Goal: Task Accomplishment & Management: Complete application form

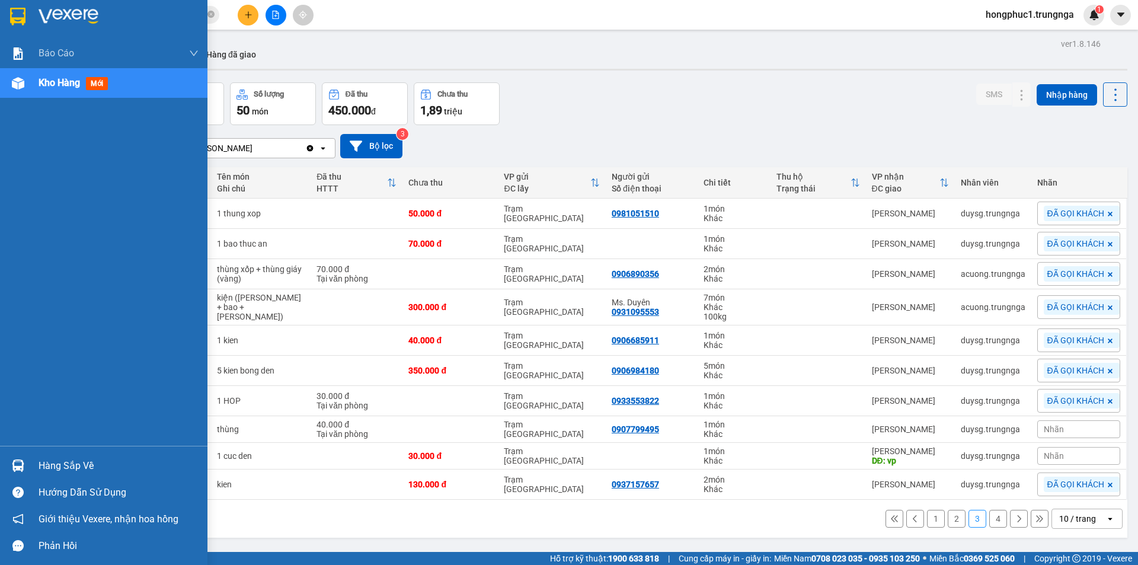
scroll to position [35, 0]
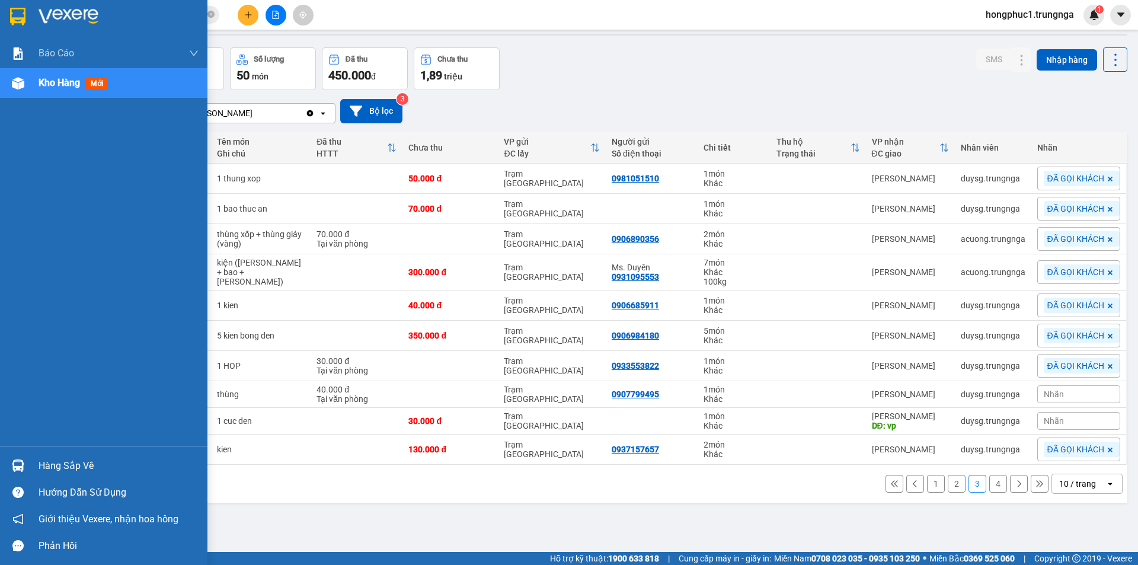
click at [47, 464] on div "Hàng sắp về" at bounding box center [119, 466] width 160 height 18
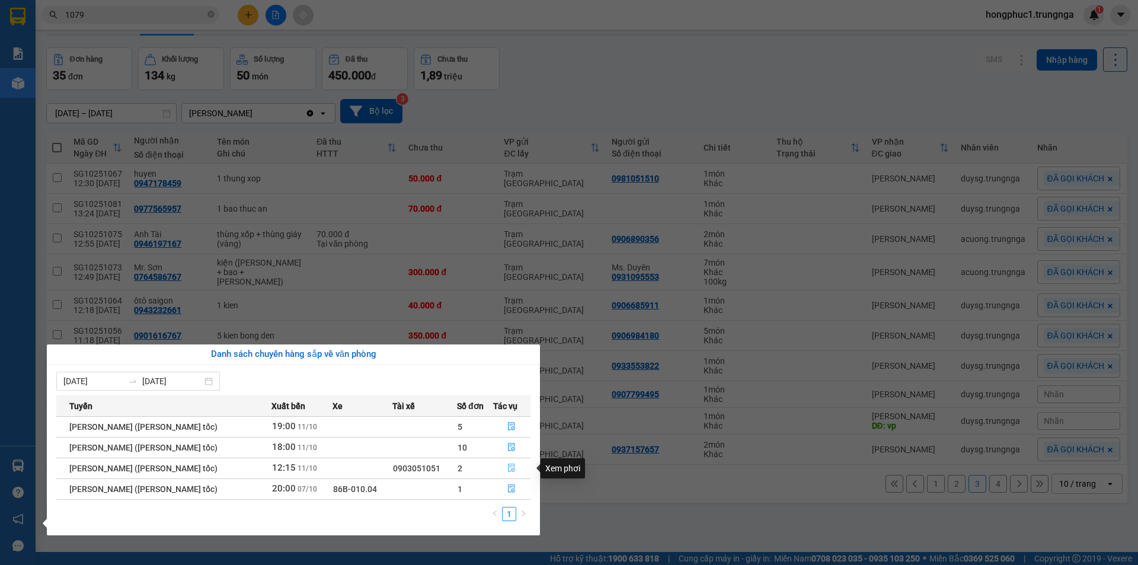
click at [510, 466] on icon "file-done" at bounding box center [512, 468] width 7 height 8
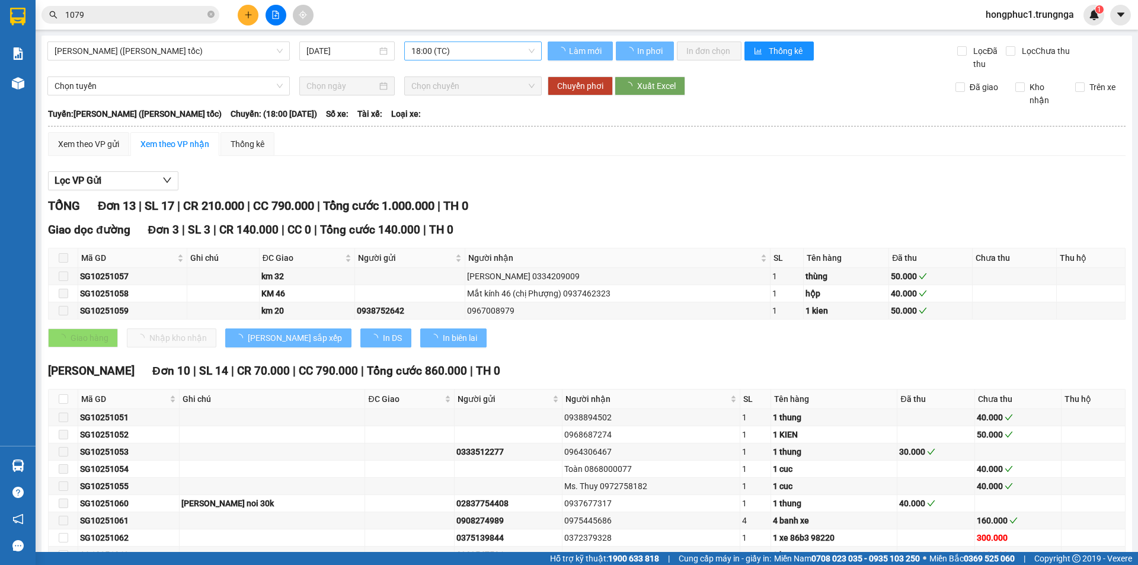
click at [470, 56] on span "18:00 (TC)" at bounding box center [473, 51] width 123 height 18
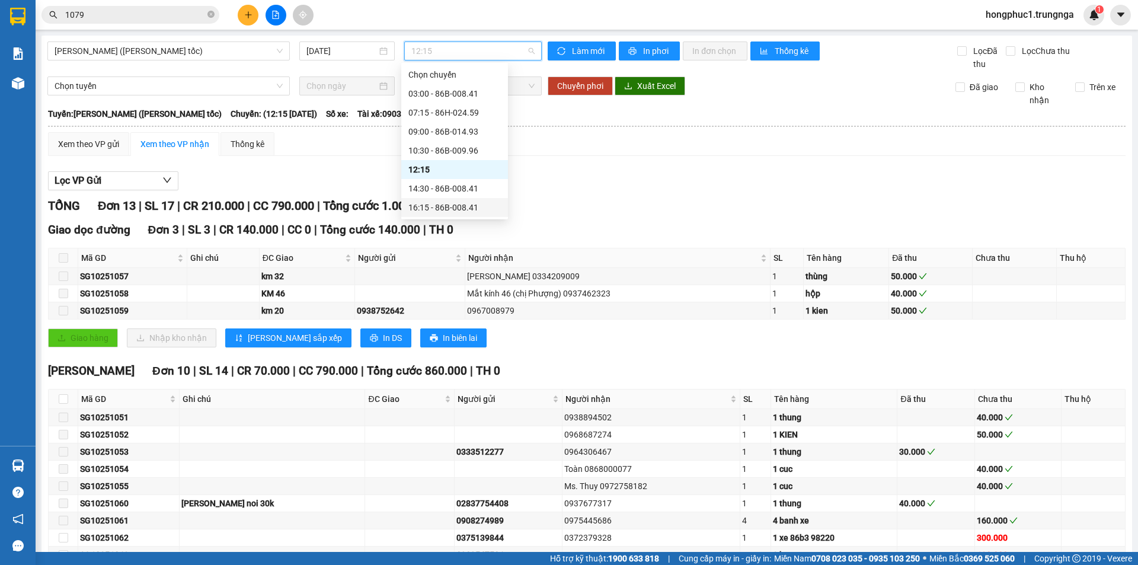
click at [440, 205] on div "16:15 - 86B-008.41" at bounding box center [455, 207] width 92 height 13
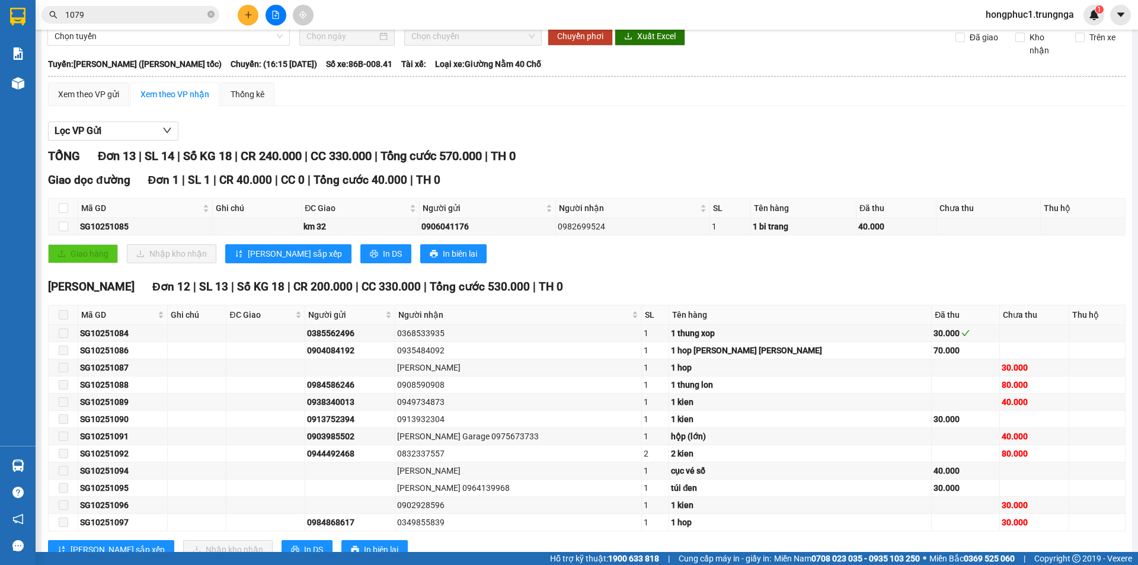
scroll to position [90, 0]
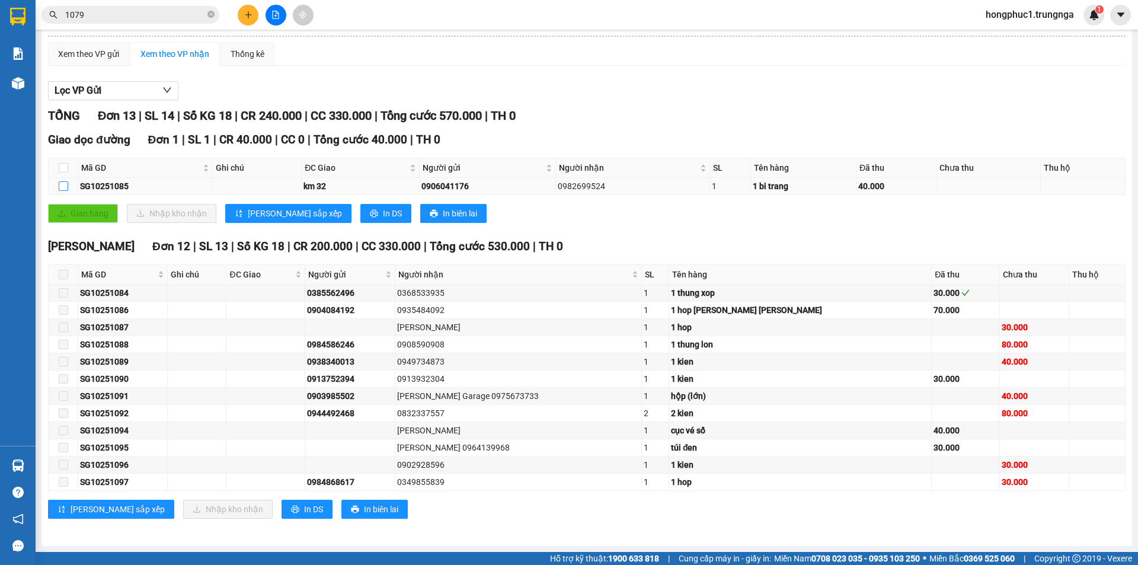
click at [62, 187] on input "checkbox" at bounding box center [63, 185] width 9 height 9
checkbox input "true"
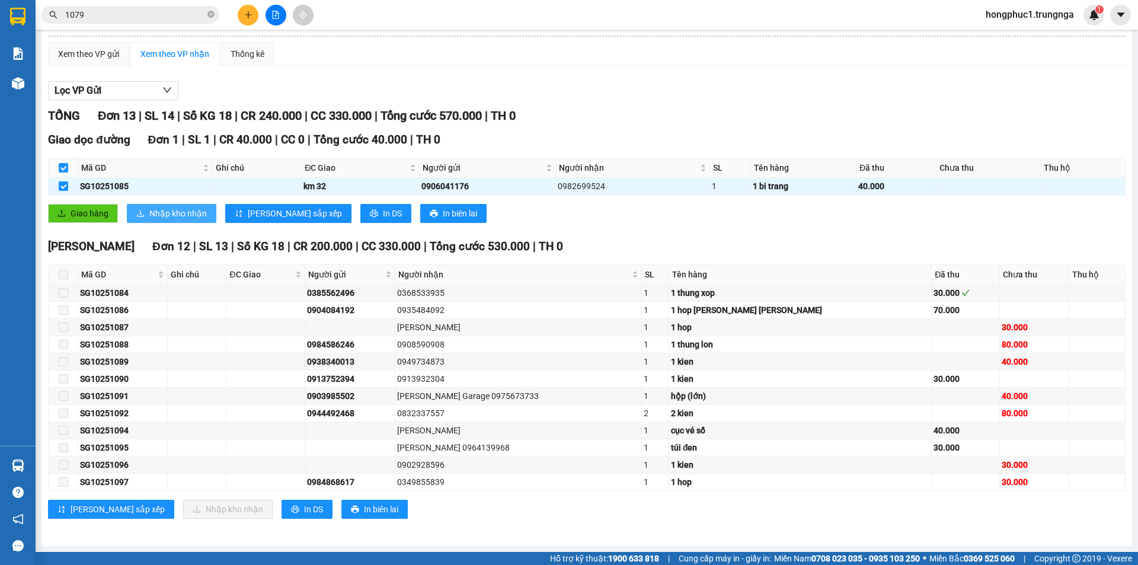
click at [167, 220] on span "Nhập kho nhận" at bounding box center [178, 213] width 58 height 13
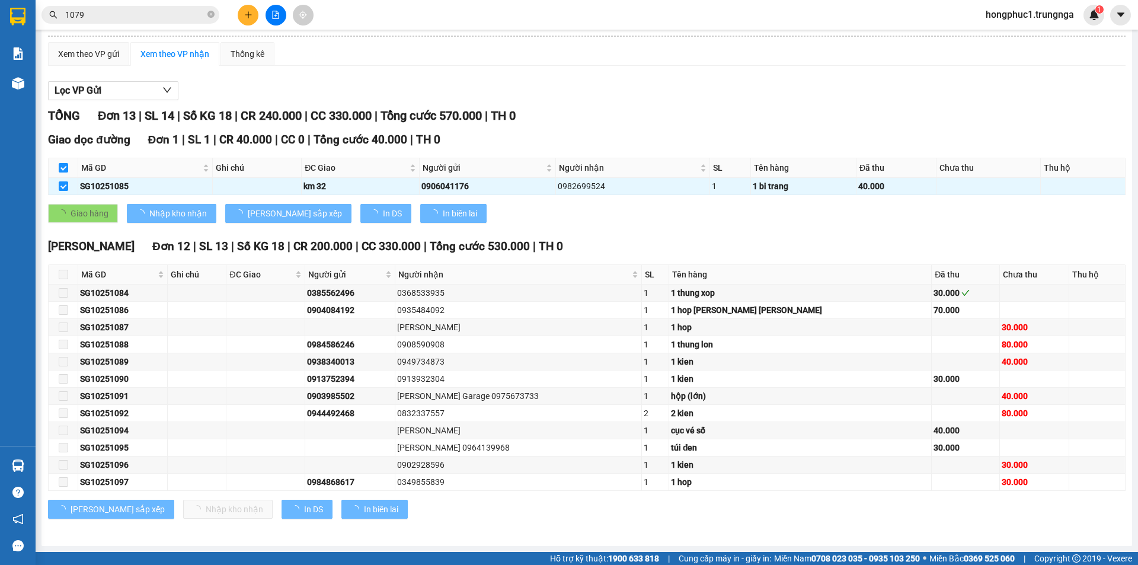
checkbox input "false"
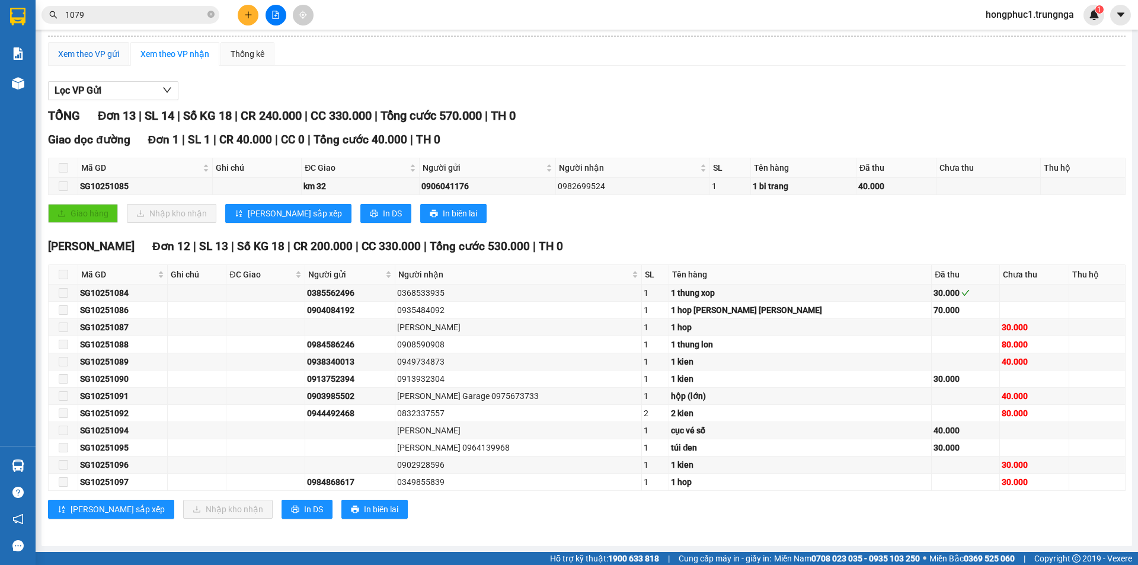
click at [107, 56] on div "Xem theo VP gửi" at bounding box center [88, 53] width 61 height 13
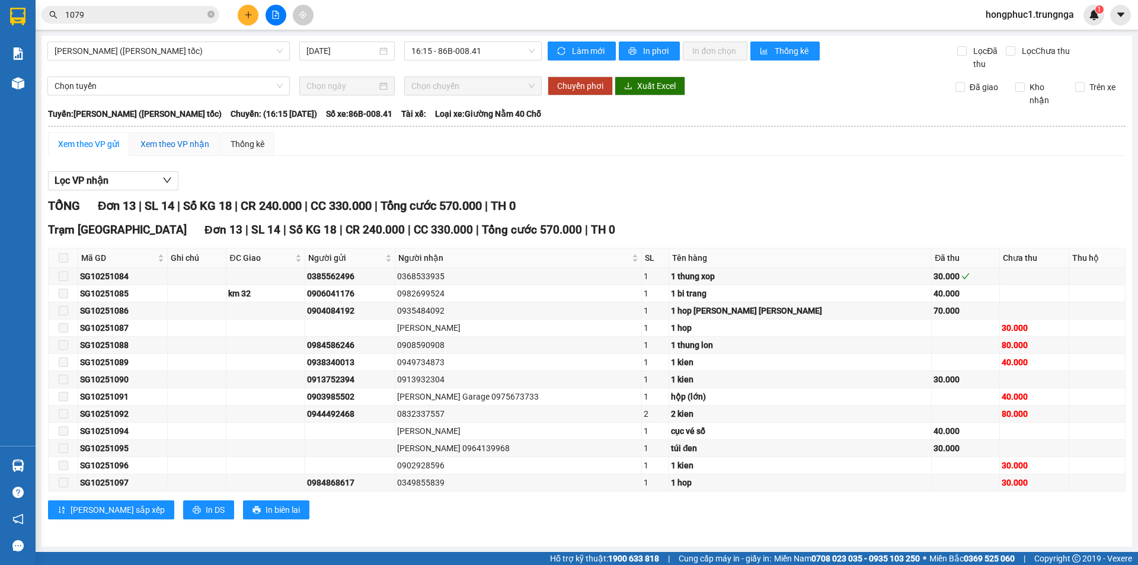
click at [148, 148] on div "Xem theo VP nhận" at bounding box center [175, 144] width 69 height 13
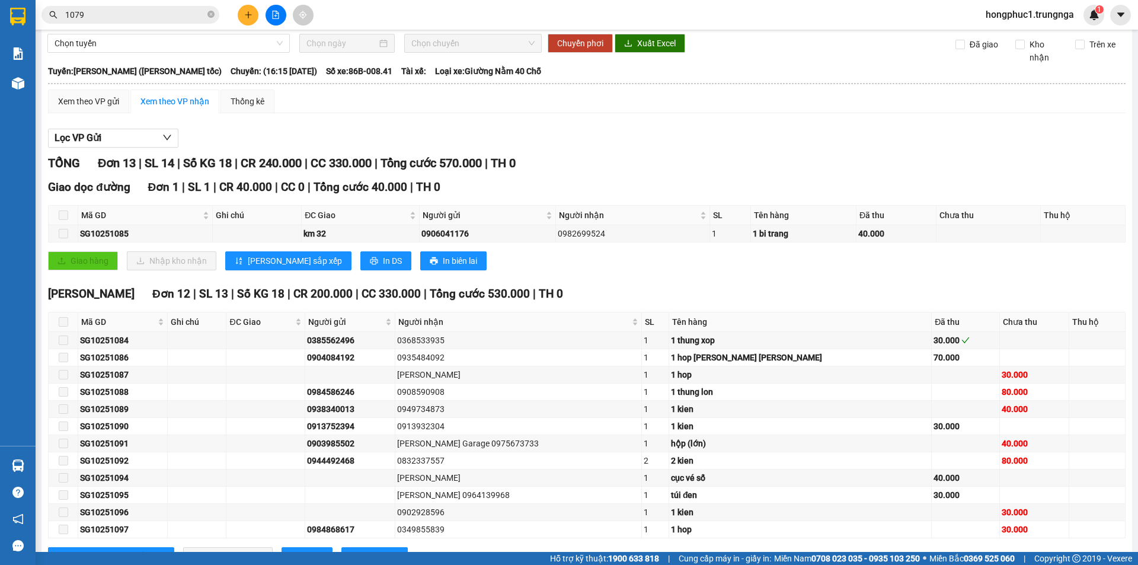
scroll to position [90, 0]
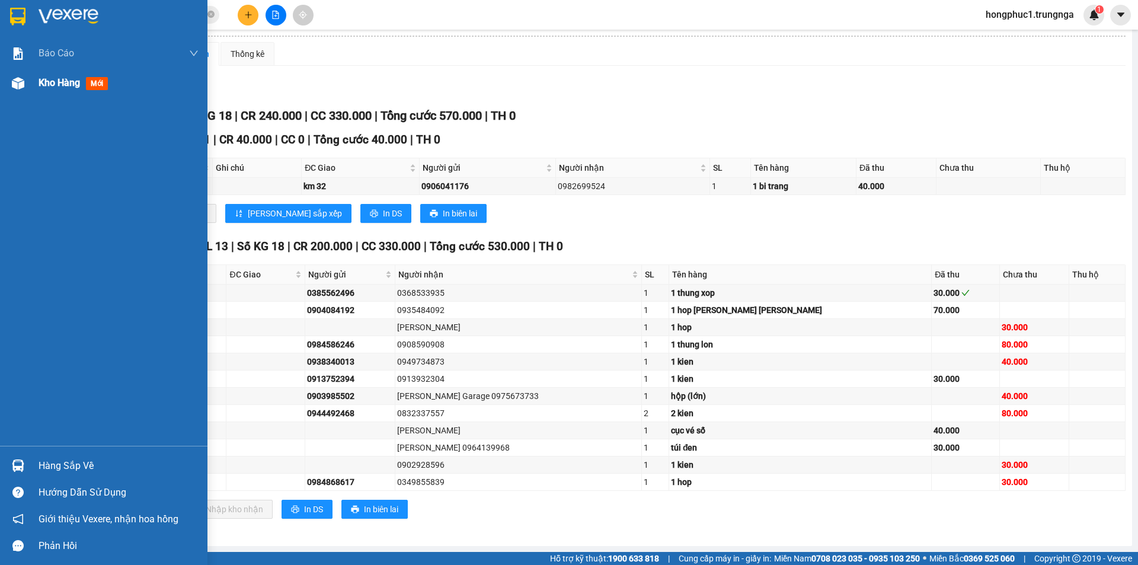
click at [67, 78] on span "Kho hàng" at bounding box center [60, 82] width 42 height 11
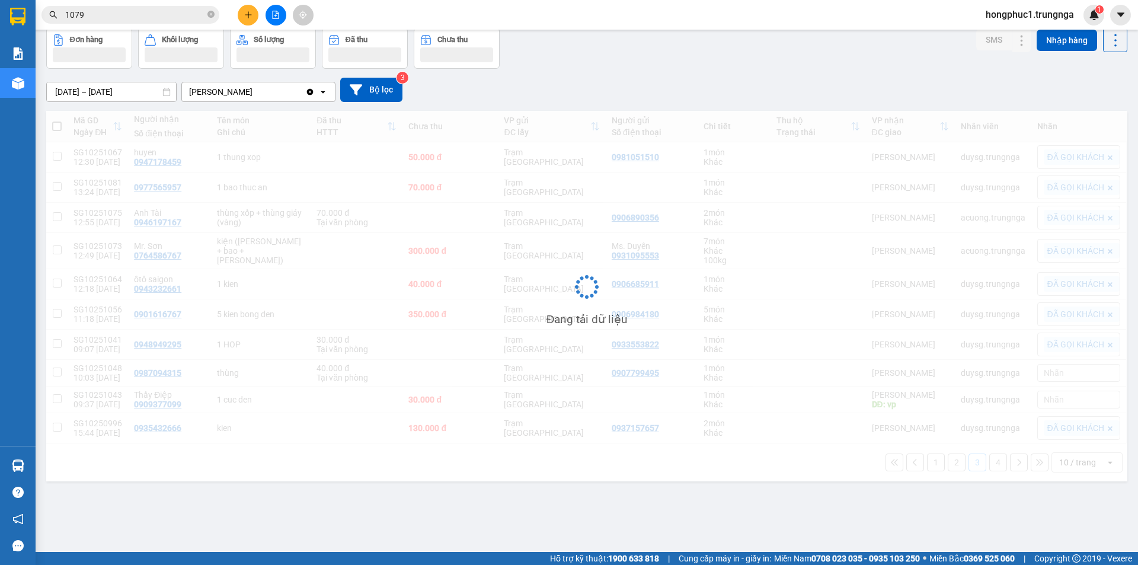
scroll to position [55, 0]
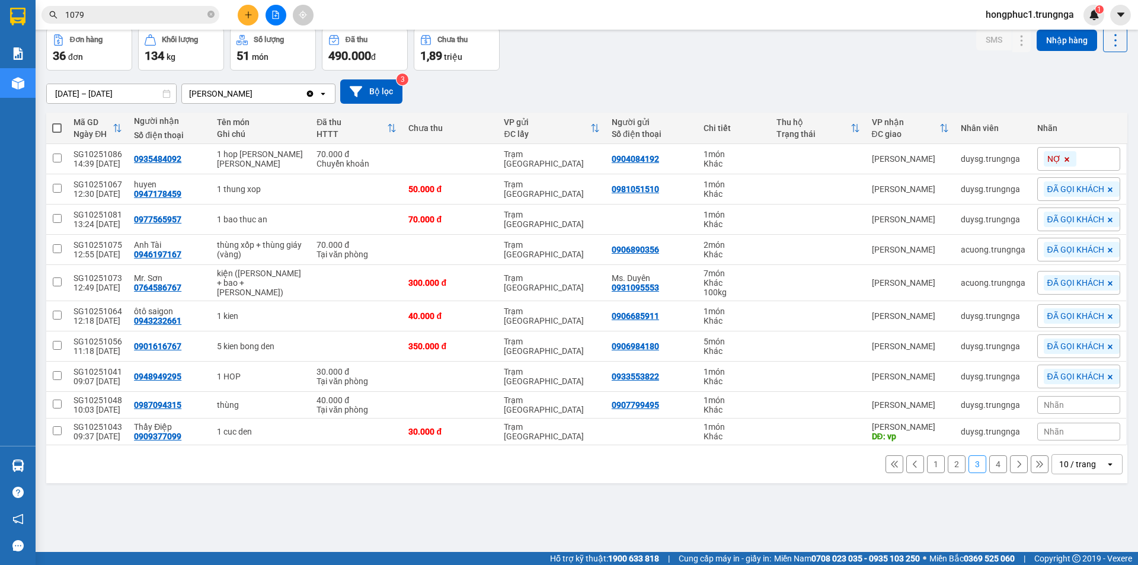
click at [952, 465] on button "2" at bounding box center [957, 464] width 18 height 18
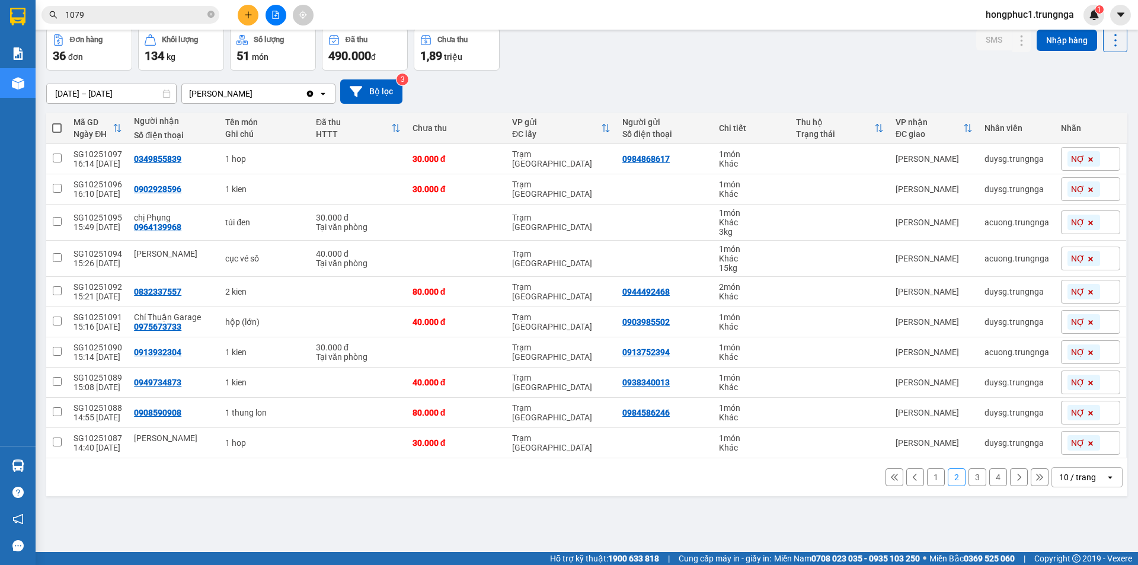
click at [930, 477] on button "1" at bounding box center [936, 477] width 18 height 18
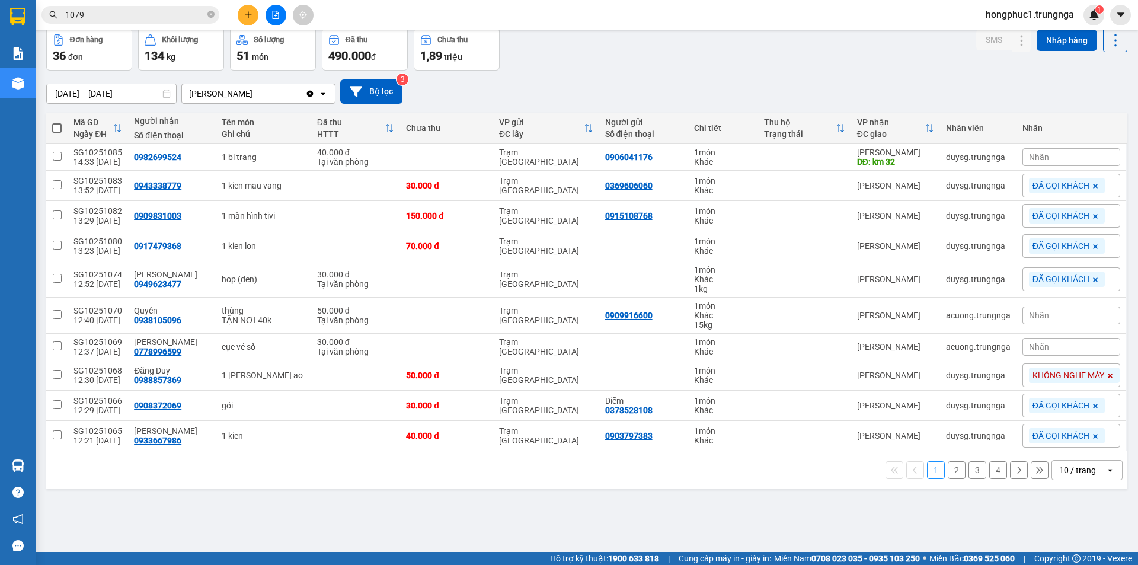
click at [948, 473] on button "2" at bounding box center [957, 470] width 18 height 18
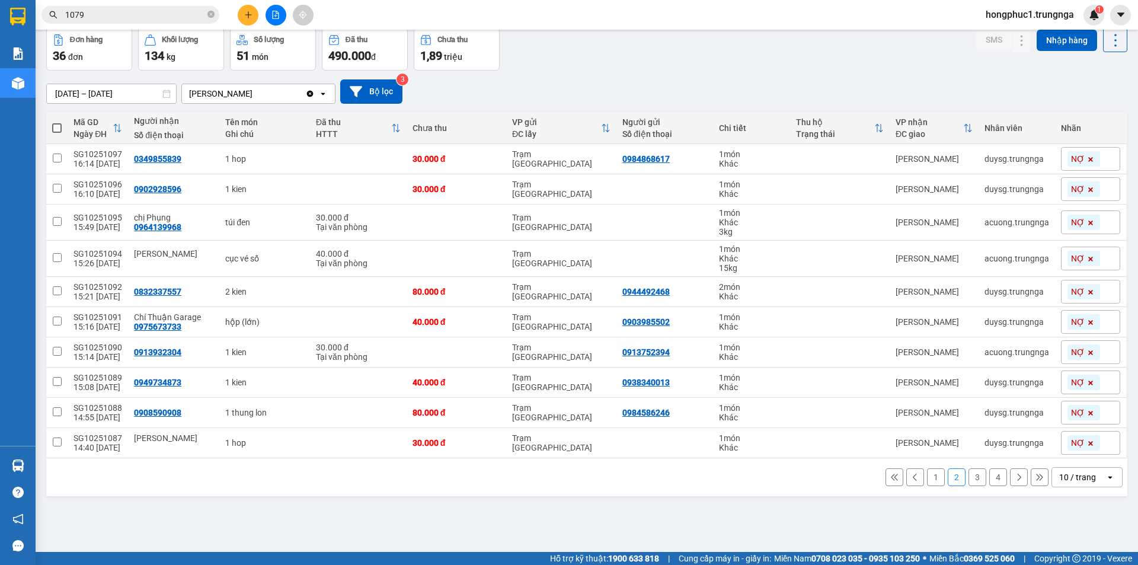
click at [969, 476] on button "3" at bounding box center [978, 477] width 18 height 18
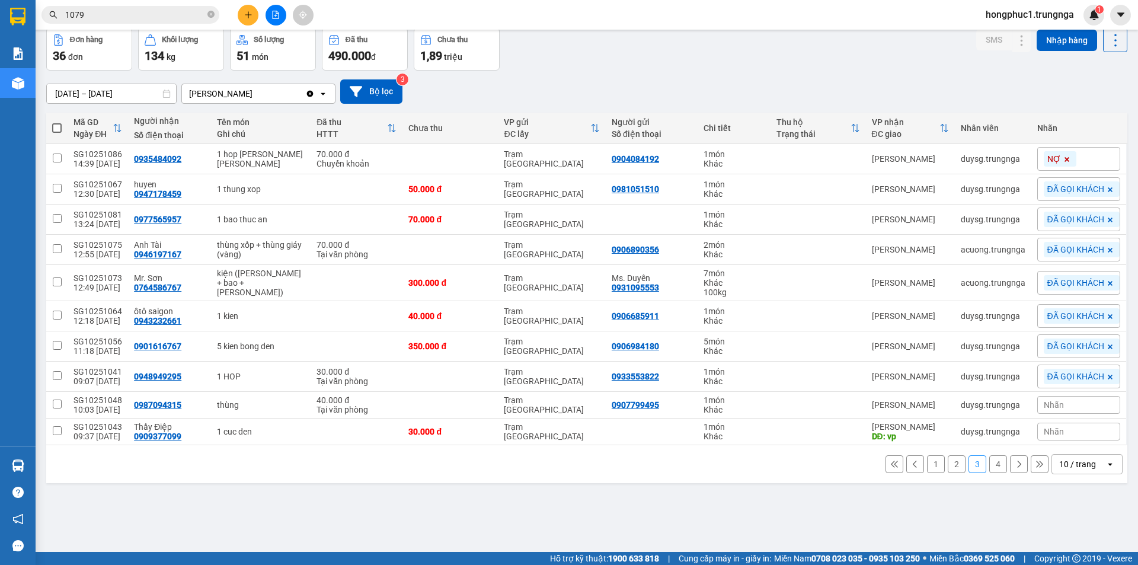
click at [950, 467] on button "2" at bounding box center [957, 464] width 18 height 18
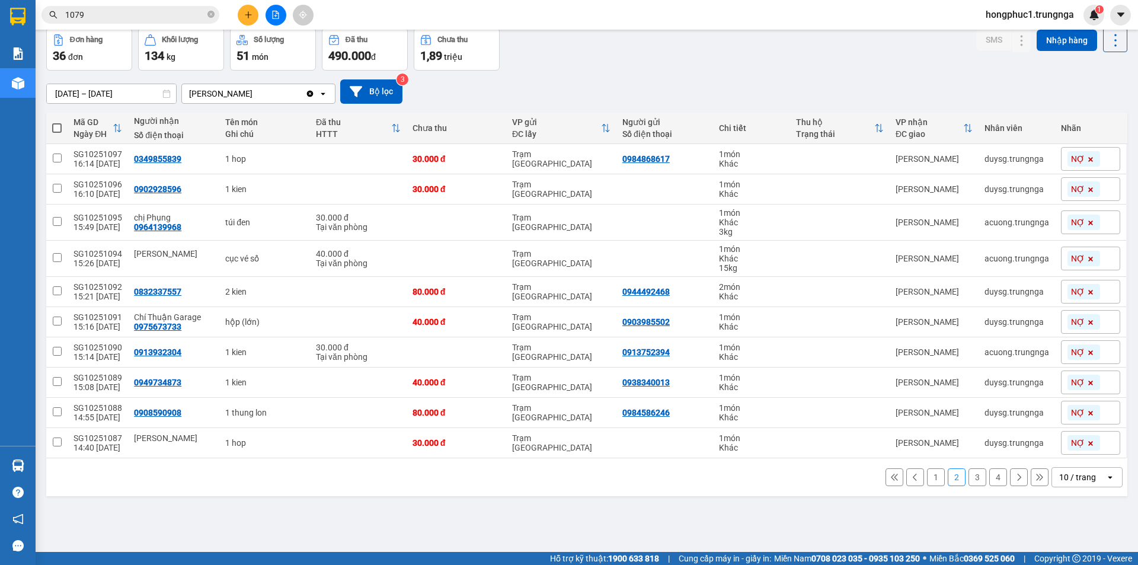
click at [927, 478] on button "1" at bounding box center [936, 477] width 18 height 18
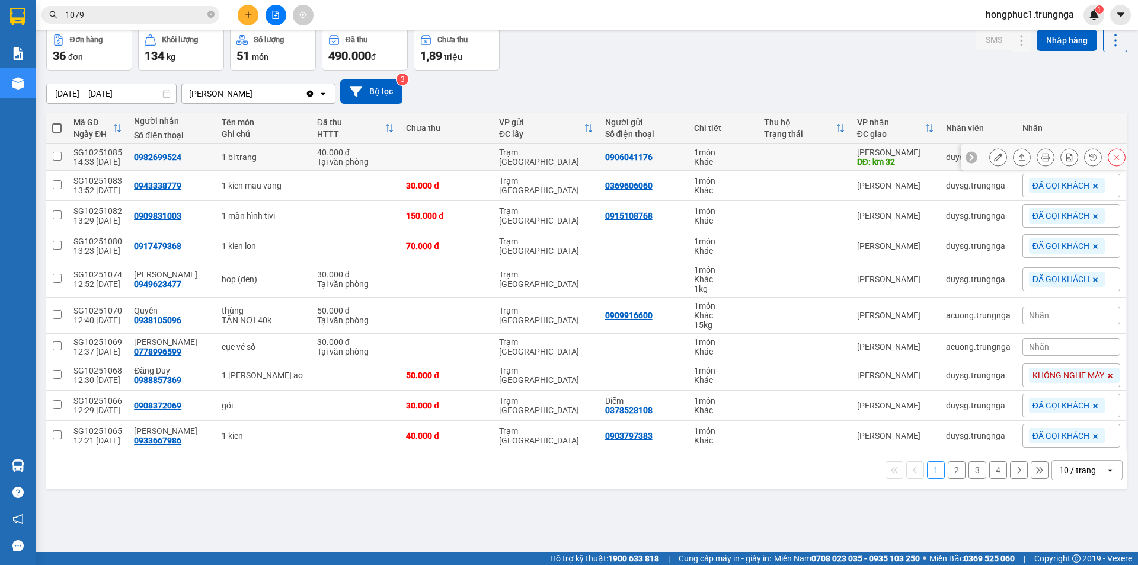
click at [518, 151] on td "Trạm [GEOGRAPHIC_DATA]" at bounding box center [546, 157] width 106 height 27
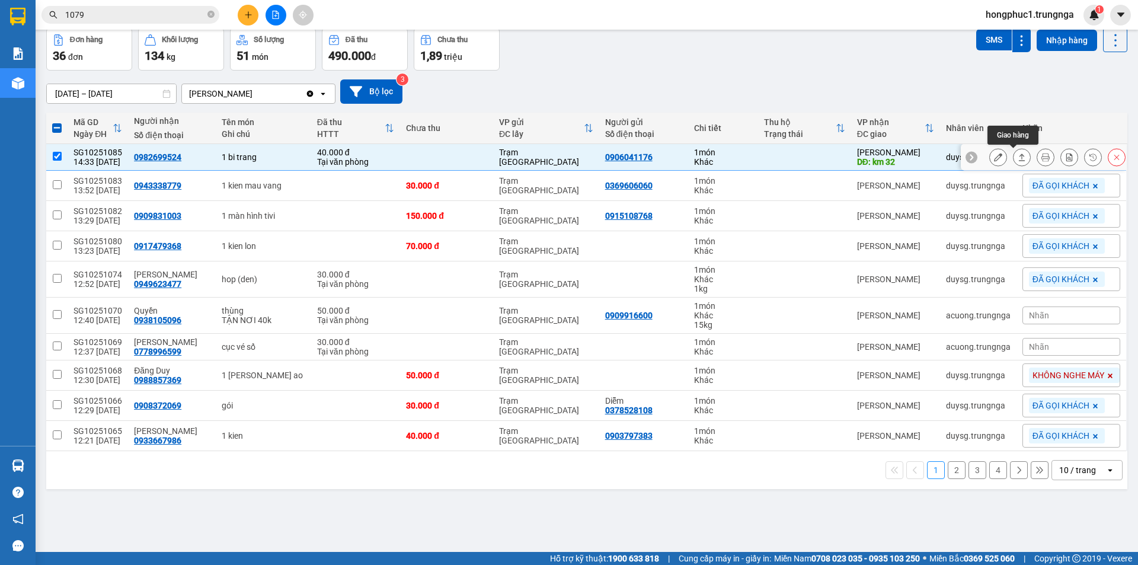
click at [1018, 159] on icon at bounding box center [1022, 157] width 8 height 8
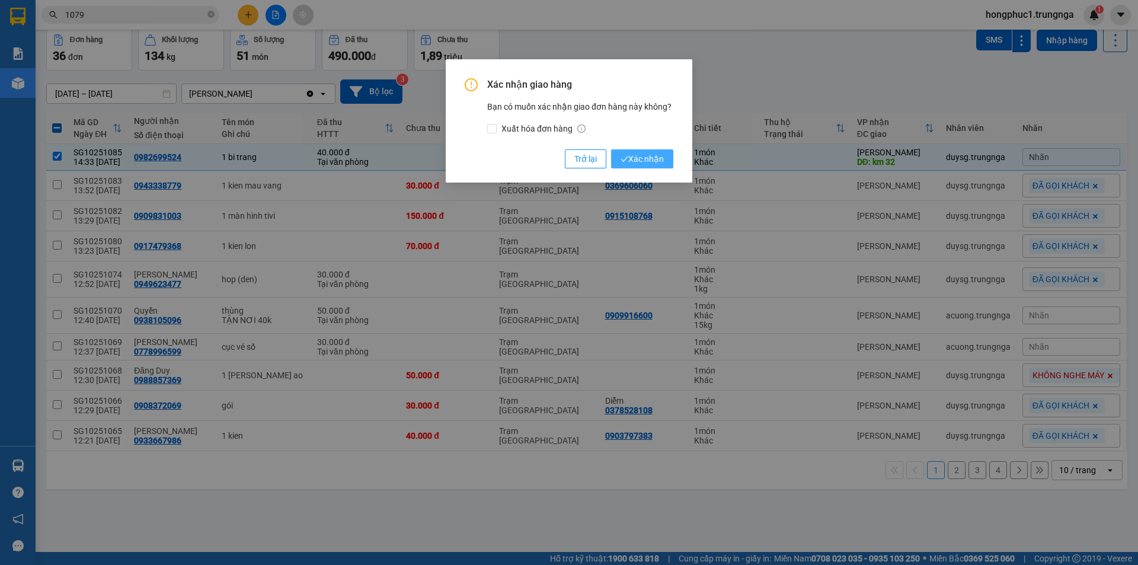
click at [653, 158] on span "Xác nhận" at bounding box center [642, 158] width 43 height 13
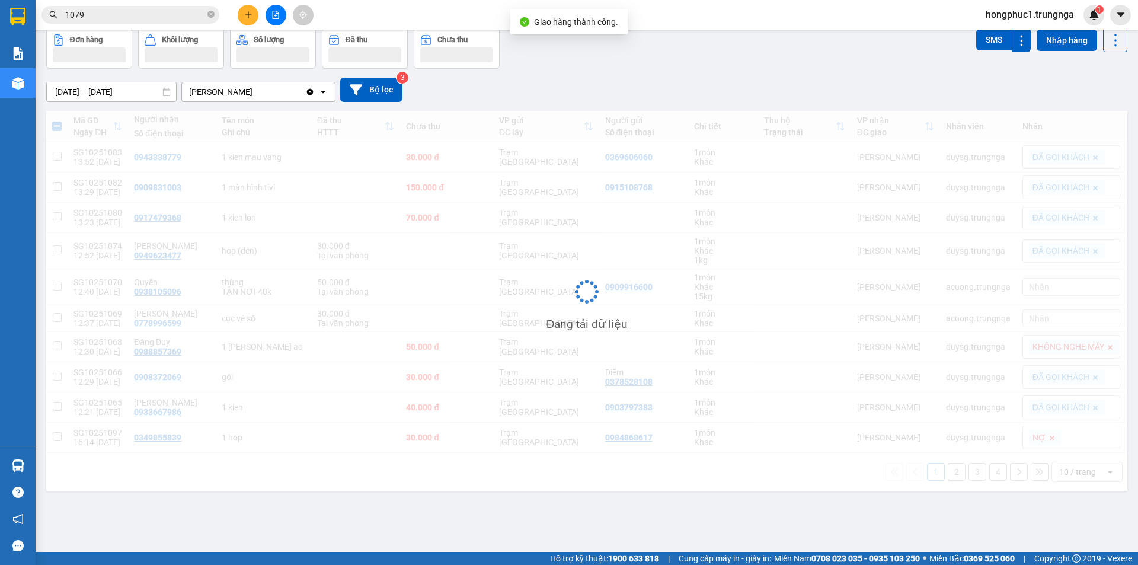
checkbox input "false"
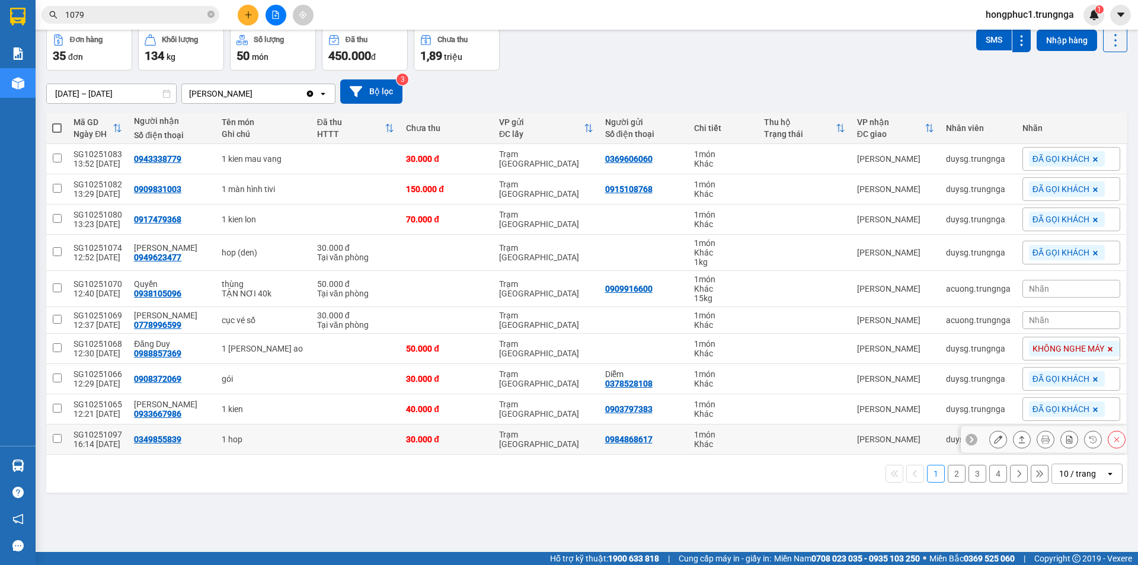
click at [161, 442] on div "0349855839" at bounding box center [157, 439] width 47 height 9
copy div "0349855839"
click at [948, 476] on button "2" at bounding box center [957, 474] width 18 height 18
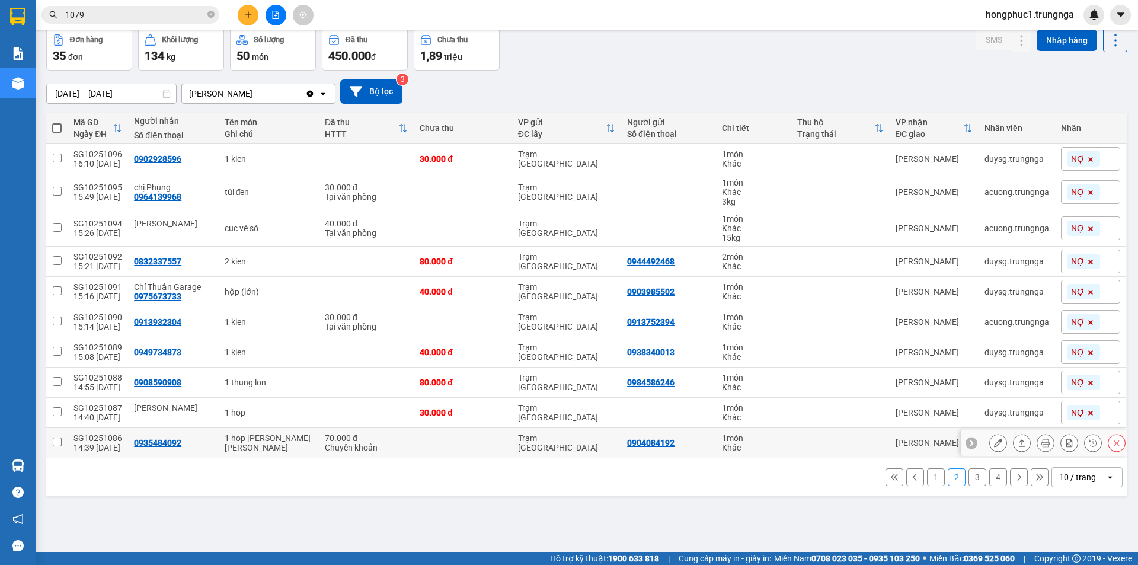
click at [154, 442] on div "0935484092" at bounding box center [157, 442] width 47 height 9
copy div "0935484092"
click at [157, 384] on div "0908590908" at bounding box center [157, 382] width 47 height 9
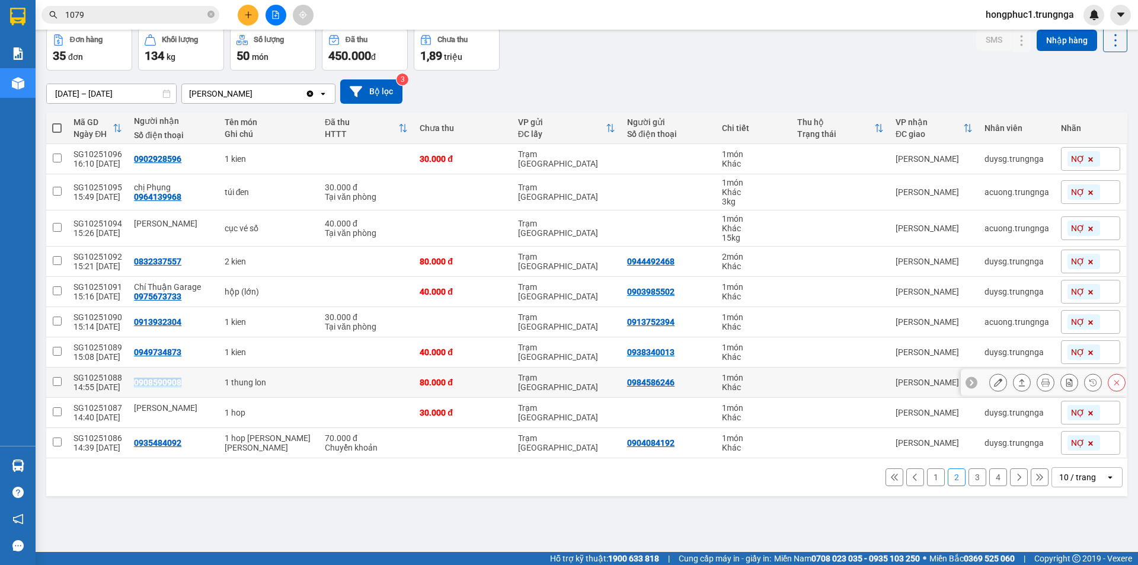
copy div "0908590908"
click at [160, 350] on div "0949734873" at bounding box center [157, 351] width 47 height 9
copy div "0949734873"
click at [163, 321] on div "0913932304" at bounding box center [157, 321] width 47 height 9
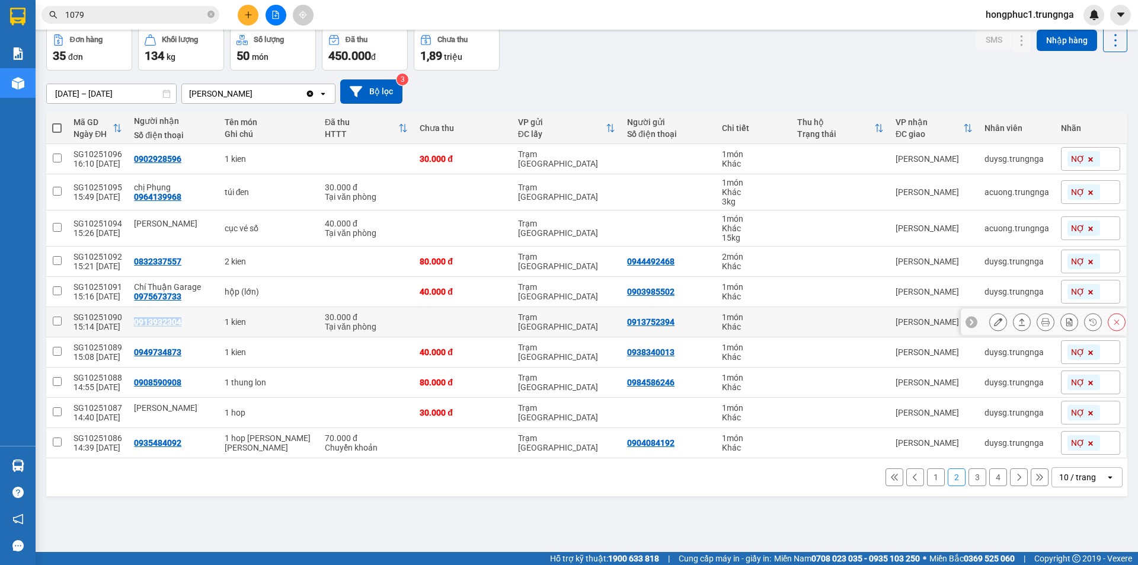
click at [163, 321] on div "0913932304" at bounding box center [157, 321] width 47 height 9
copy div "0913932304"
click at [164, 296] on div "0975673733" at bounding box center [157, 296] width 47 height 9
copy div "0975673733"
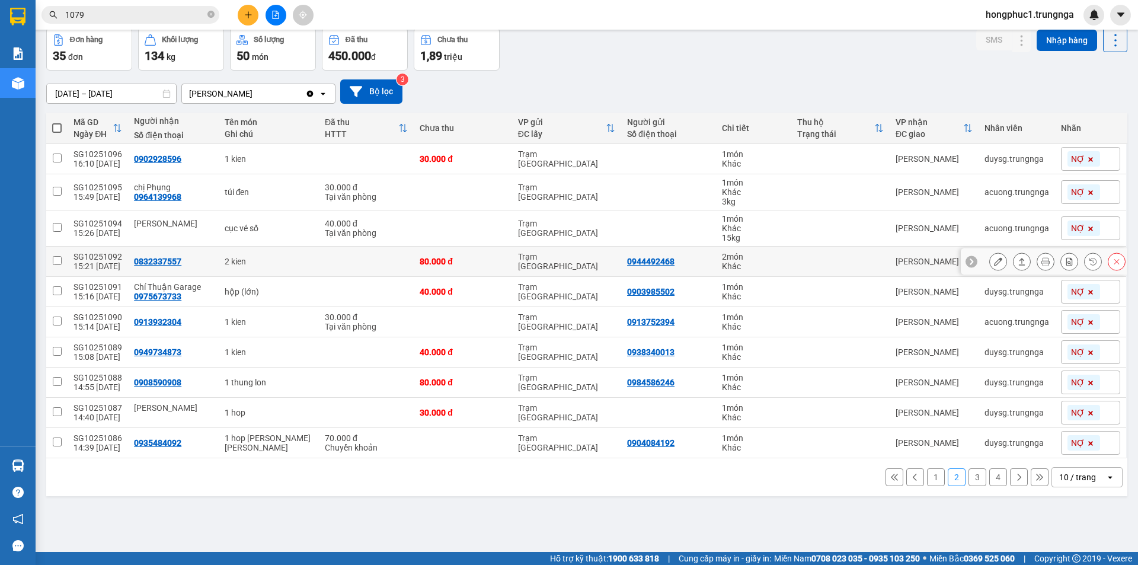
click at [152, 260] on div "0832337557" at bounding box center [157, 261] width 47 height 9
copy div "0832337557"
click at [165, 199] on div "0964139968" at bounding box center [157, 196] width 47 height 9
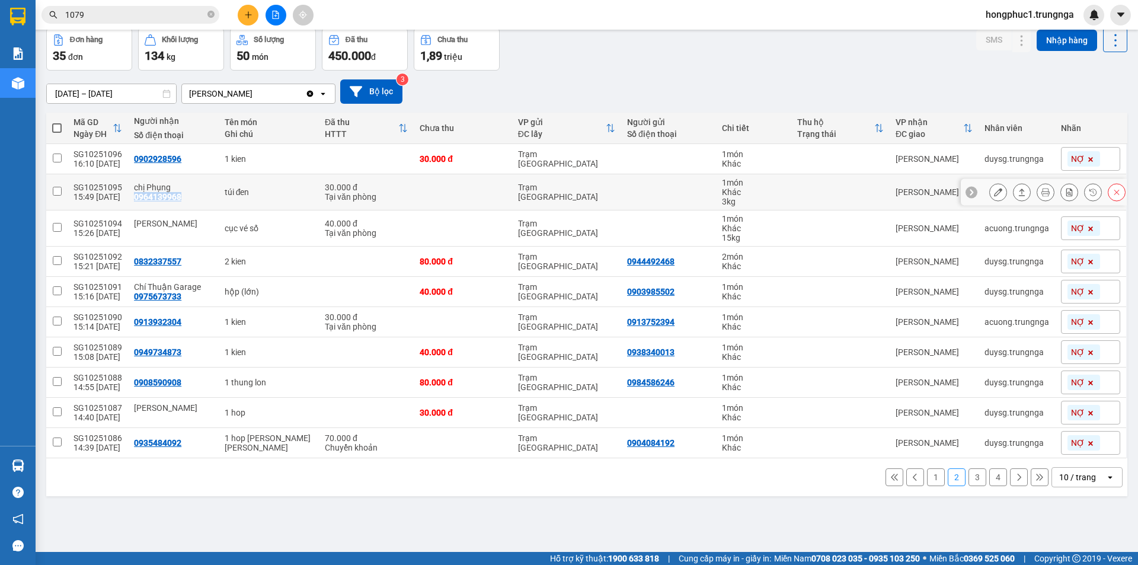
copy div "0964139968"
click at [166, 158] on div "0902928596" at bounding box center [157, 158] width 47 height 9
copy div "0902928596"
click at [969, 473] on button "3" at bounding box center [978, 477] width 18 height 18
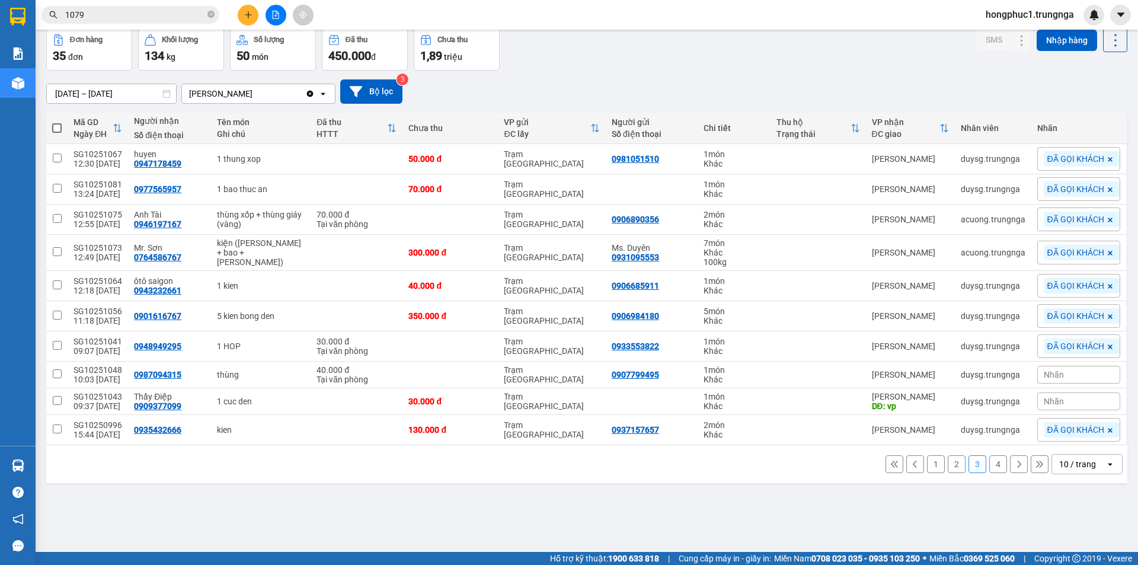
click at [948, 463] on button "2" at bounding box center [957, 464] width 18 height 18
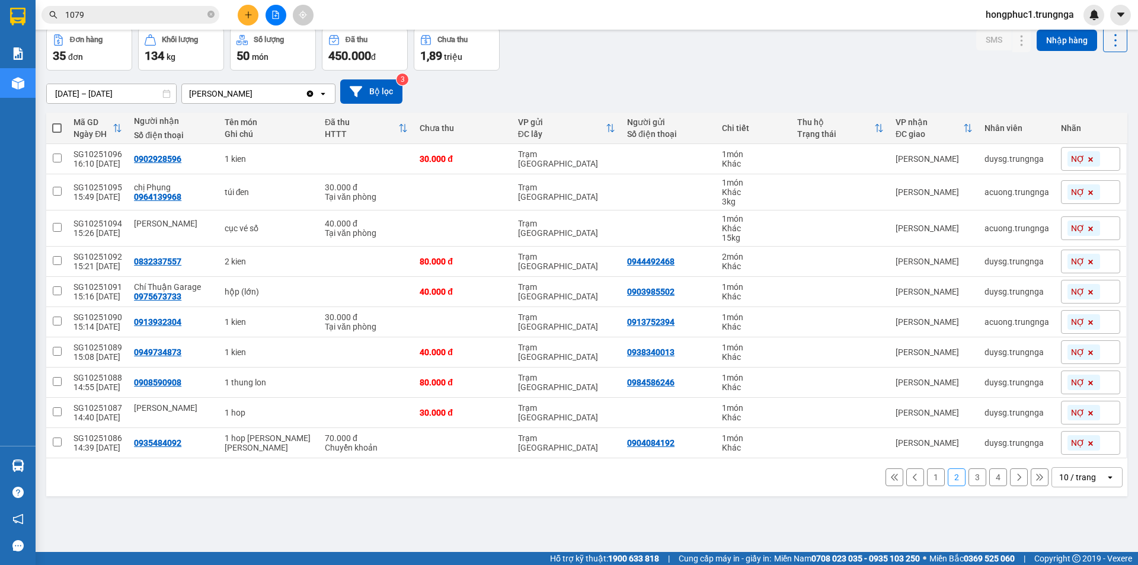
click at [927, 476] on button "1" at bounding box center [936, 477] width 18 height 18
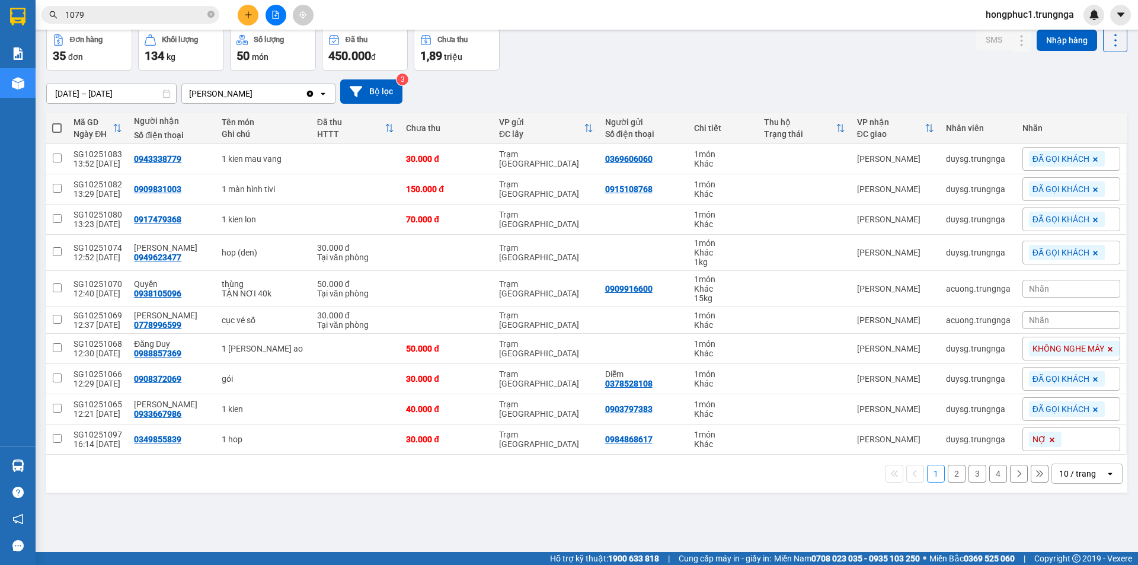
click at [1035, 443] on span "NỢ" at bounding box center [1040, 439] width 14 height 11
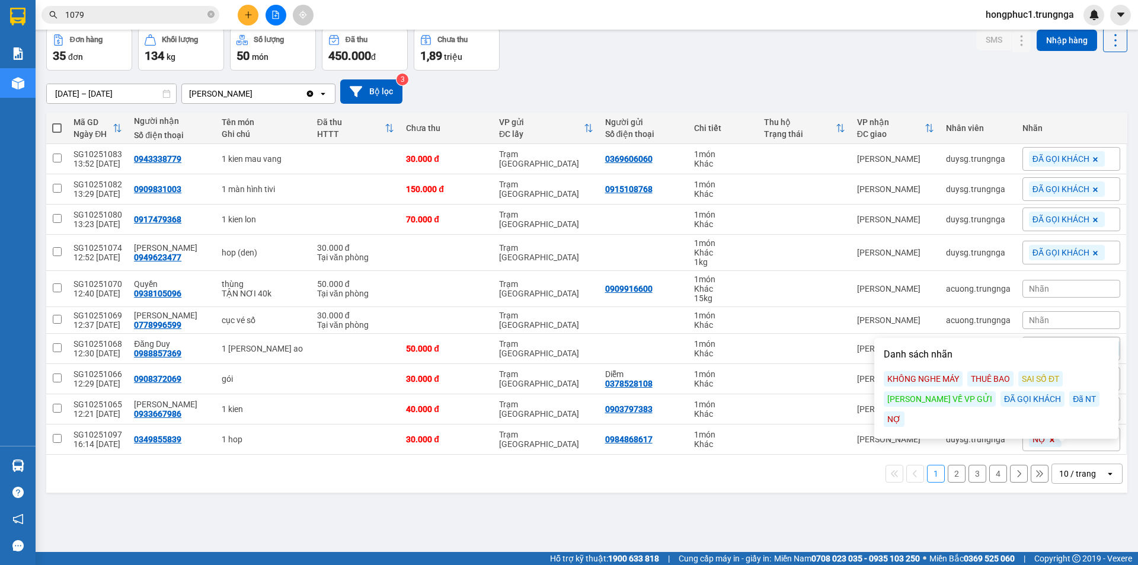
click at [1070, 398] on div "Đã NT" at bounding box center [1085, 398] width 30 height 15
click at [948, 476] on button "2" at bounding box center [957, 474] width 18 height 18
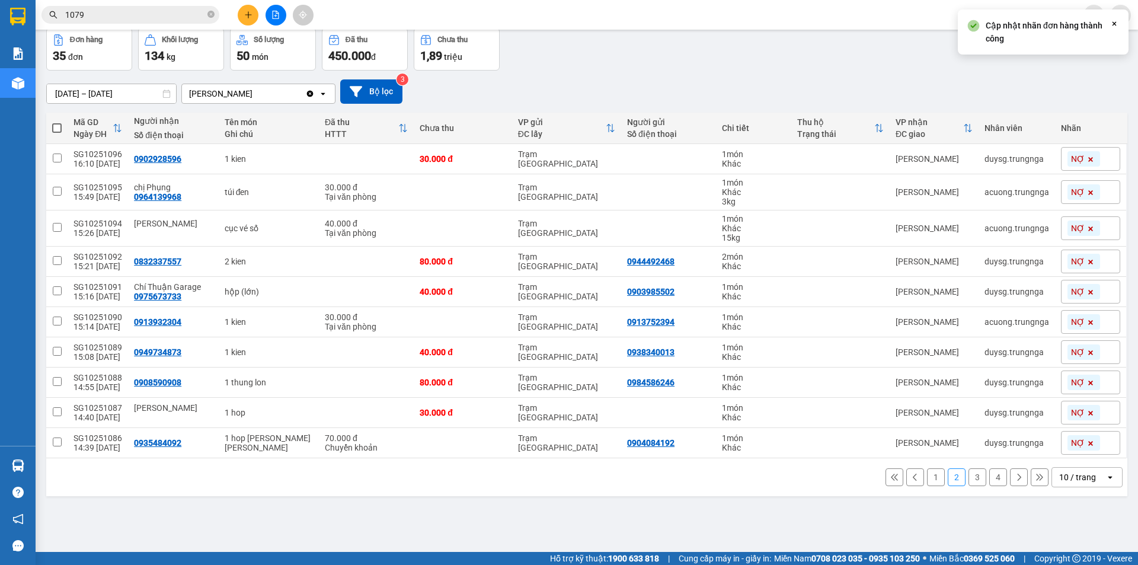
click at [1085, 160] on span at bounding box center [1091, 158] width 12 height 15
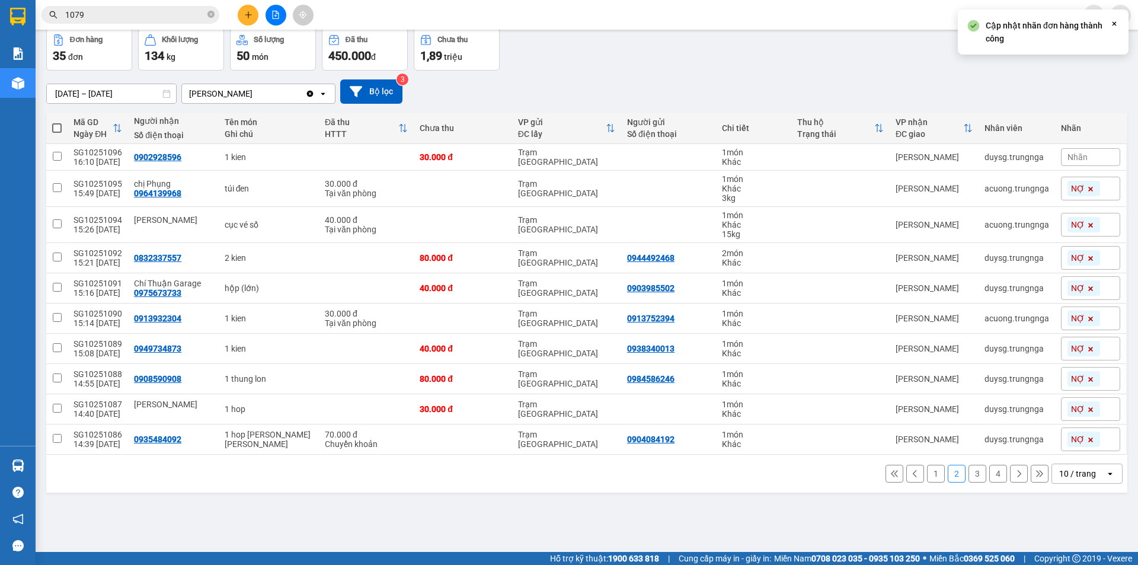
click at [1081, 162] on div "Nhãn" at bounding box center [1090, 157] width 59 height 18
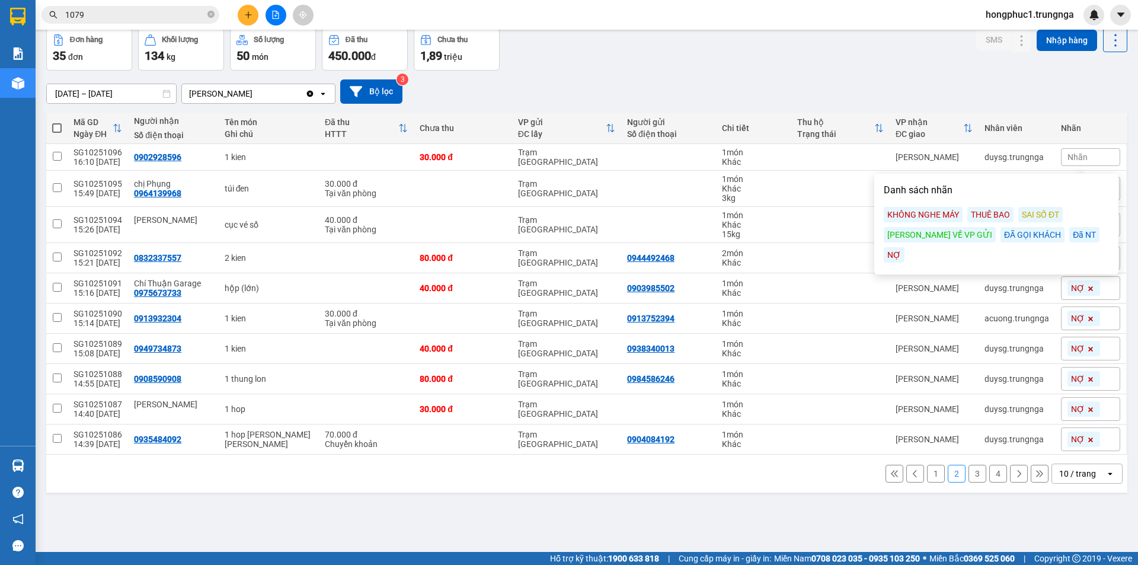
click at [1070, 236] on div "Đã NT" at bounding box center [1085, 234] width 30 height 15
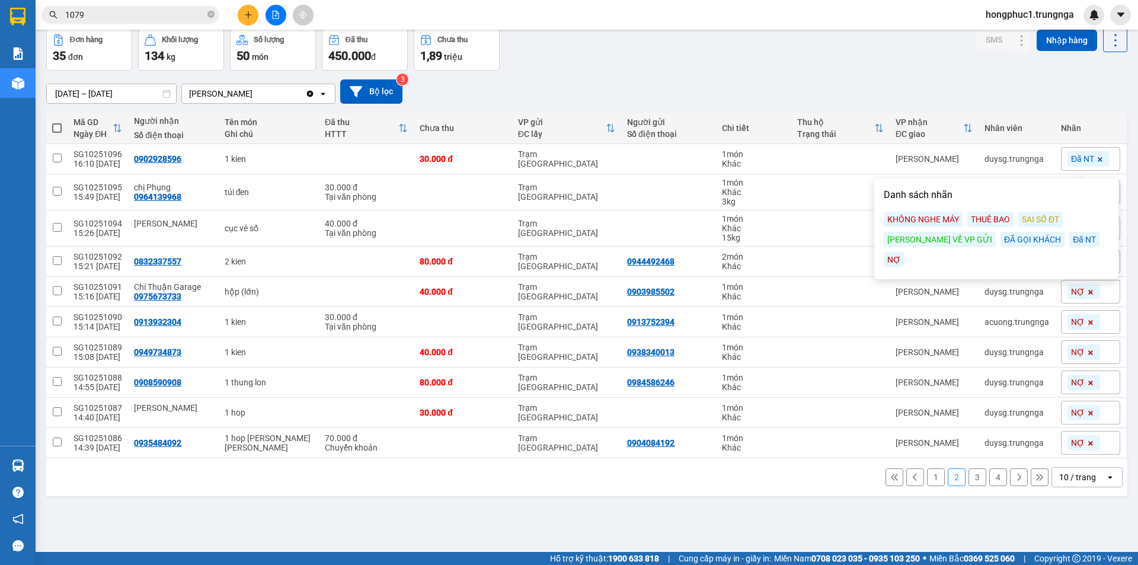
click at [1063, 88] on div "[DATE] – [DATE] Press the down arrow key to interact with the calendar and sele…" at bounding box center [587, 91] width 1082 height 24
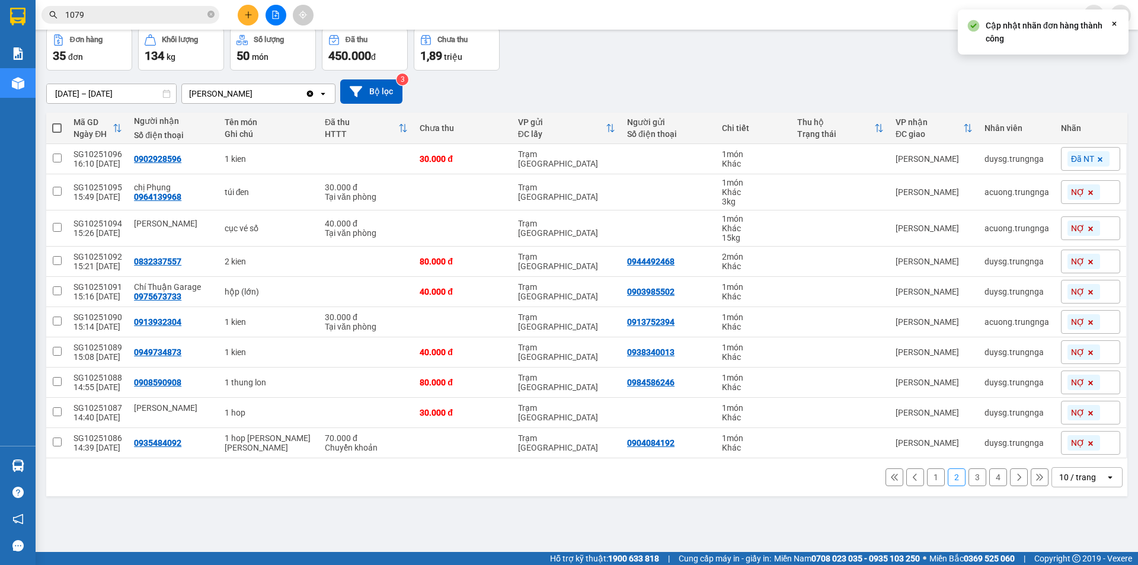
click at [1085, 445] on span at bounding box center [1091, 442] width 12 height 15
click at [1077, 441] on span "Nhãn" at bounding box center [1078, 440] width 20 height 9
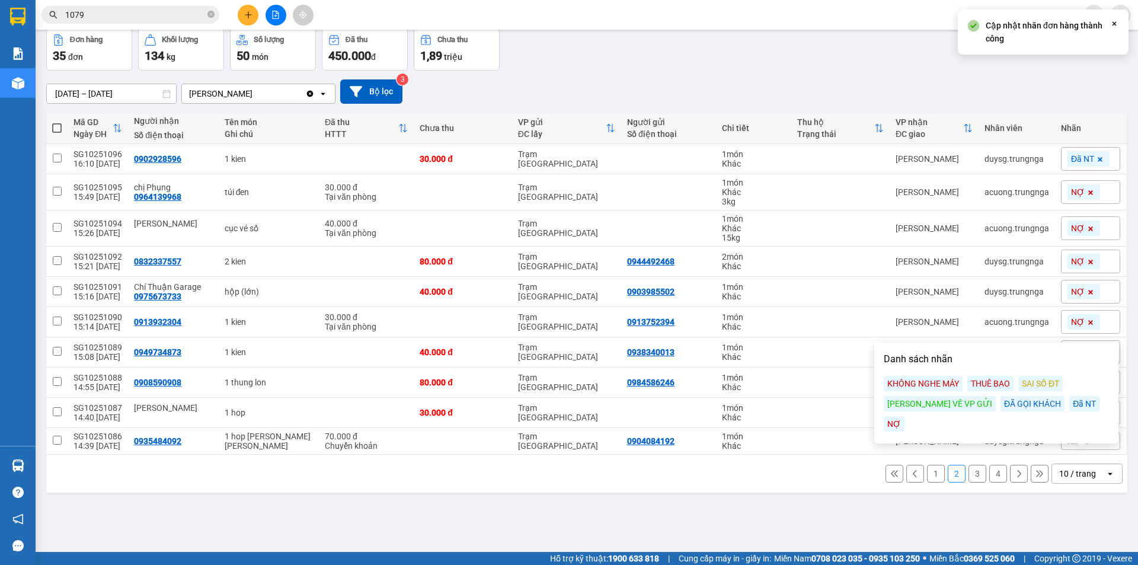
click at [1070, 404] on div "Đã NT" at bounding box center [1085, 403] width 30 height 15
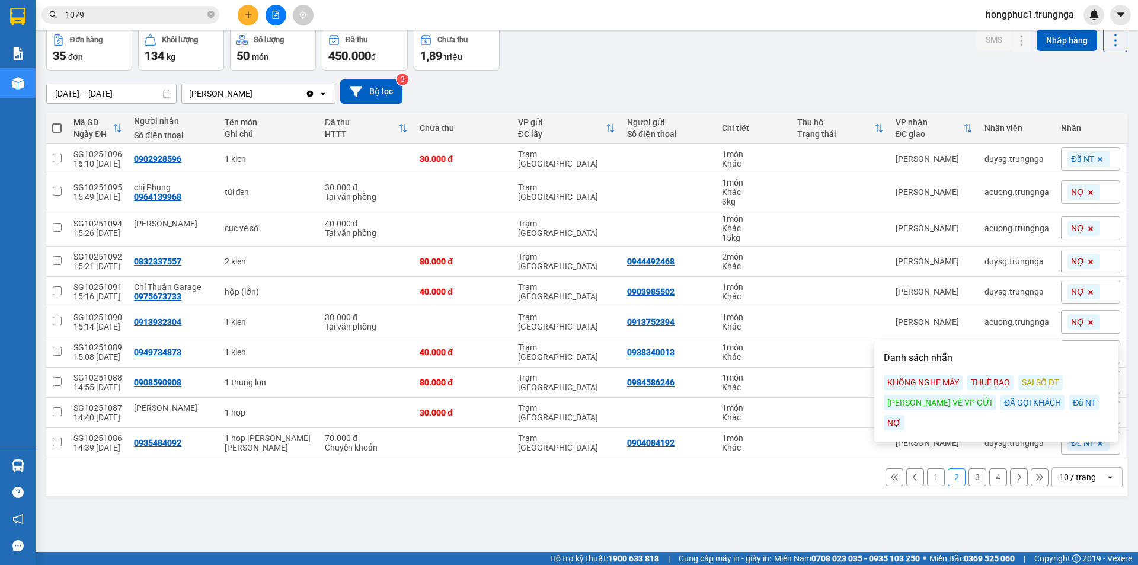
click at [1087, 194] on icon at bounding box center [1090, 192] width 7 height 7
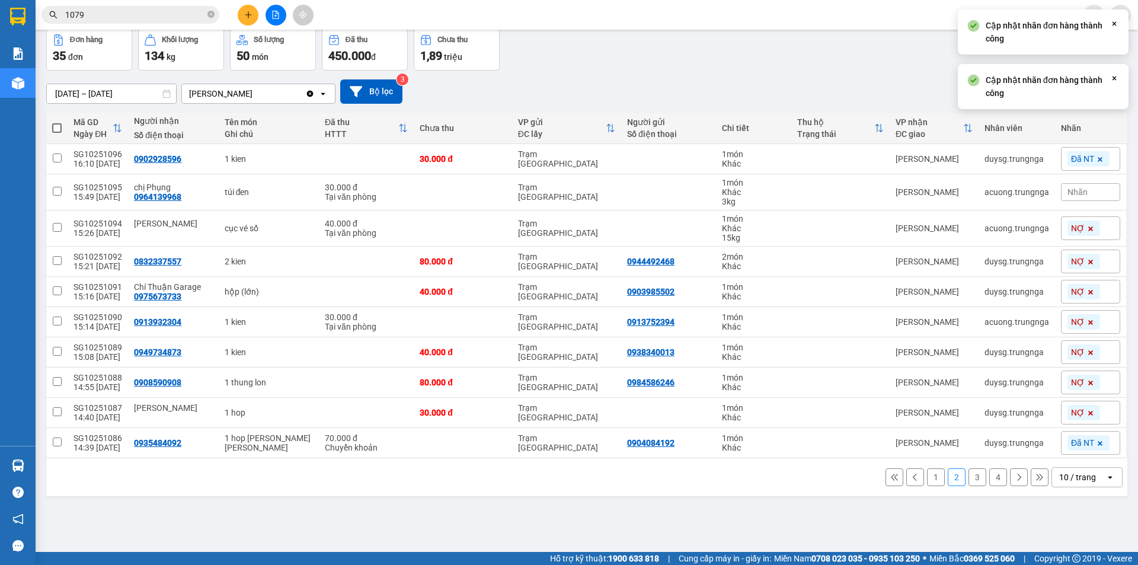
click at [1080, 194] on div "Nhãn" at bounding box center [1090, 192] width 59 height 18
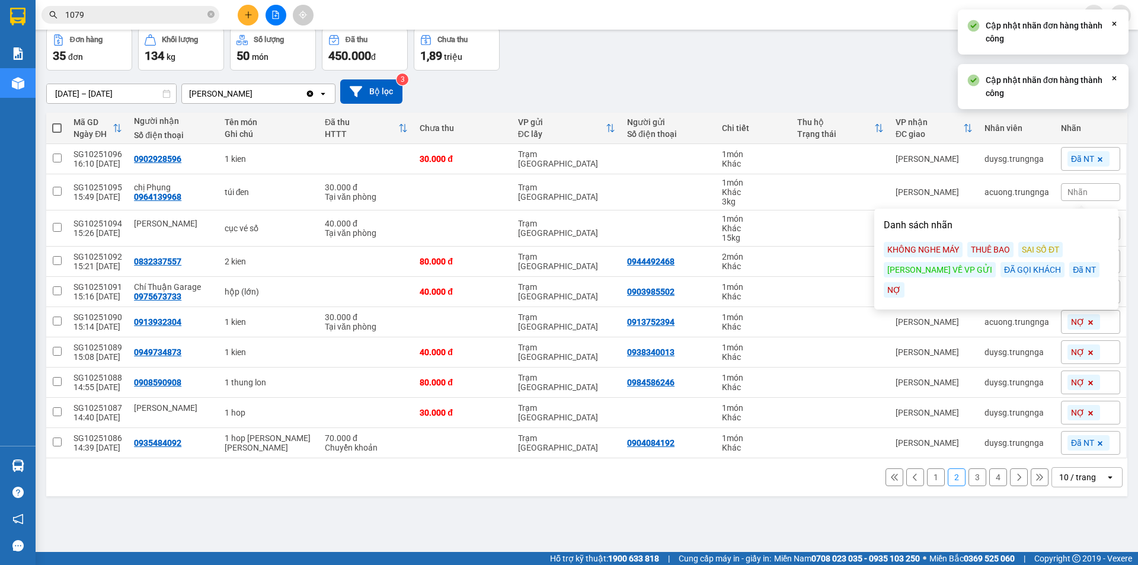
click at [1070, 275] on div "Đã NT" at bounding box center [1085, 269] width 30 height 15
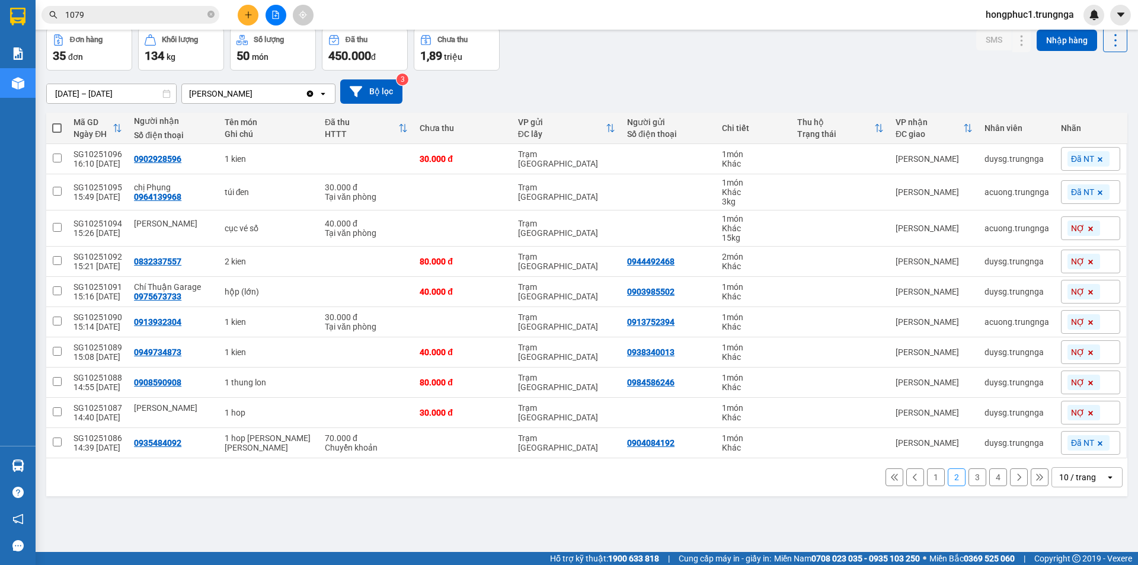
click at [1074, 416] on span "NỢ" at bounding box center [1078, 412] width 14 height 11
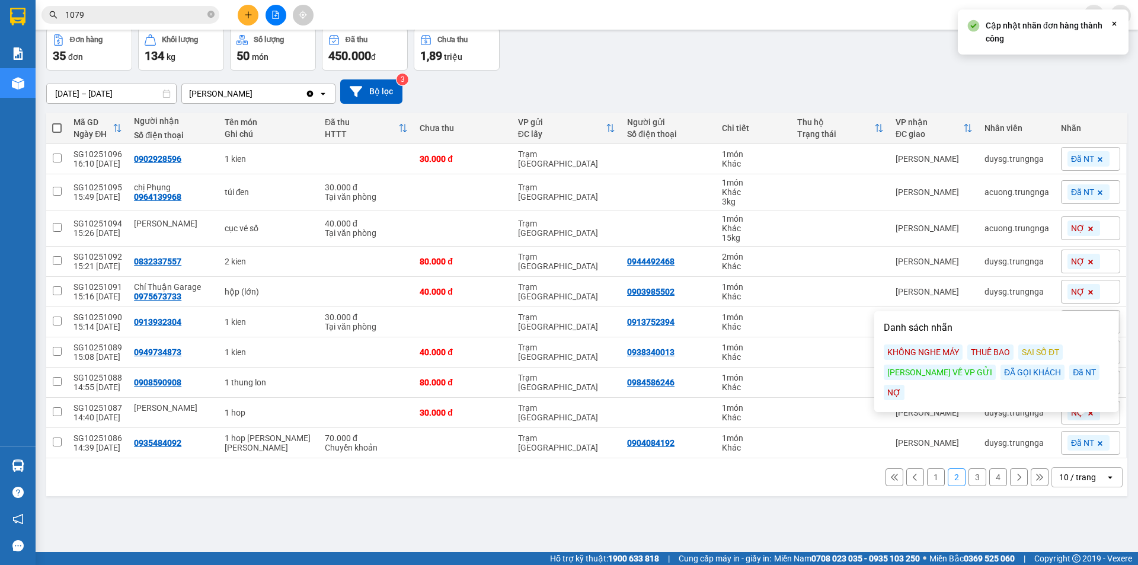
click at [1087, 413] on icon at bounding box center [1090, 413] width 7 height 7
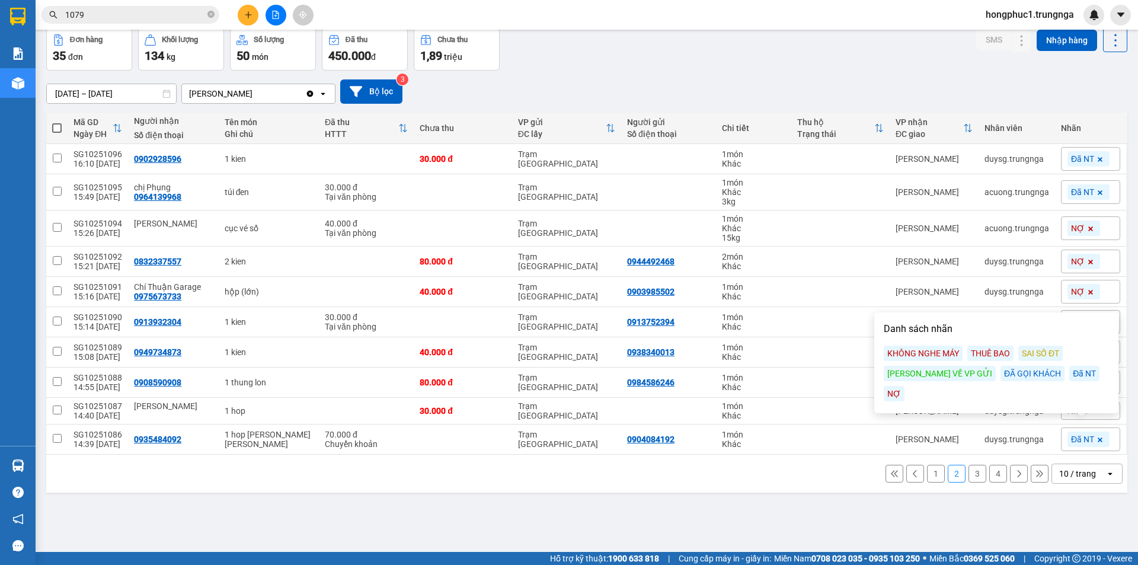
click at [1070, 375] on div "Đã NT" at bounding box center [1085, 373] width 30 height 15
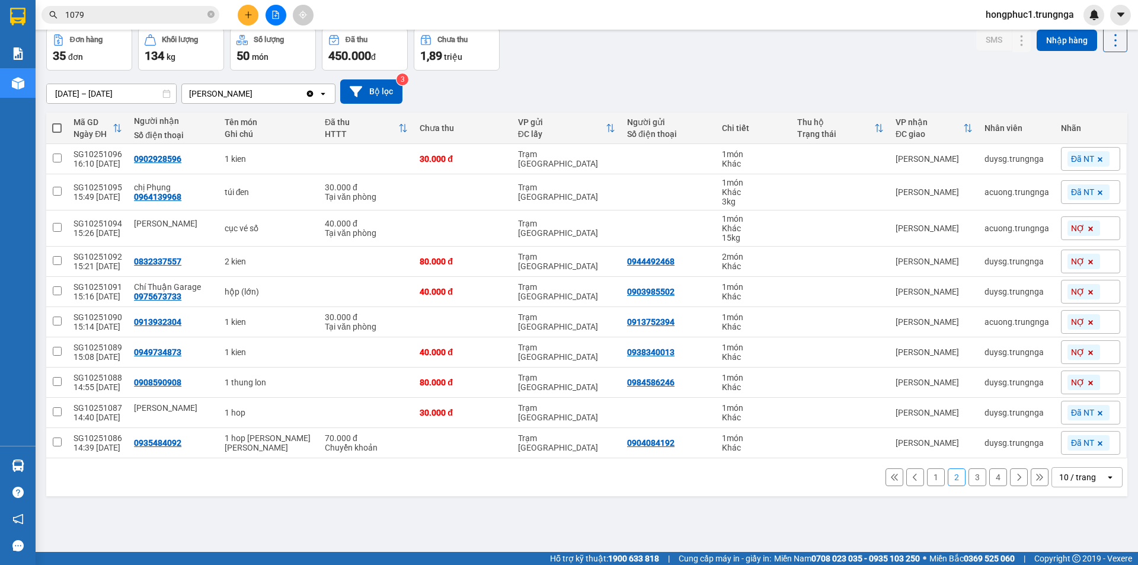
click at [1089, 228] on icon at bounding box center [1091, 229] width 5 height 5
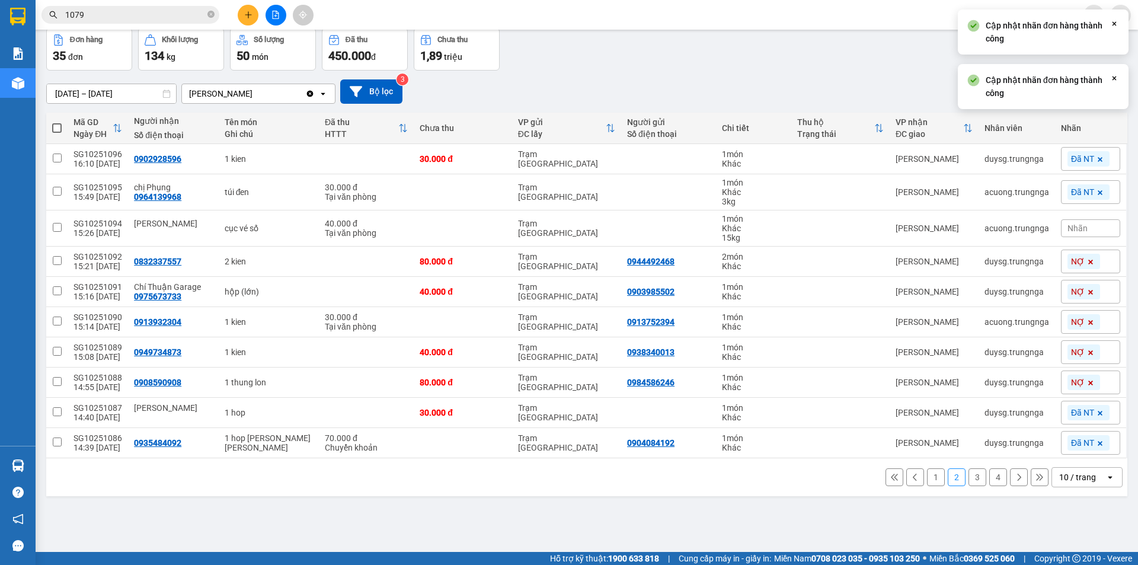
click at [1081, 228] on div "Nhãn" at bounding box center [1090, 228] width 59 height 18
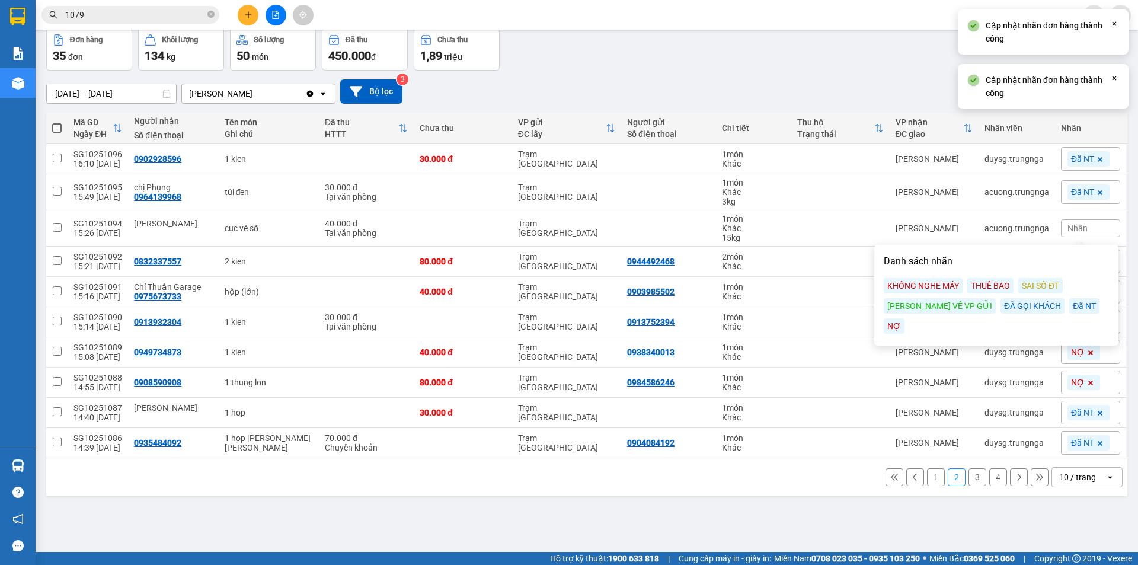
click at [1070, 305] on div "Đã NT" at bounding box center [1085, 305] width 30 height 15
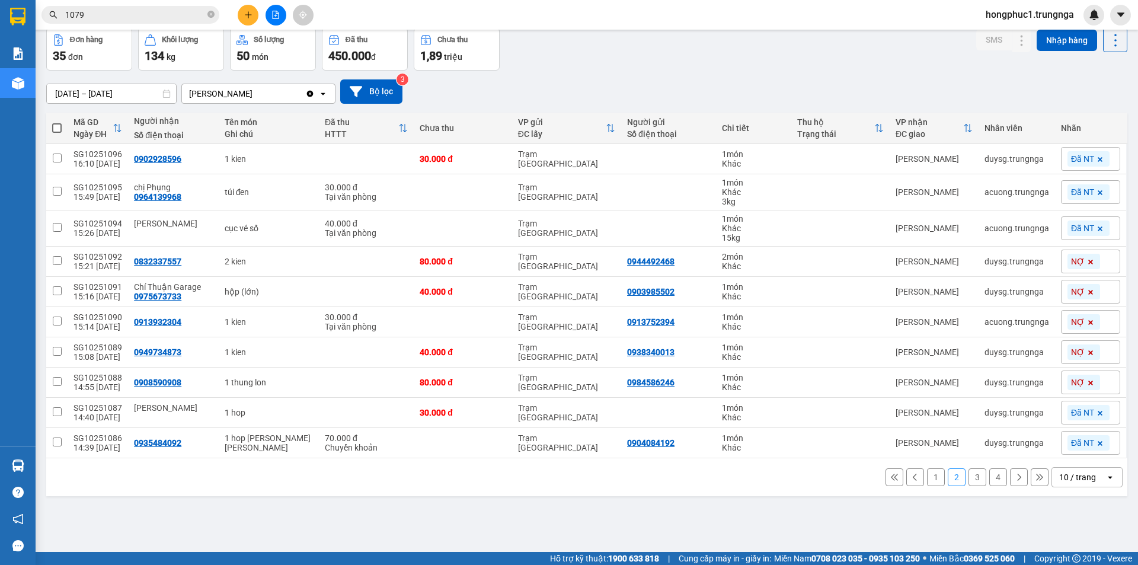
click at [1087, 381] on icon at bounding box center [1090, 382] width 7 height 7
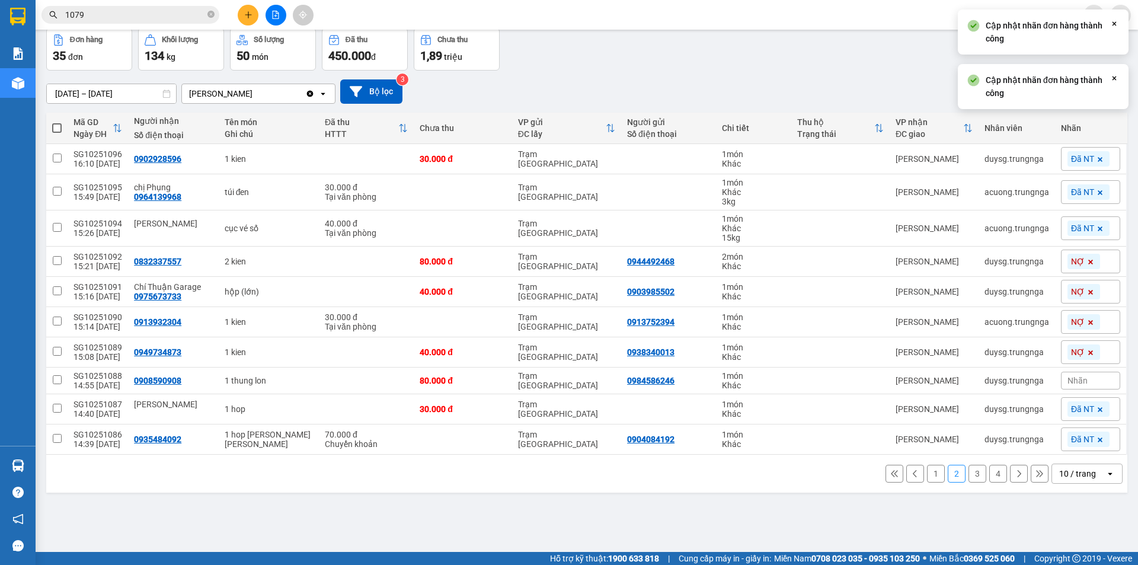
click at [1082, 381] on div "Nhãn" at bounding box center [1090, 381] width 59 height 18
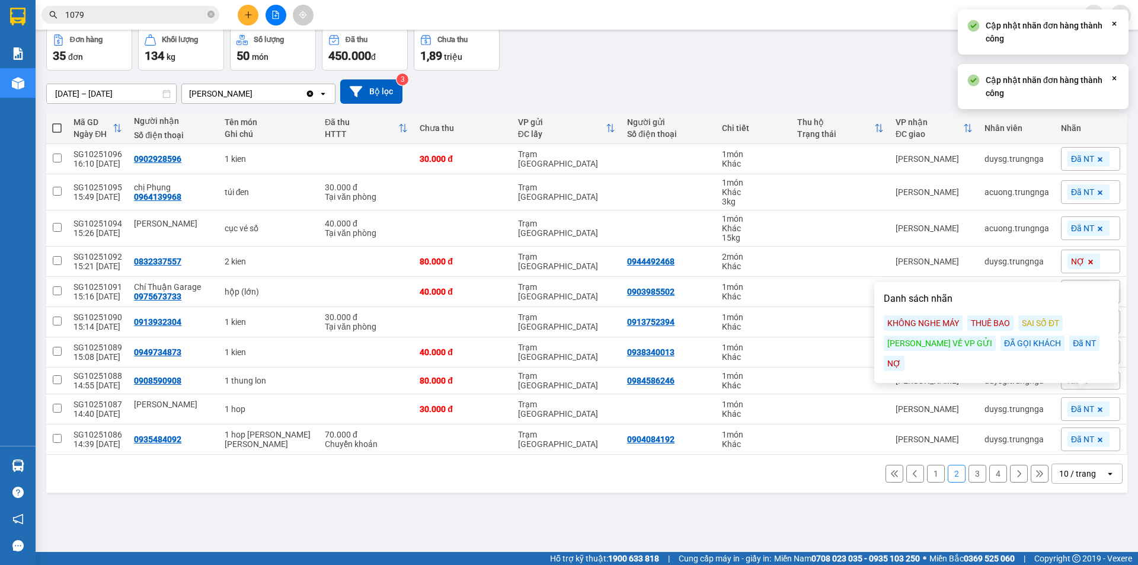
click at [1070, 346] on div "Đã NT" at bounding box center [1085, 343] width 30 height 15
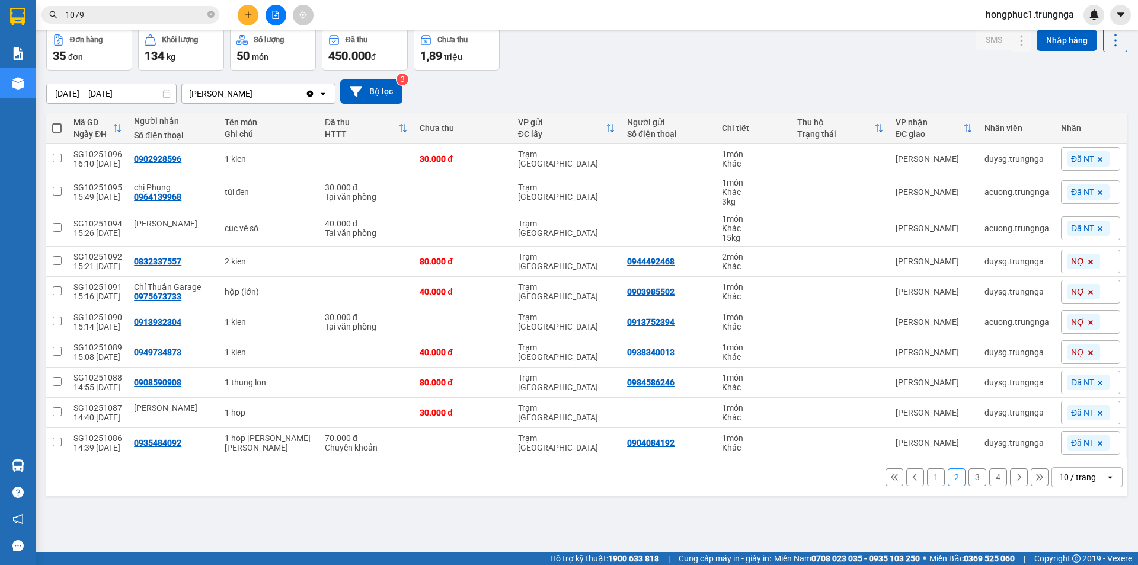
click at [1087, 260] on icon at bounding box center [1090, 262] width 7 height 7
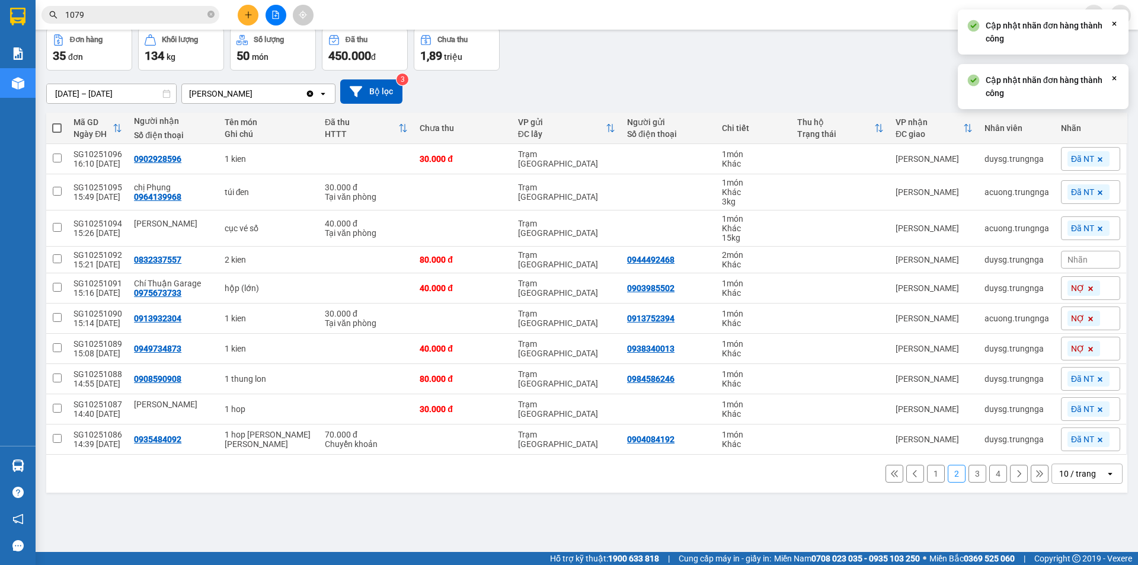
click at [1082, 260] on div "Nhãn" at bounding box center [1090, 260] width 59 height 18
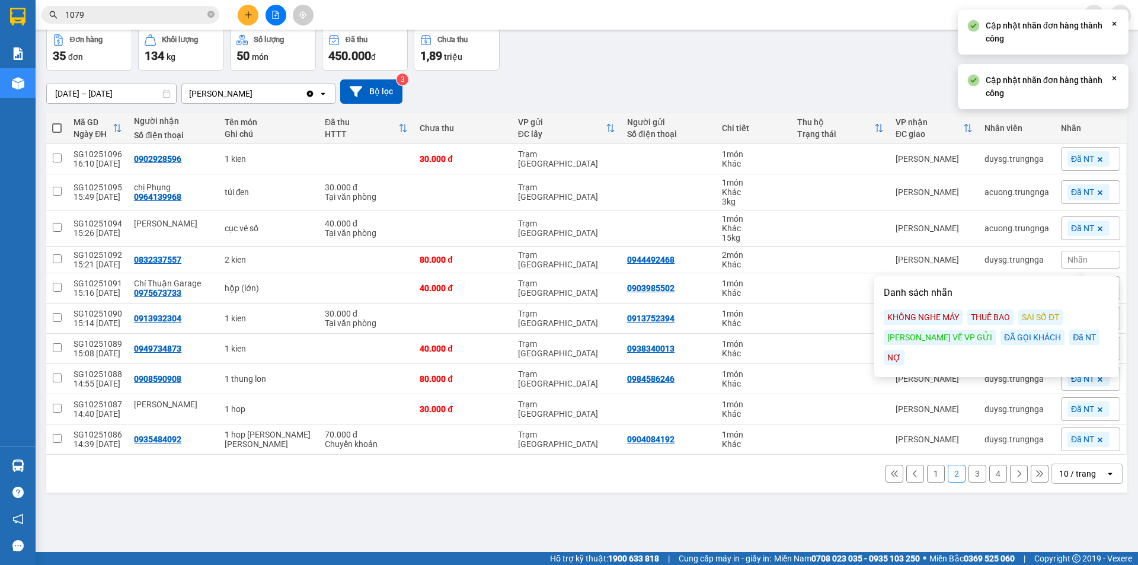
click at [1070, 339] on div "Đã NT" at bounding box center [1085, 337] width 30 height 15
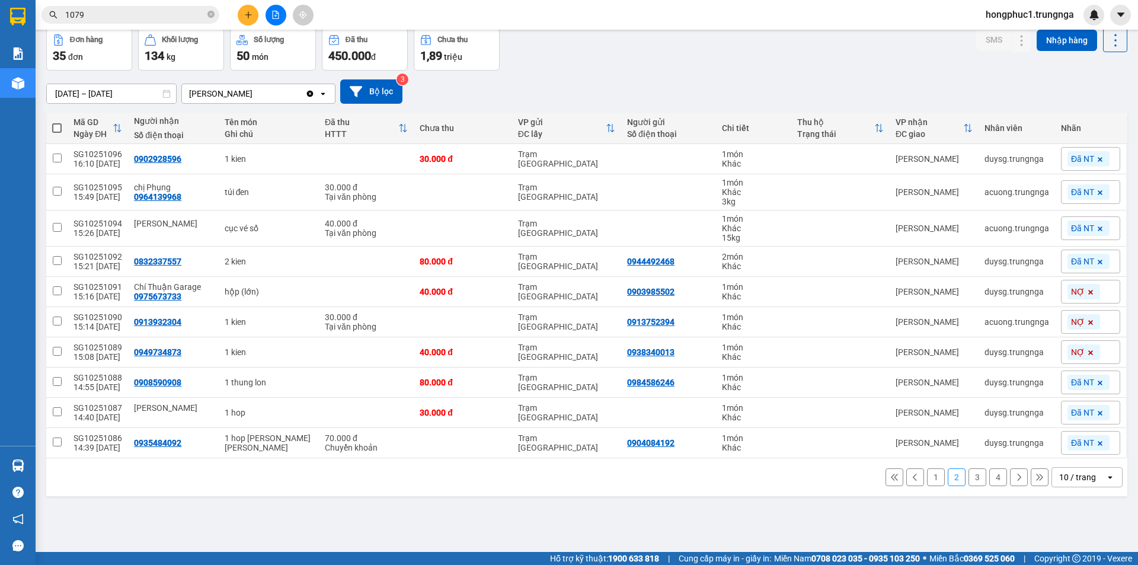
click at [948, 89] on div "[DATE] – [DATE] Press the down arrow key to interact with the calendar and sele…" at bounding box center [587, 91] width 1082 height 24
click at [1087, 350] on icon at bounding box center [1090, 352] width 7 height 7
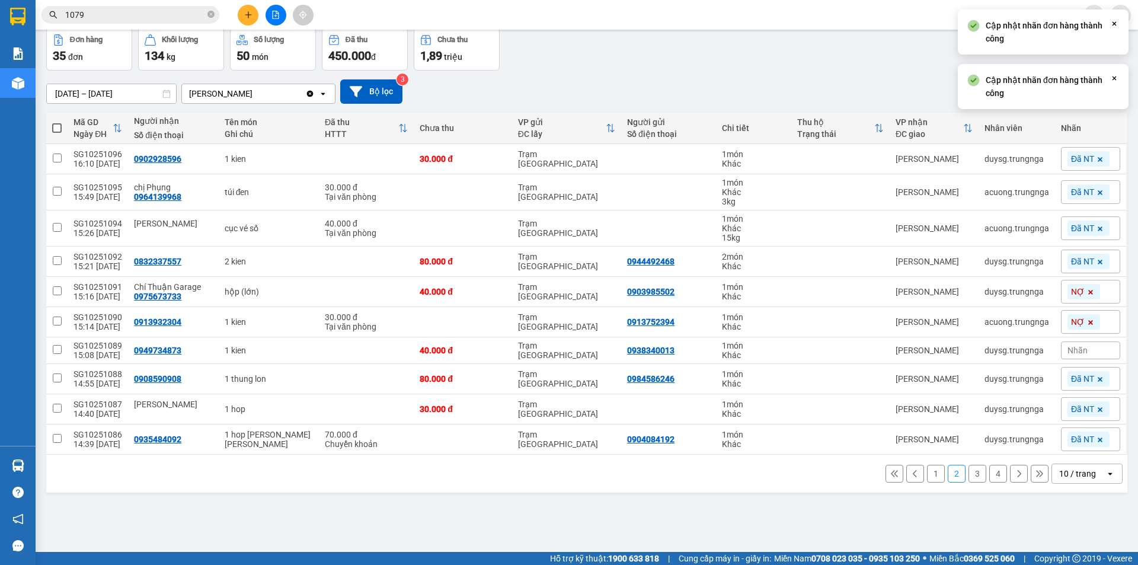
click at [1080, 350] on div "Nhãn" at bounding box center [1090, 351] width 59 height 18
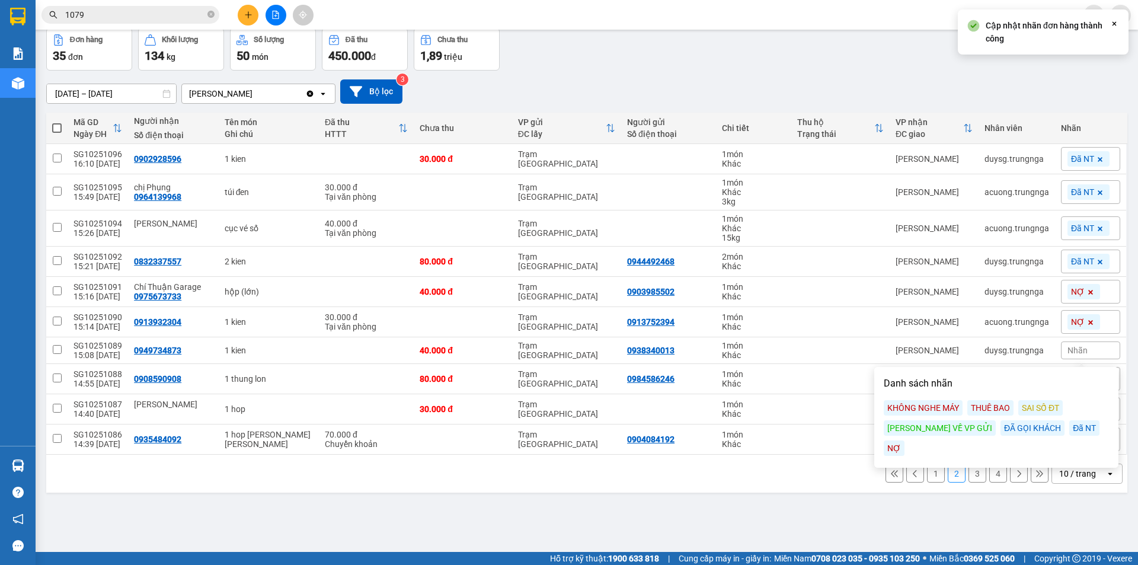
click at [1070, 429] on div "Đã NT" at bounding box center [1085, 427] width 30 height 15
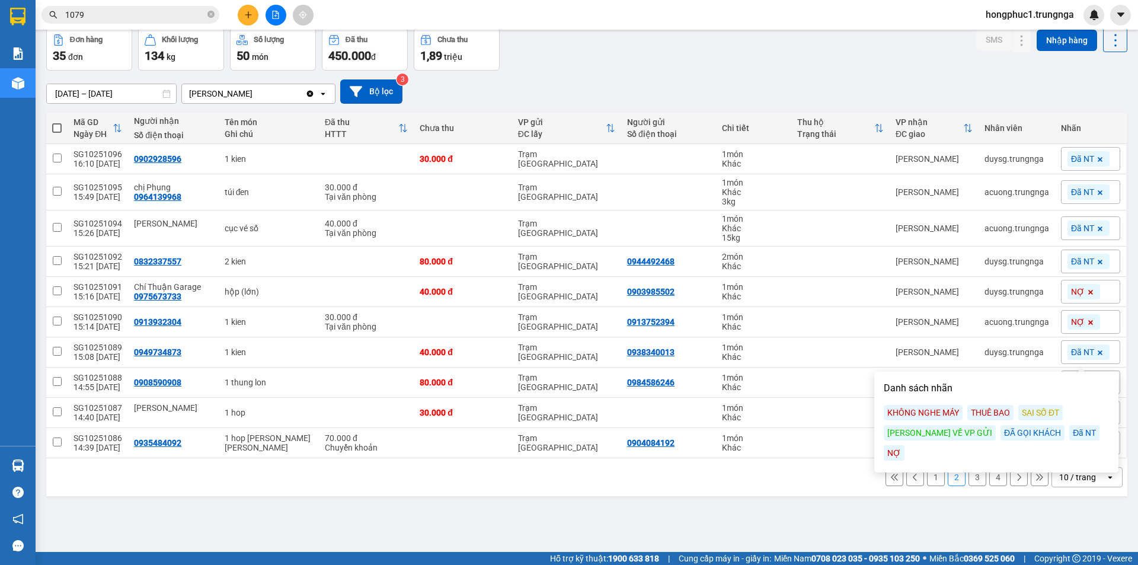
click at [1087, 320] on icon at bounding box center [1090, 322] width 7 height 7
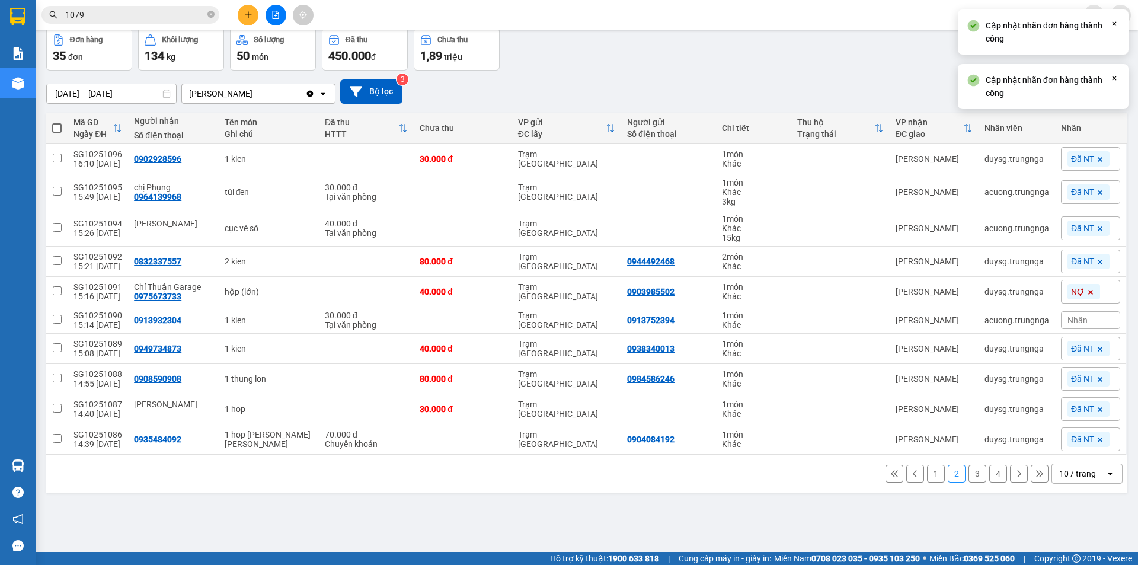
click at [1080, 320] on div "Nhãn" at bounding box center [1090, 320] width 59 height 18
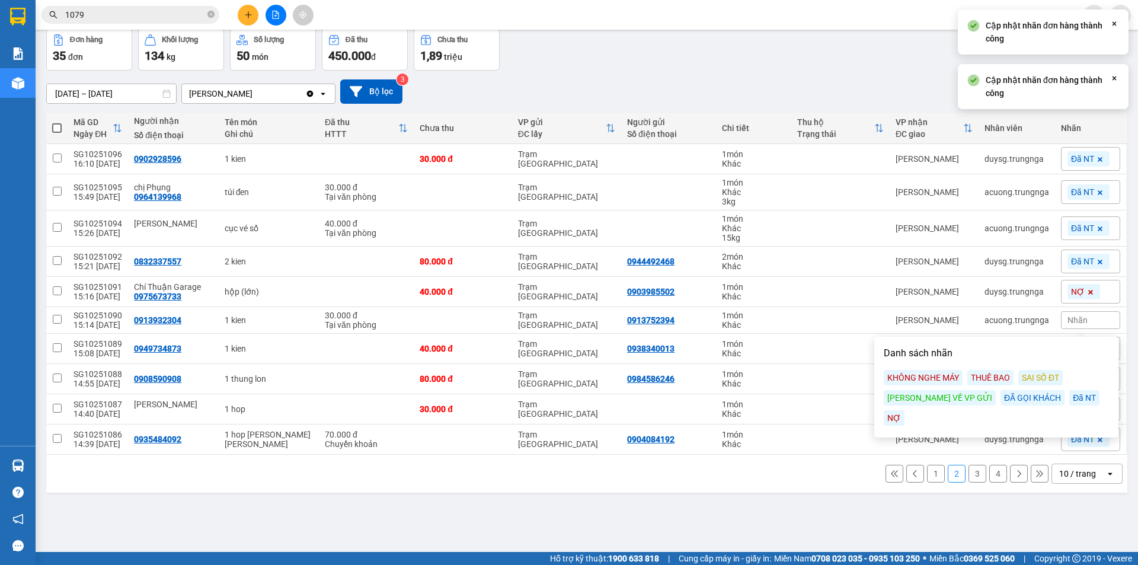
click at [1070, 395] on div "Đã NT" at bounding box center [1085, 397] width 30 height 15
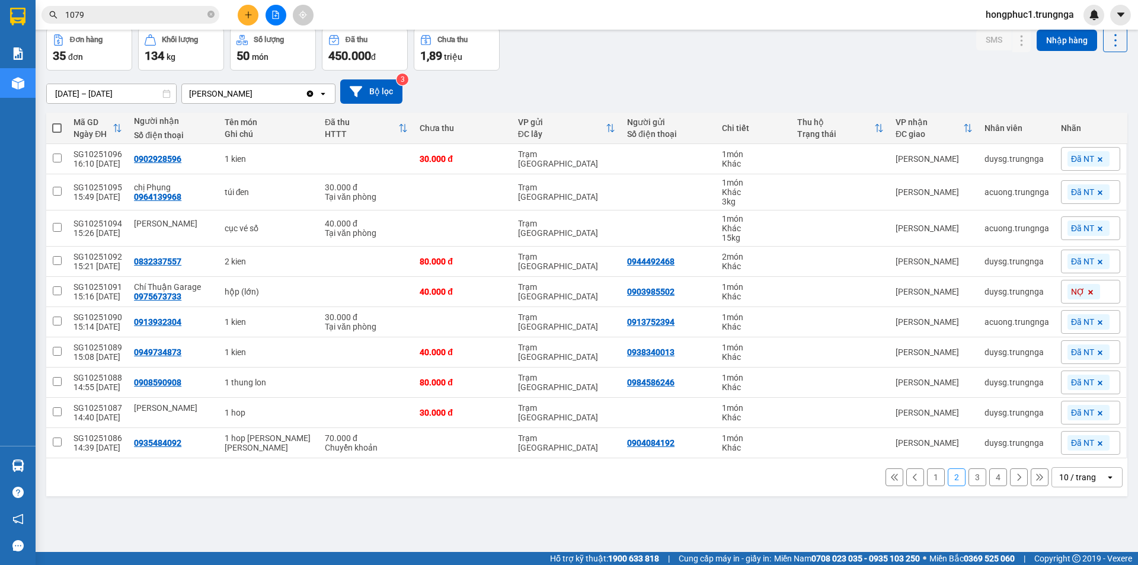
click at [1089, 294] on icon at bounding box center [1091, 292] width 5 height 5
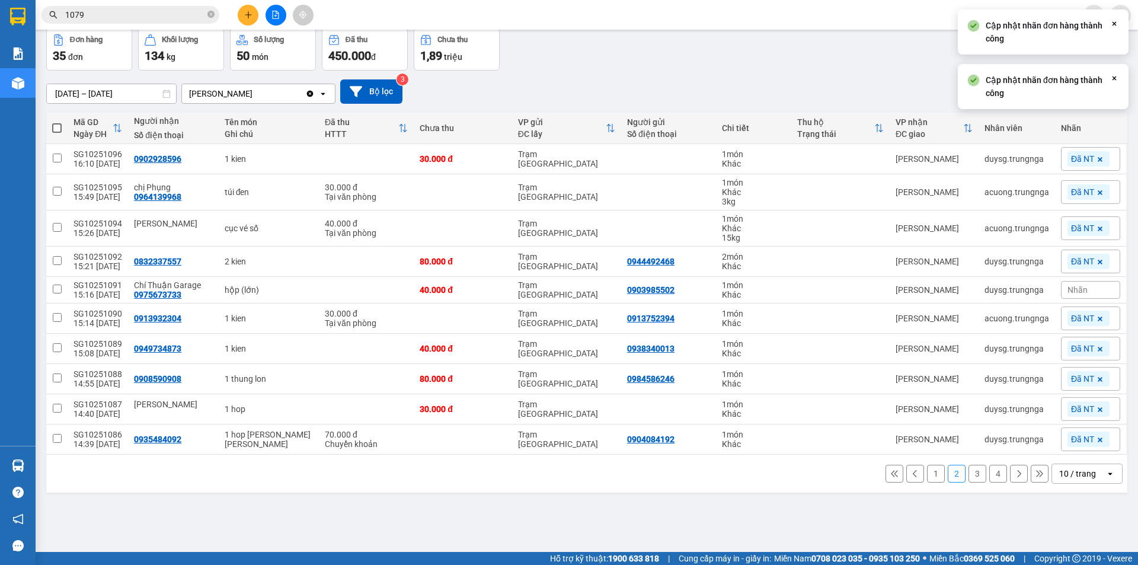
click at [1079, 294] on div "Nhãn" at bounding box center [1090, 290] width 59 height 18
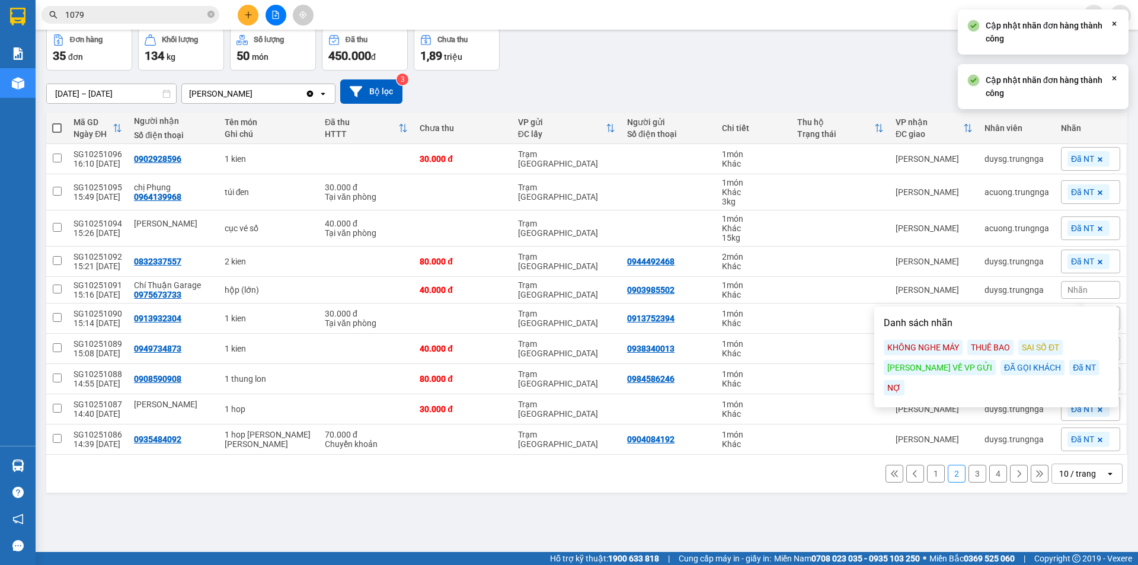
click at [1070, 371] on div "Đã NT" at bounding box center [1085, 367] width 30 height 15
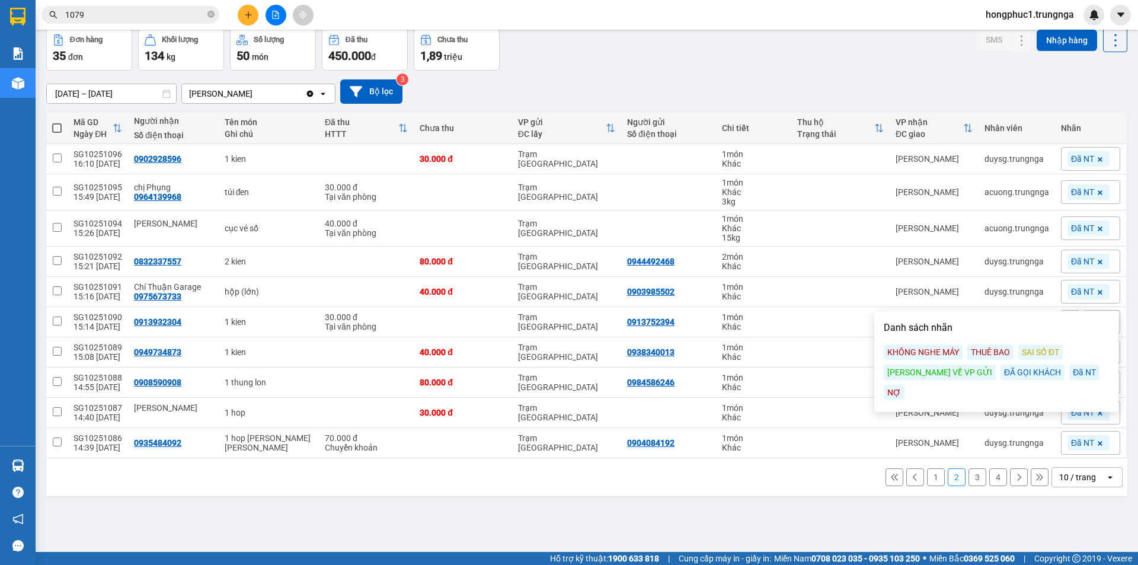
click at [929, 483] on button "1" at bounding box center [936, 477] width 18 height 18
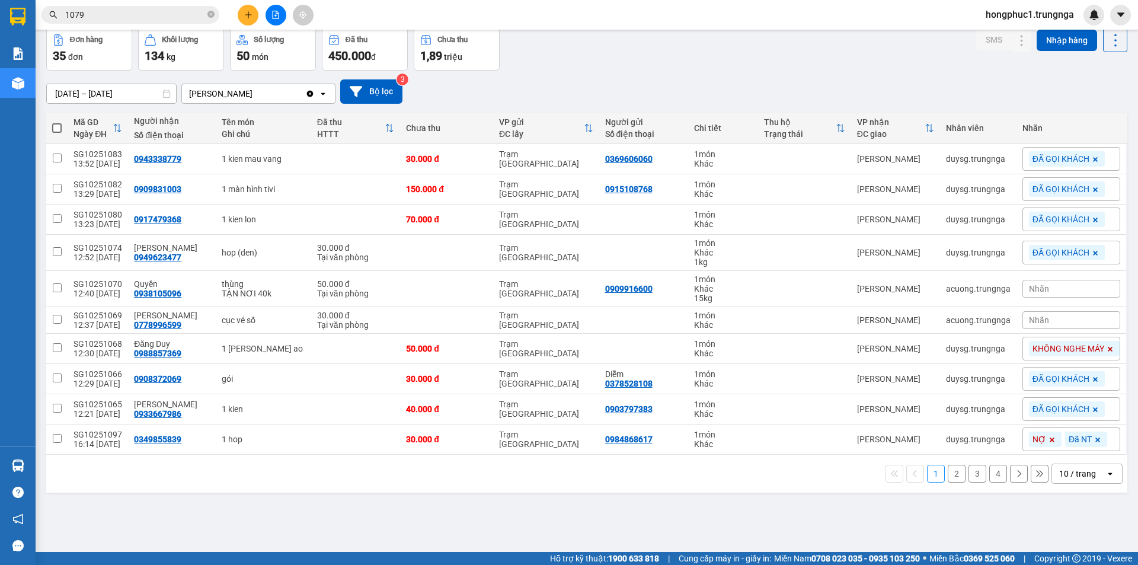
click at [1049, 439] on icon at bounding box center [1052, 439] width 7 height 7
click at [977, 92] on div "[DATE] – [DATE] Press the down arrow key to interact with the calendar and sele…" at bounding box center [587, 91] width 1082 height 24
click at [952, 473] on button "2" at bounding box center [957, 474] width 18 height 18
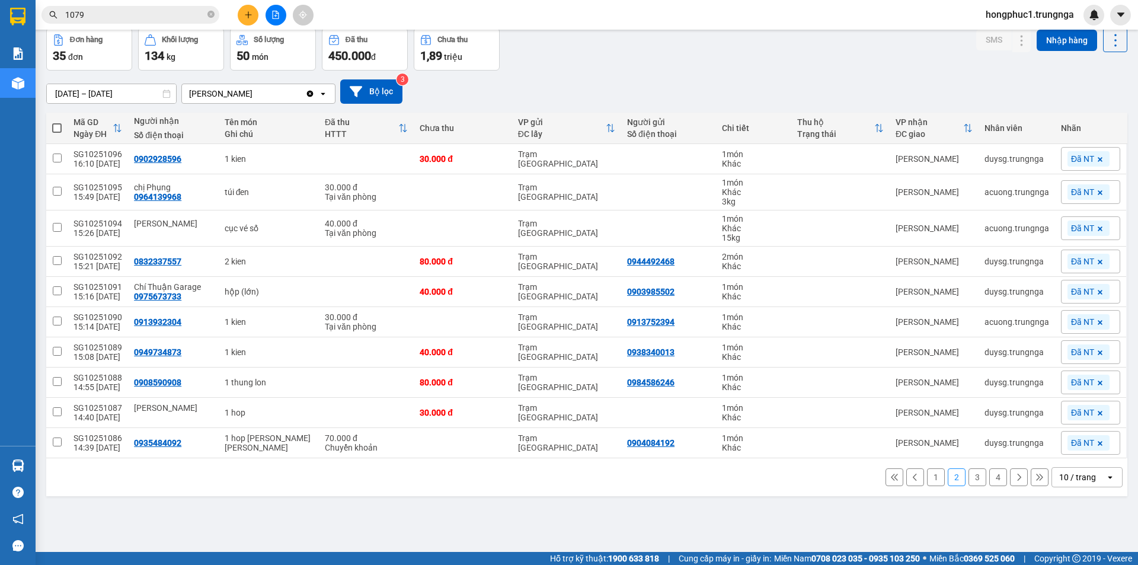
click at [969, 477] on button "3" at bounding box center [978, 477] width 18 height 18
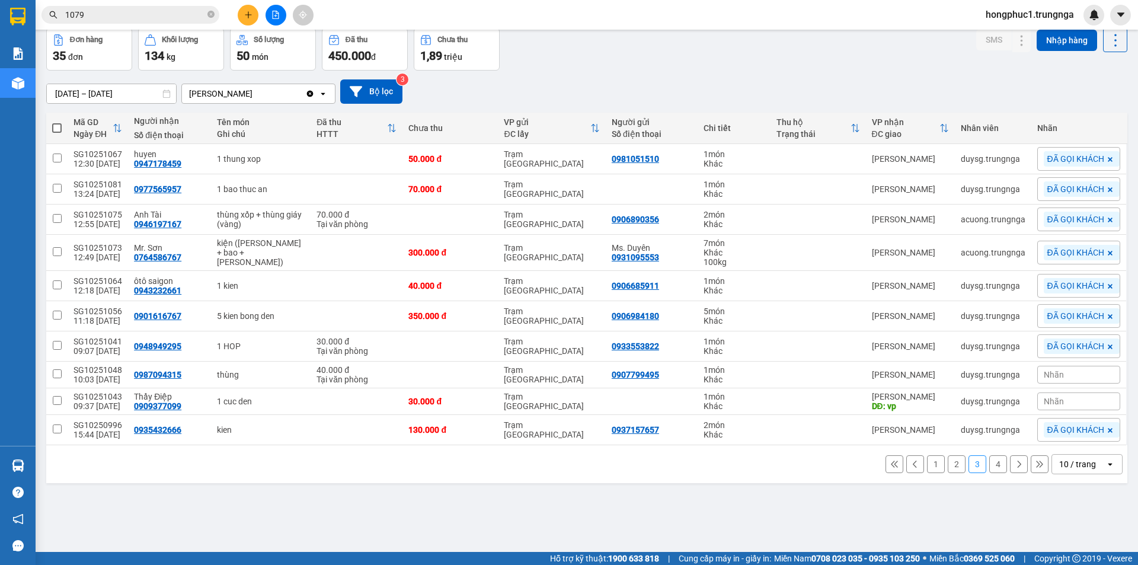
click at [891, 465] on icon at bounding box center [895, 464] width 8 height 8
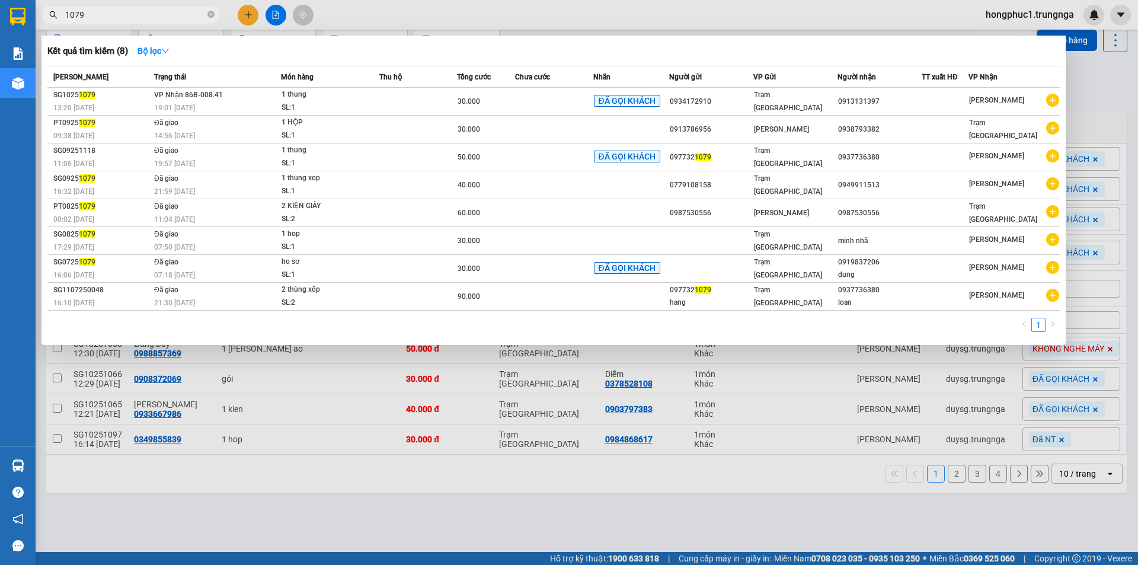
click at [132, 12] on input "1079" at bounding box center [135, 14] width 140 height 13
type input "1"
type input "099"
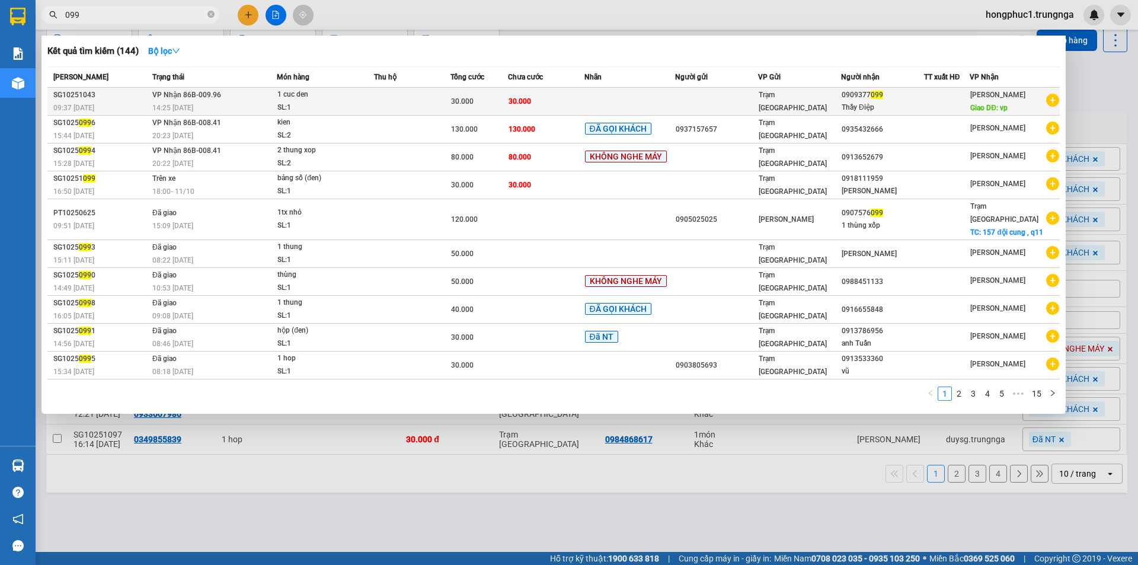
click at [658, 94] on td at bounding box center [630, 102] width 91 height 28
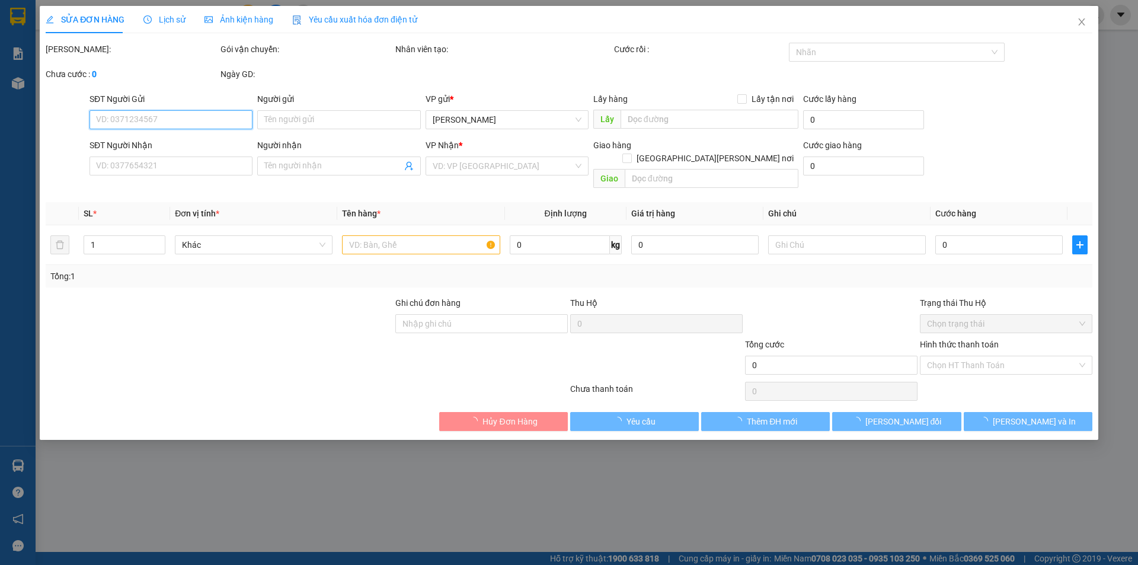
type input "0909377099"
type input "Thầy Điệp"
type input "vp"
type input "30.000"
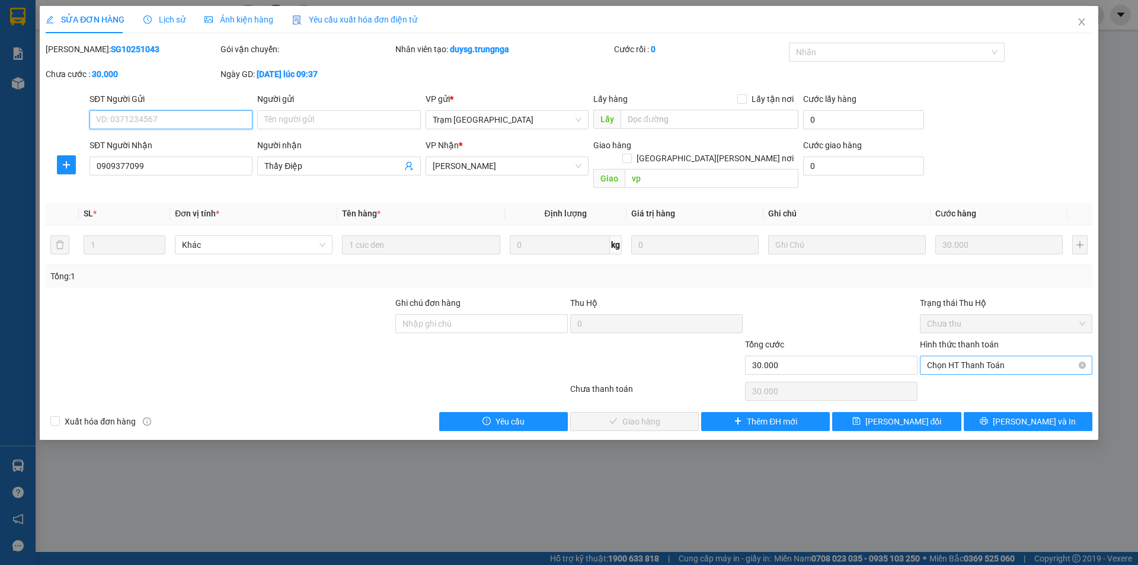
click at [968, 356] on span "Chọn HT Thanh Toán" at bounding box center [1006, 365] width 158 height 18
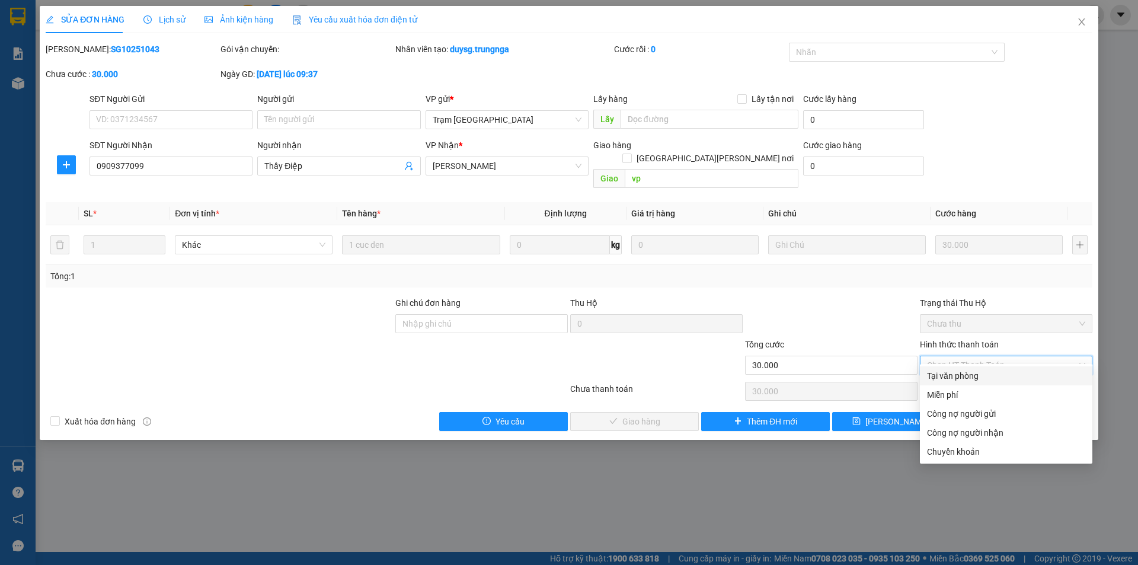
click at [958, 379] on div "Tại văn phòng" at bounding box center [1006, 375] width 158 height 13
type input "0"
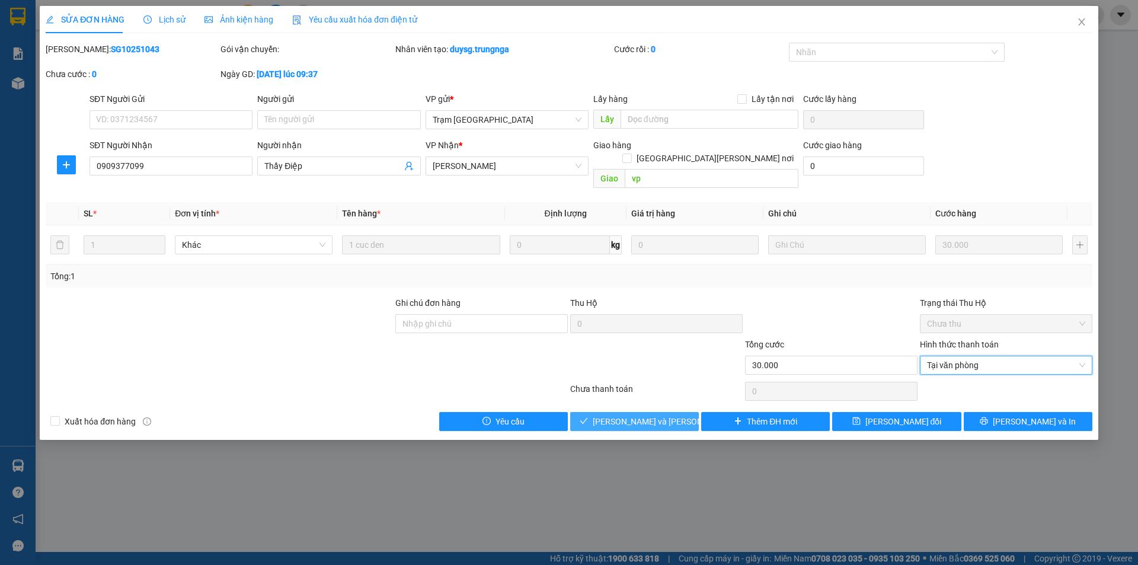
click at [653, 415] on span "Lưu và Giao hàng" at bounding box center [673, 421] width 160 height 13
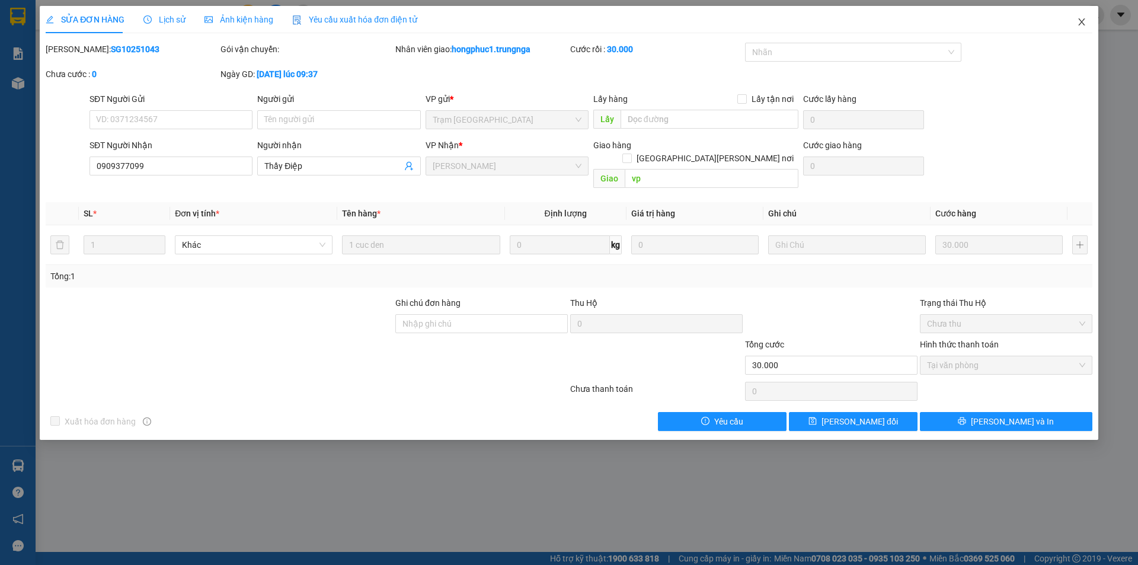
click at [1081, 24] on icon "close" at bounding box center [1082, 21] width 7 height 7
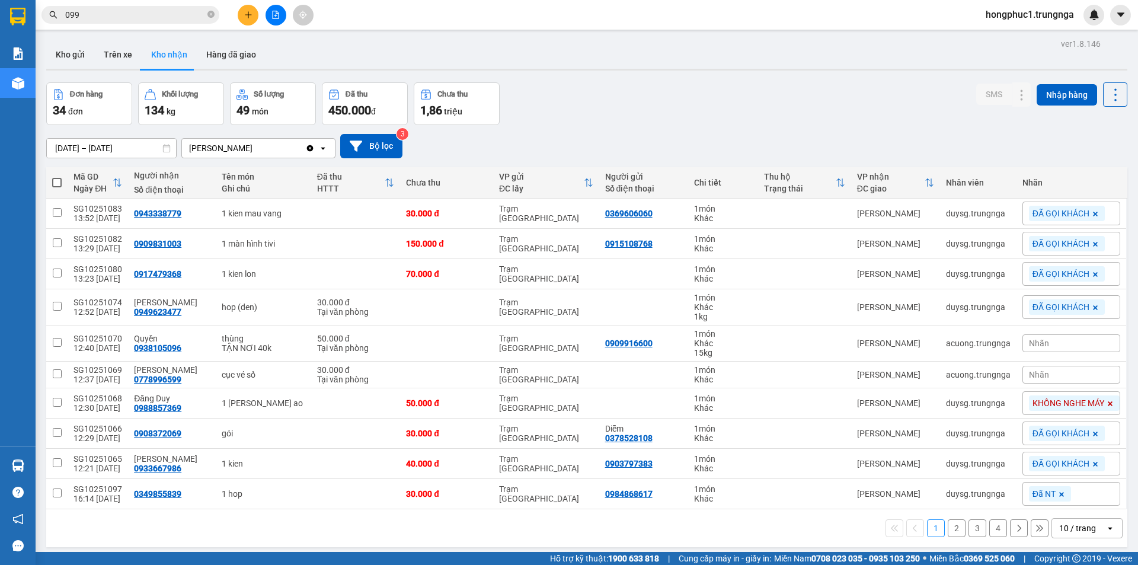
click at [157, 7] on span "099" at bounding box center [131, 15] width 178 height 18
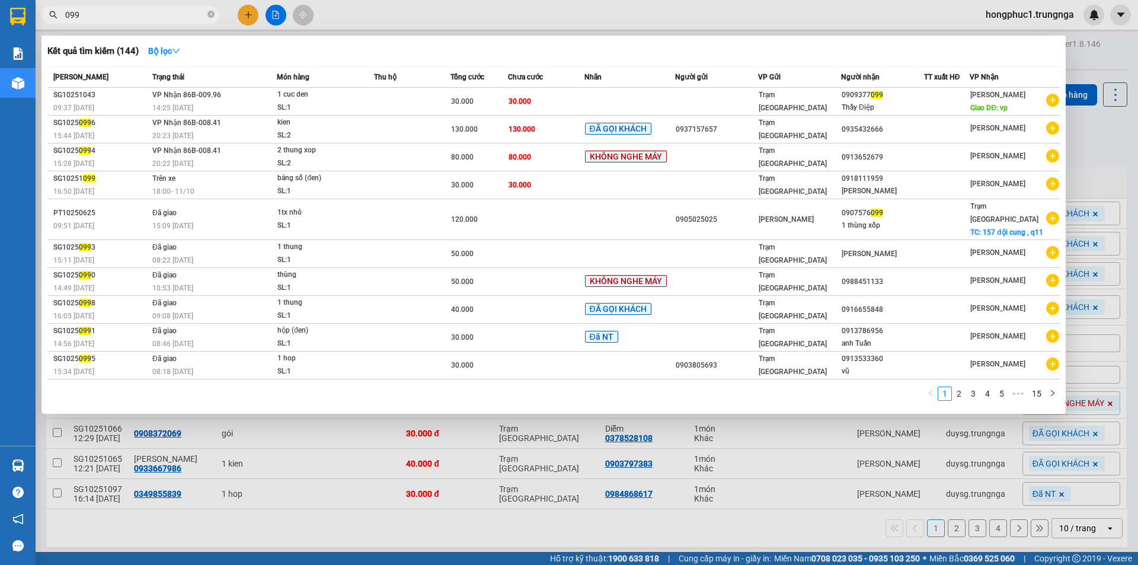
click at [156, 9] on input "099" at bounding box center [135, 14] width 140 height 13
type input "0"
type input "369"
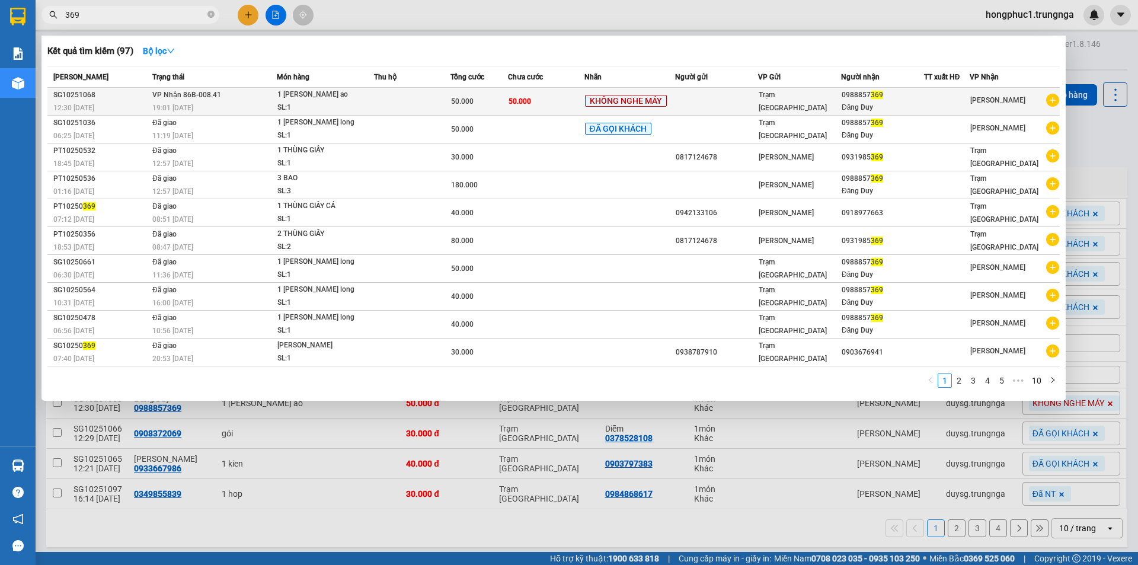
click at [585, 96] on td "50.000" at bounding box center [546, 102] width 76 height 28
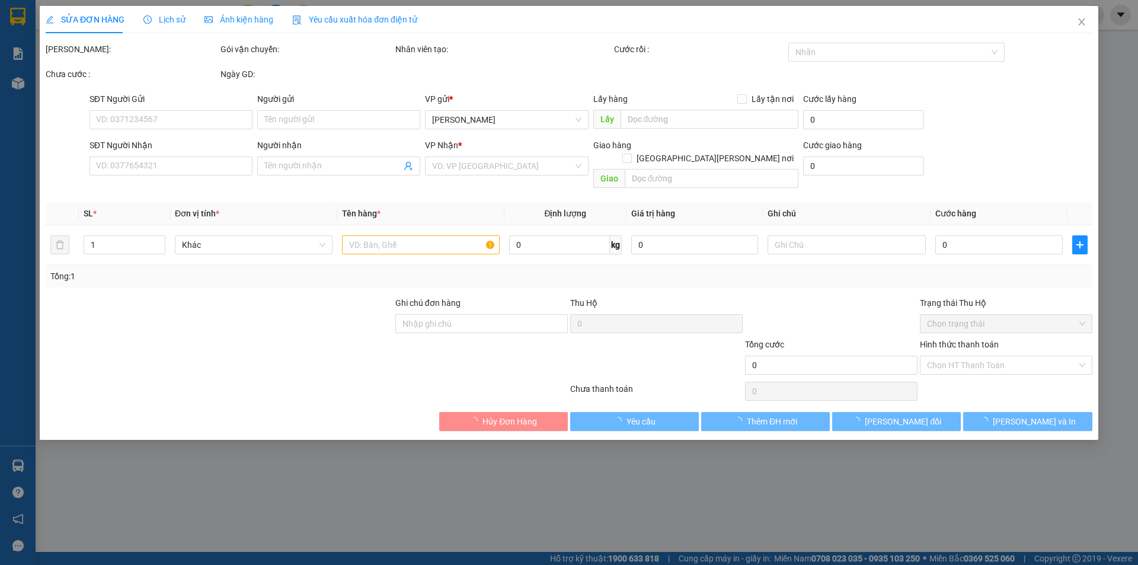
type input "0988857369"
type input "Đăng Duy"
type input "Anh Thịnh"
type input "50.000"
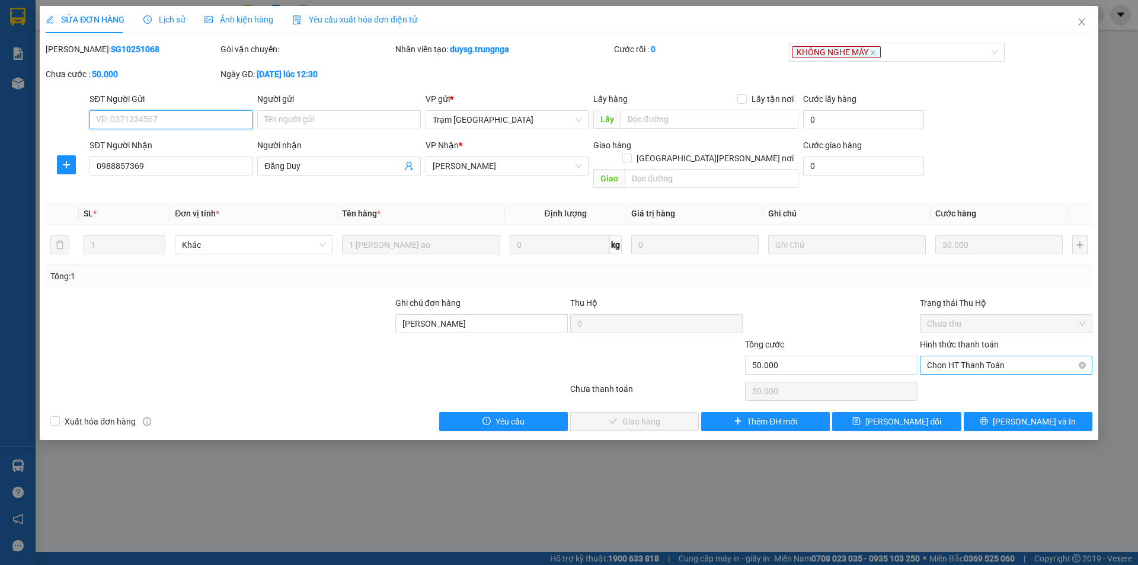
click at [951, 356] on span "Chọn HT Thanh Toán" at bounding box center [1006, 365] width 158 height 18
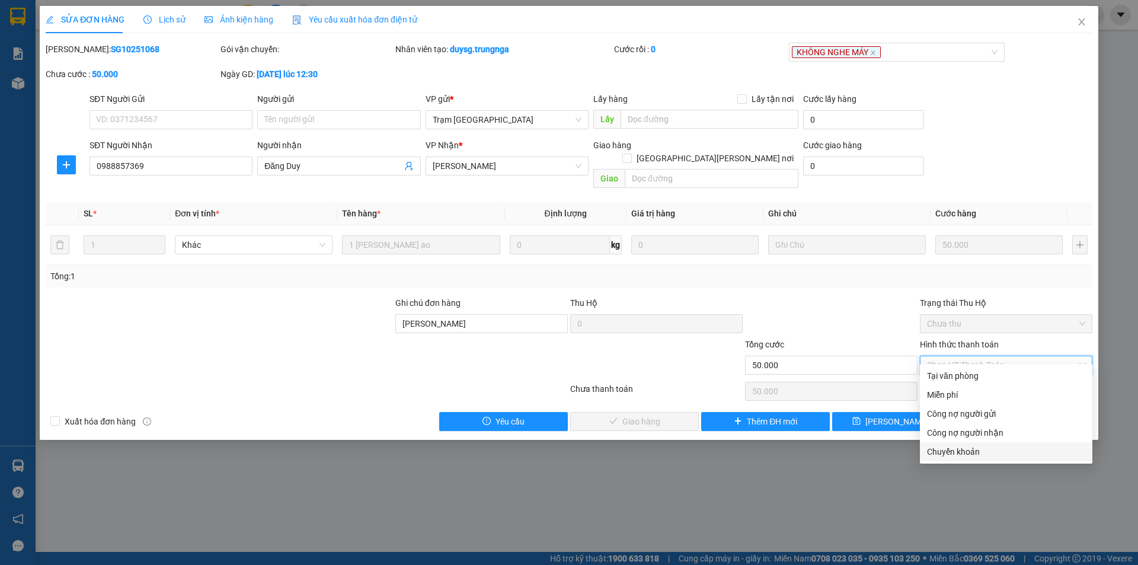
click at [948, 449] on div "Chuyển khoản" at bounding box center [1006, 451] width 158 height 13
type input "0"
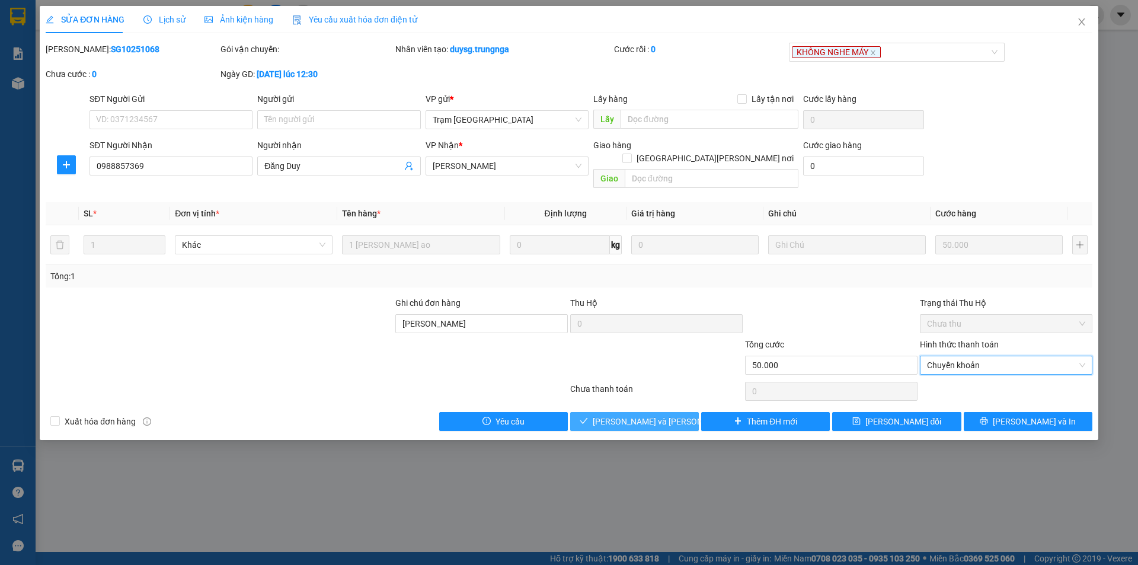
click at [655, 415] on span "Lưu và Giao hàng" at bounding box center [673, 421] width 160 height 13
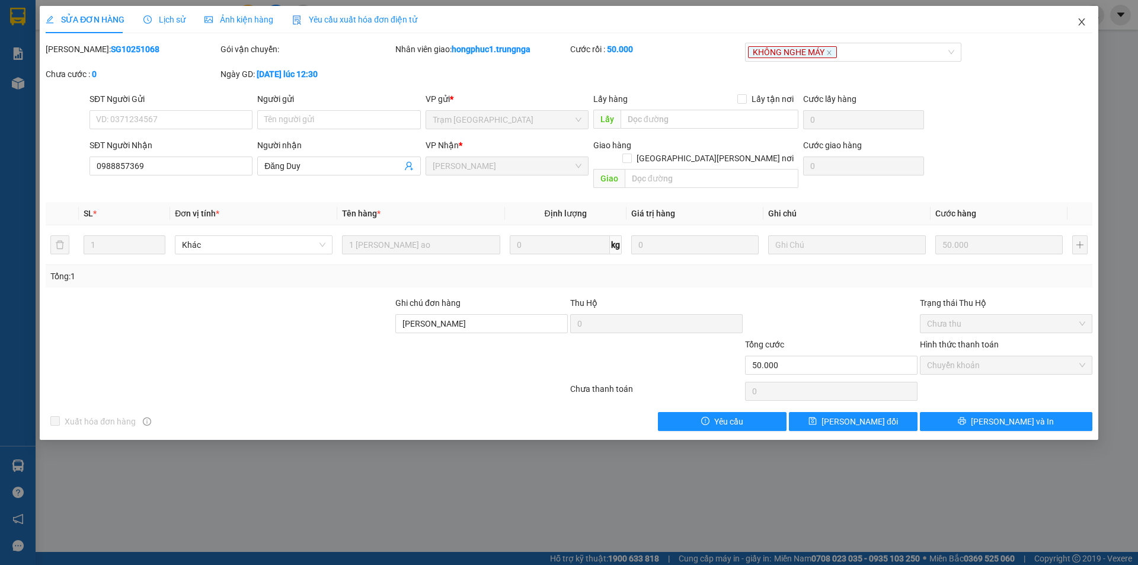
click at [1082, 20] on icon "close" at bounding box center [1081, 21] width 9 height 9
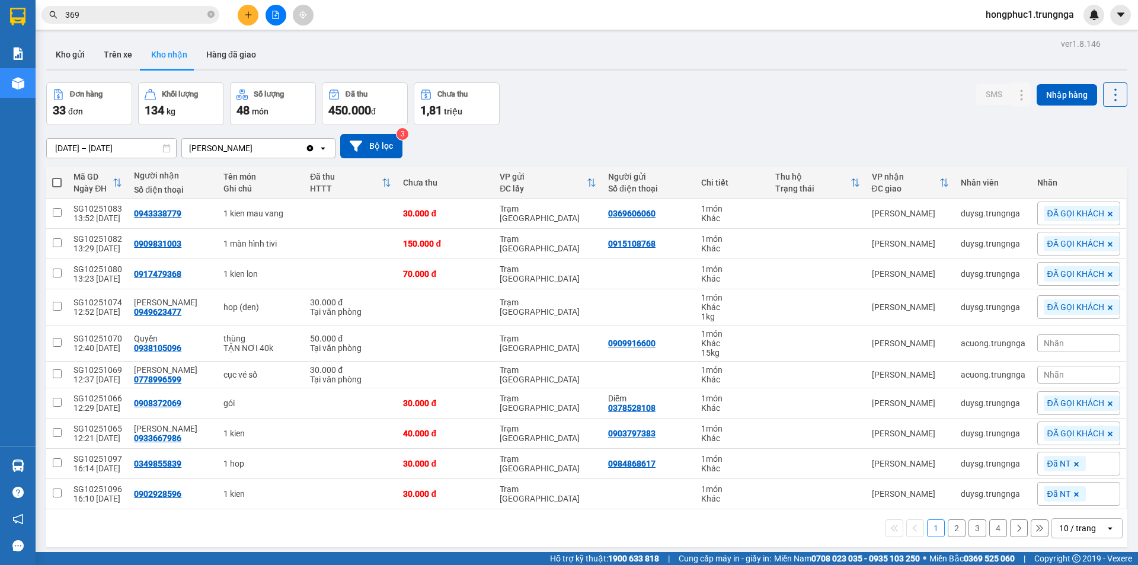
click at [179, 16] on input "369" at bounding box center [135, 14] width 140 height 13
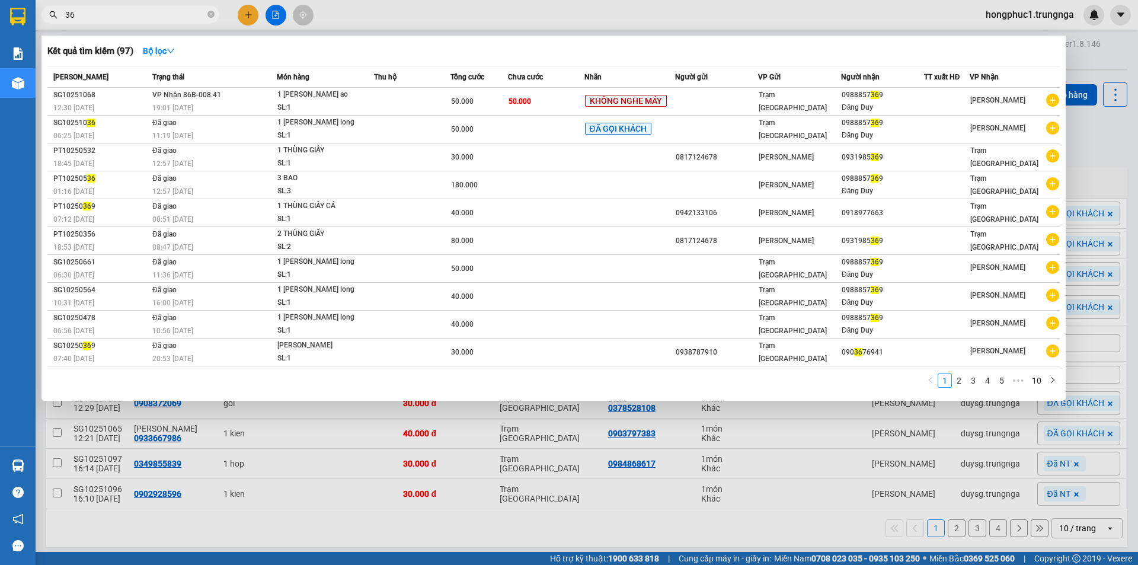
type input "3"
type input "459"
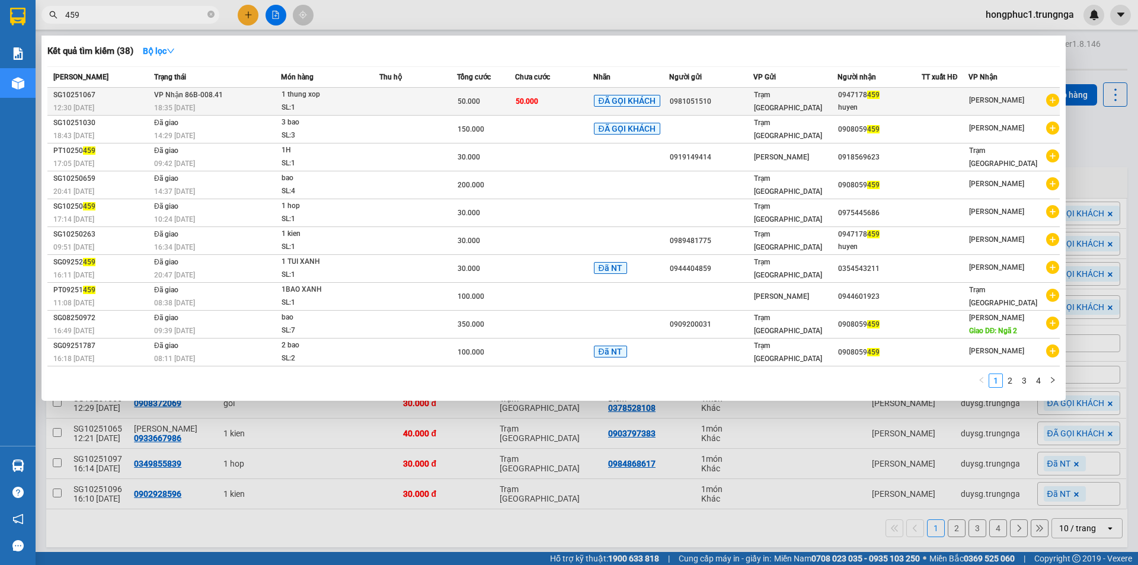
click at [405, 100] on td at bounding box center [418, 102] width 78 height 28
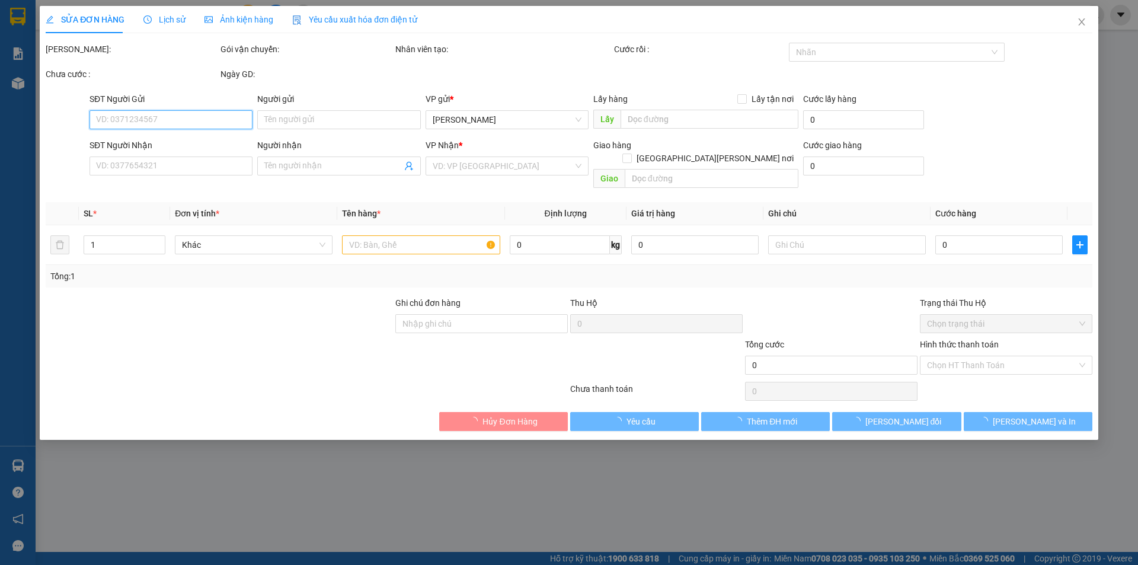
type input "0981051510"
type input "0947178459"
type input "huyen"
type input "50.000"
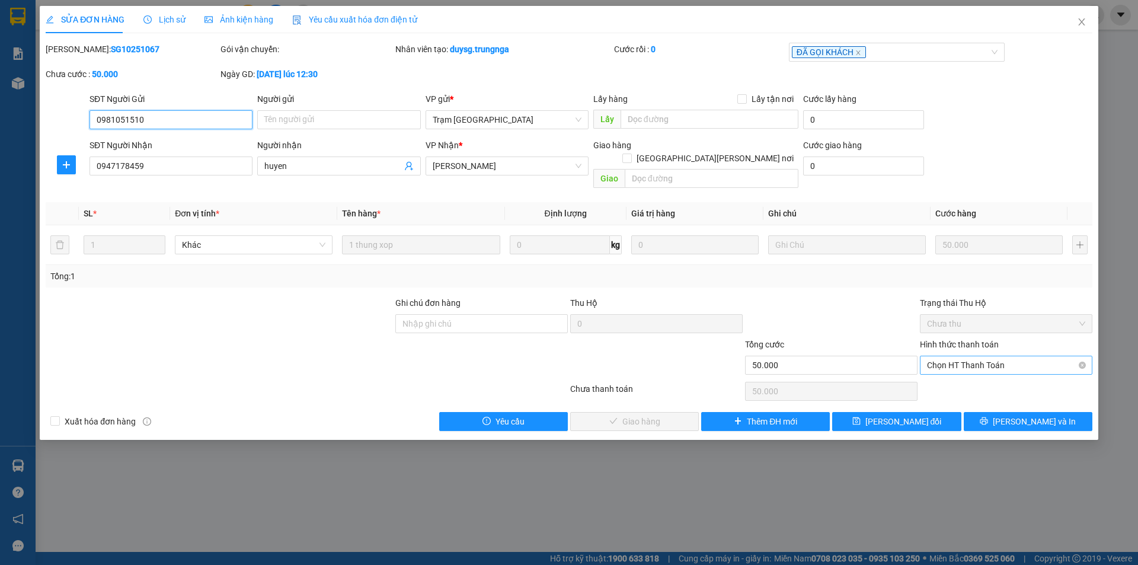
click at [949, 356] on span "Chọn HT Thanh Toán" at bounding box center [1006, 365] width 158 height 18
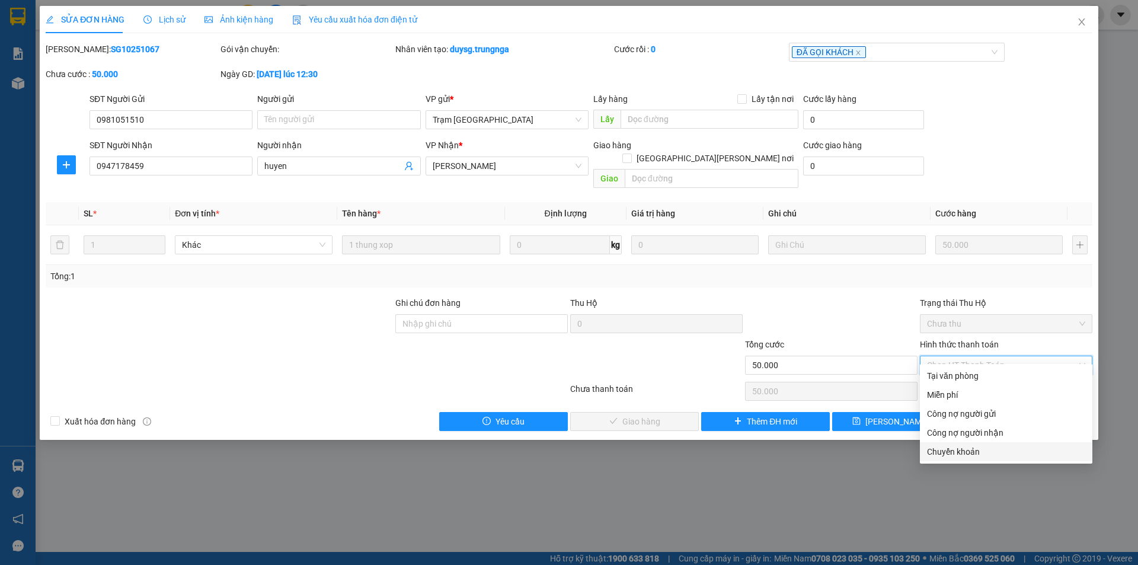
click at [961, 449] on div "Chuyển khoản" at bounding box center [1006, 451] width 158 height 13
type input "0"
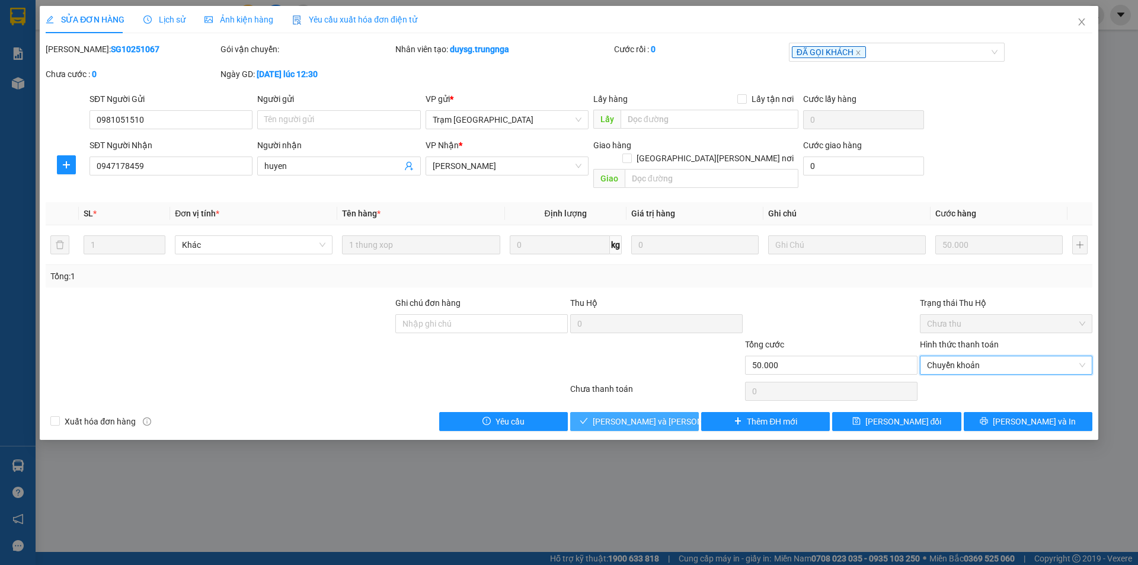
click at [667, 415] on span "Lưu và Giao hàng" at bounding box center [673, 421] width 160 height 13
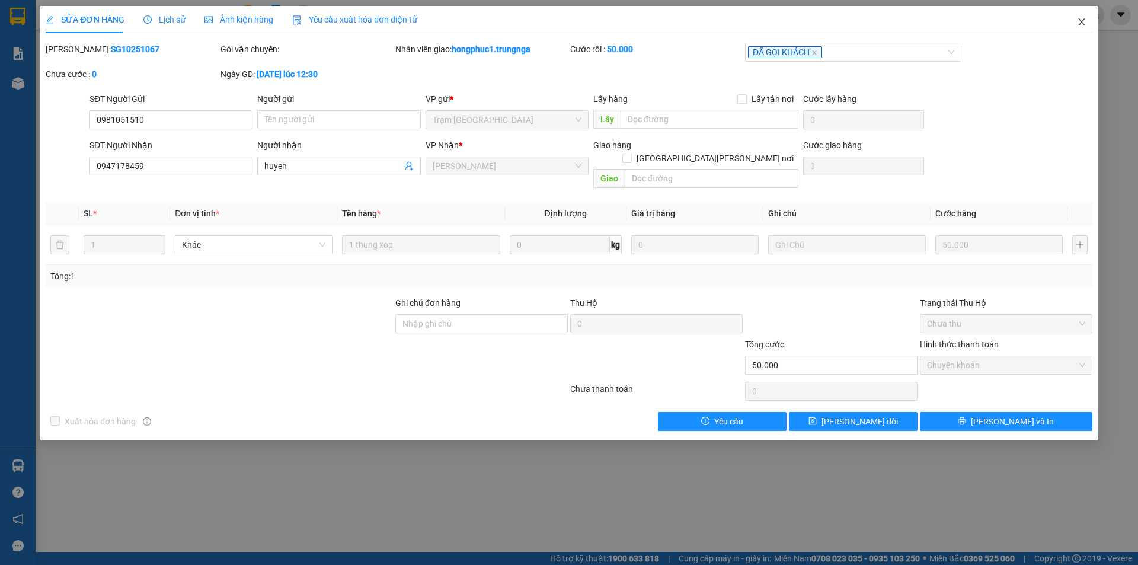
click at [1083, 23] on icon "close" at bounding box center [1081, 21] width 9 height 9
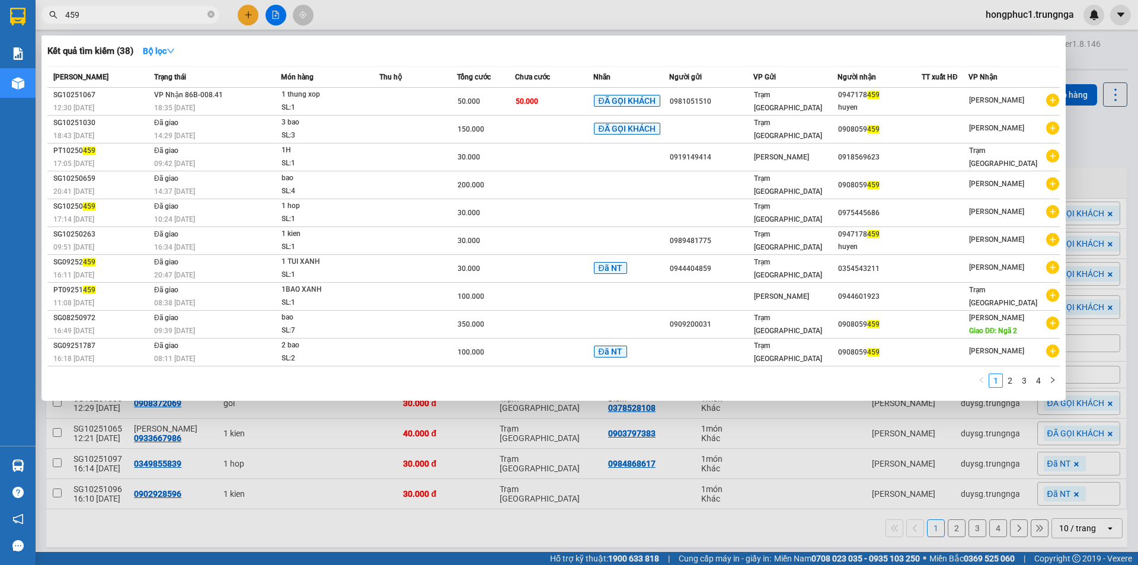
click at [156, 19] on input "459" at bounding box center [135, 14] width 140 height 13
type input "4"
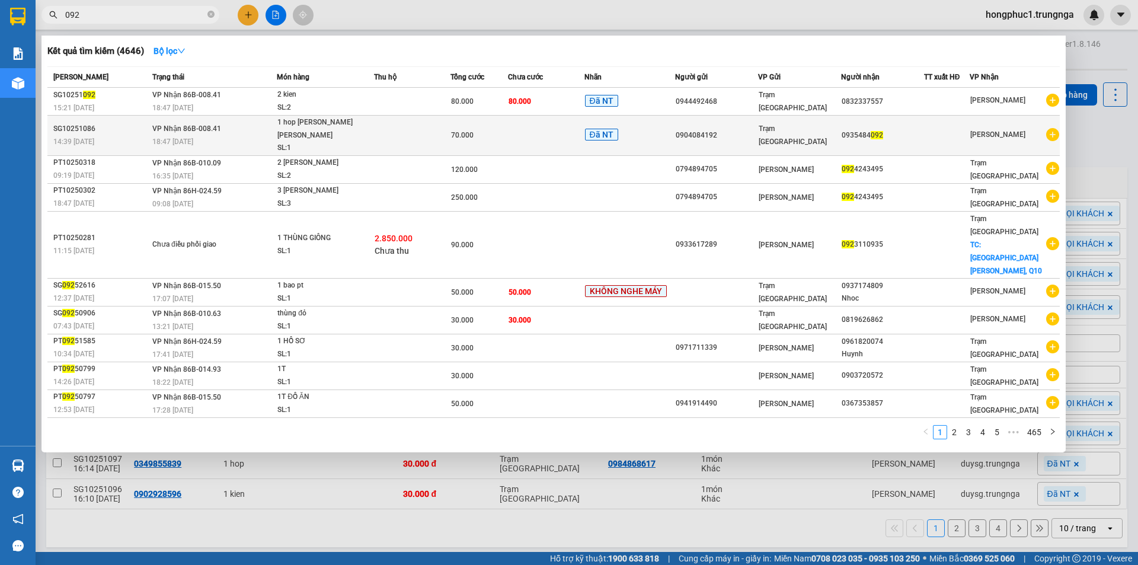
type input "092"
click at [356, 123] on div "1 hop dien thoai sam sung" at bounding box center [321, 128] width 89 height 25
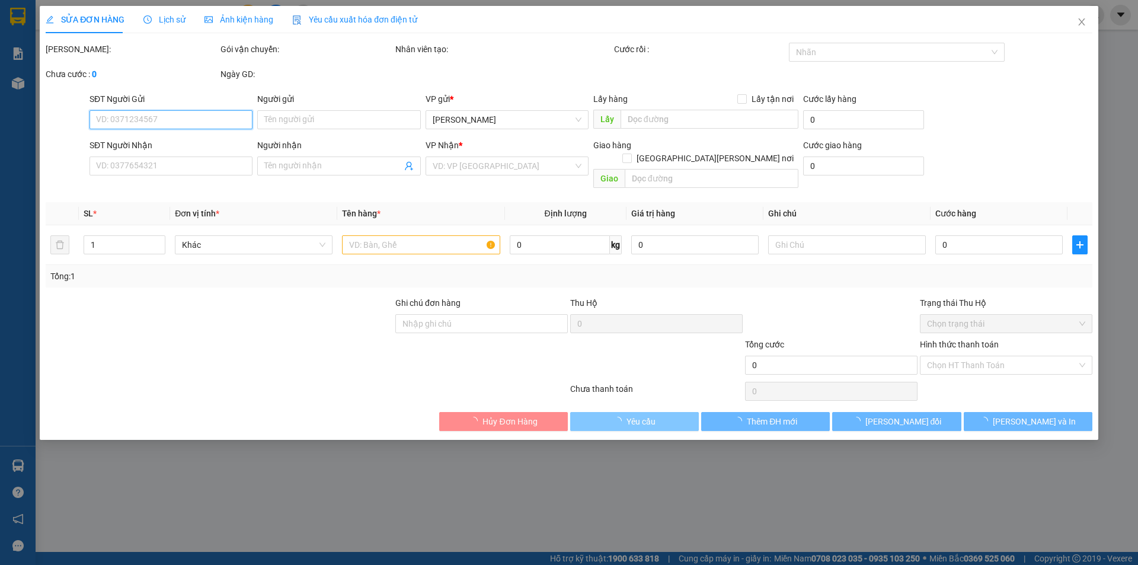
type input "0904084192"
type input "0935484092"
type input "70.000"
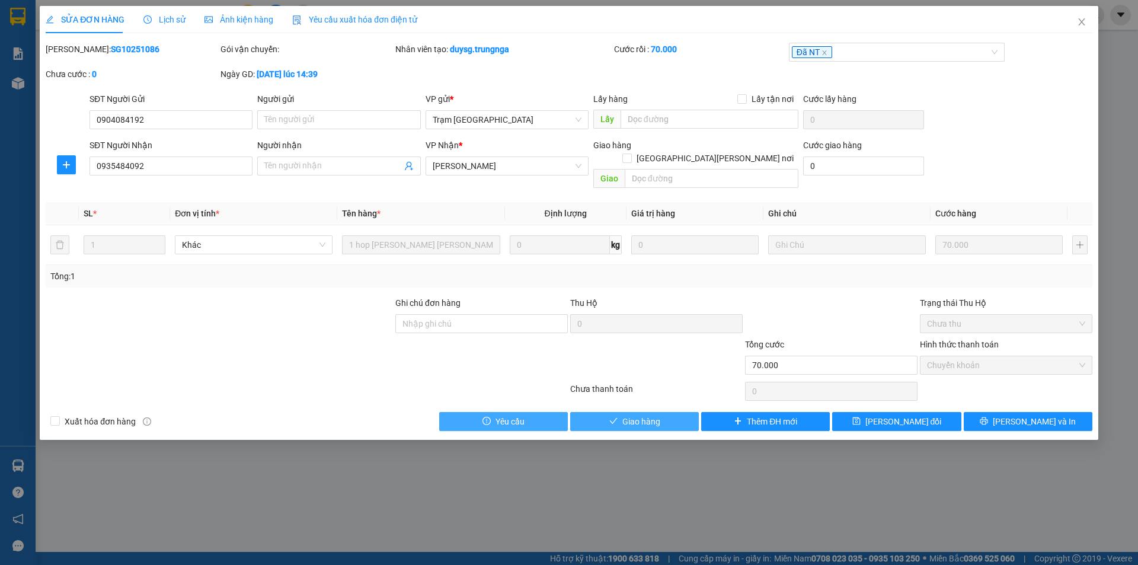
click at [618, 412] on button "Giao hàng" at bounding box center [634, 421] width 129 height 19
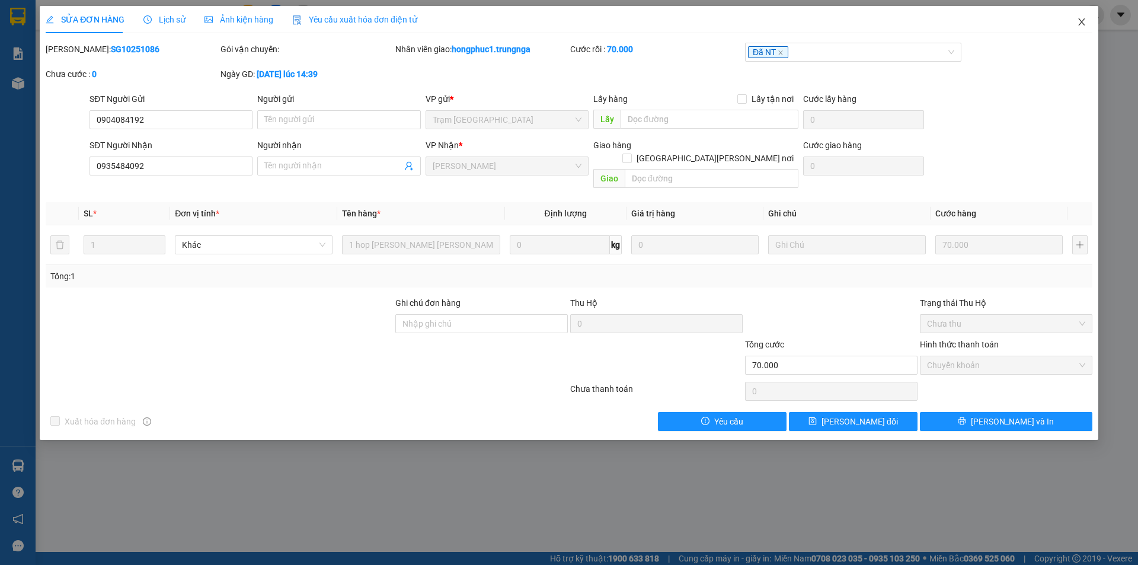
click at [1082, 20] on icon "close" at bounding box center [1081, 21] width 9 height 9
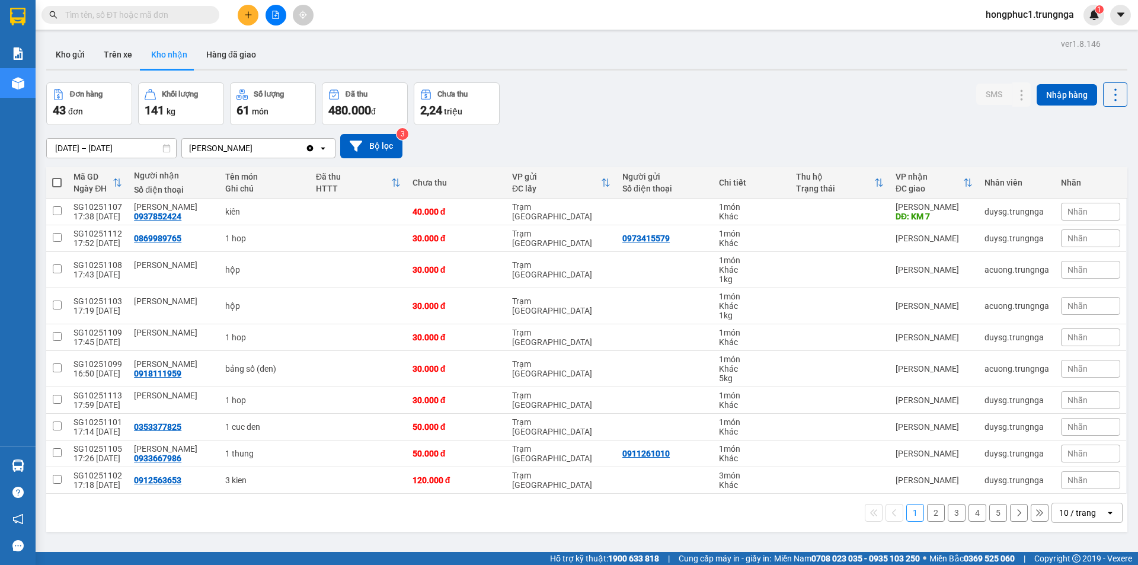
click at [144, 14] on input "text" at bounding box center [135, 14] width 140 height 13
type input "3"
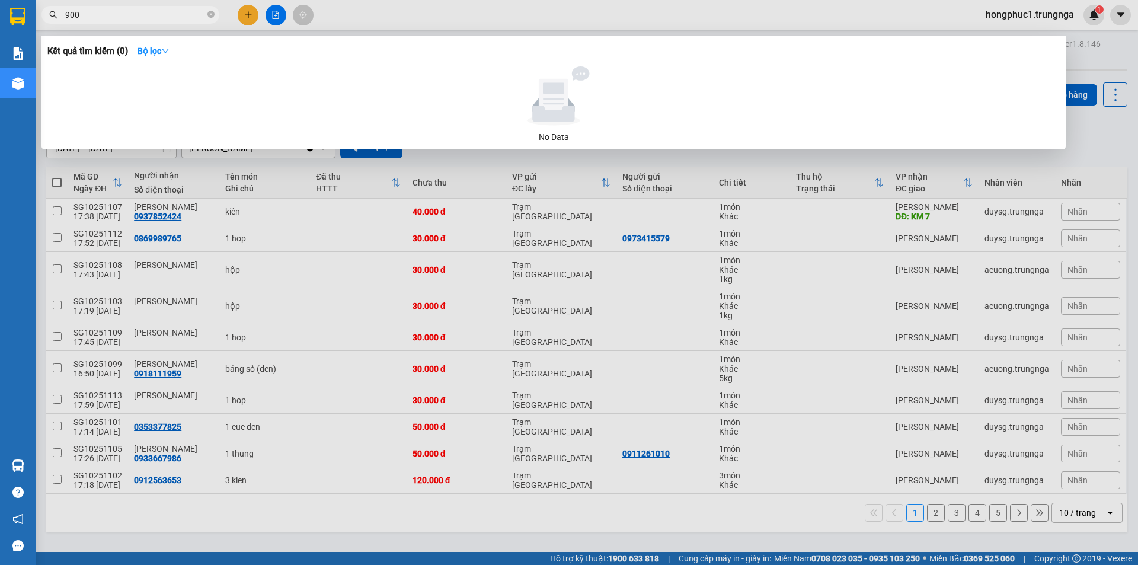
type input "900"
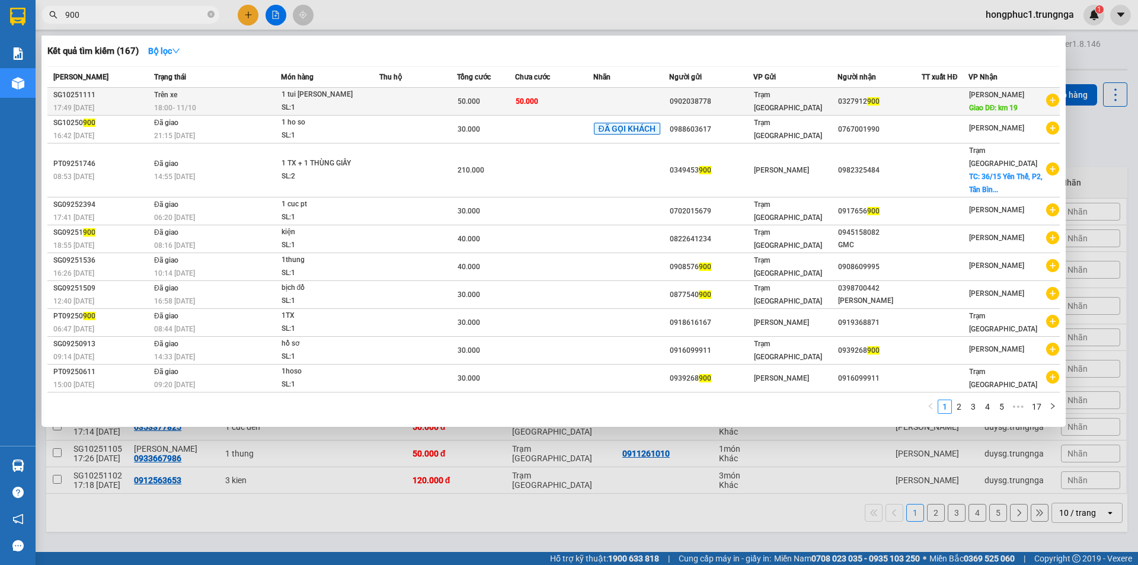
click at [678, 100] on div "0902038778" at bounding box center [711, 101] width 83 height 12
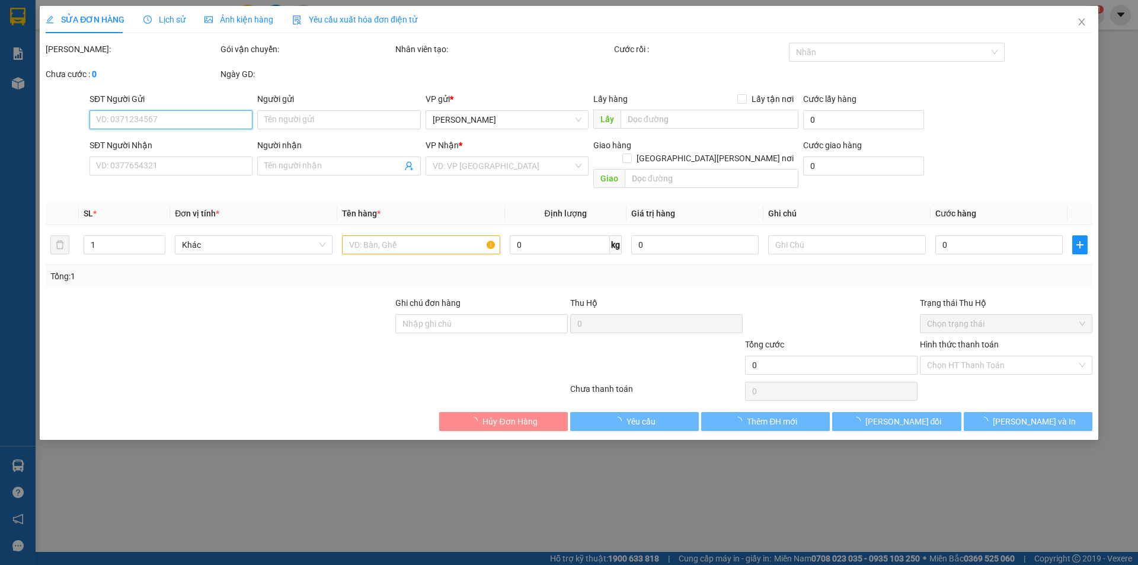
type input "0902038778"
type input "0327912900"
type input "km 19"
type input "50.000"
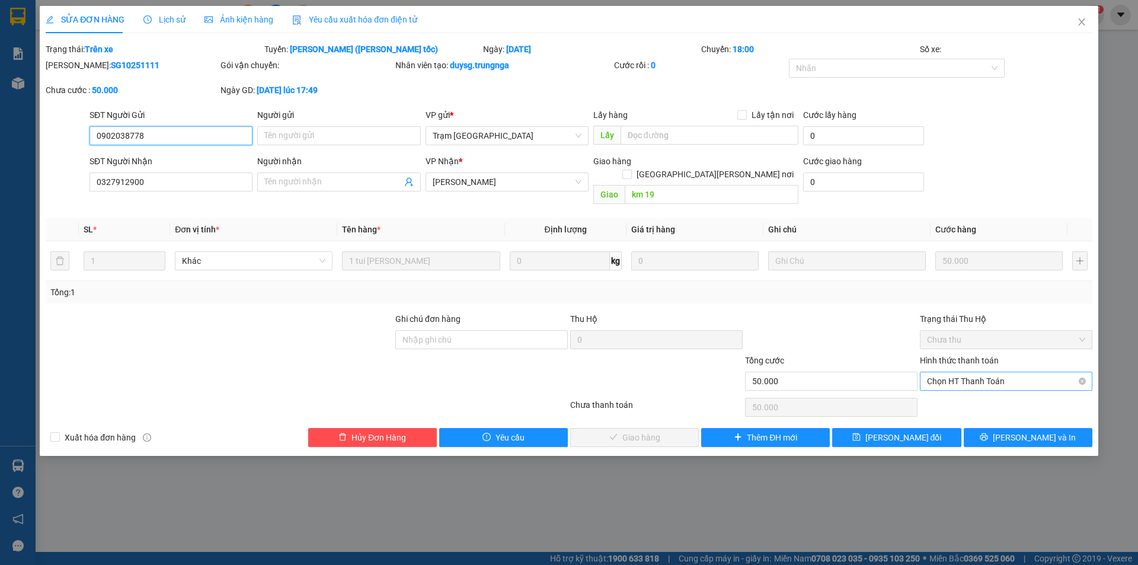
click at [940, 372] on span "Chọn HT Thanh Toán" at bounding box center [1006, 381] width 158 height 18
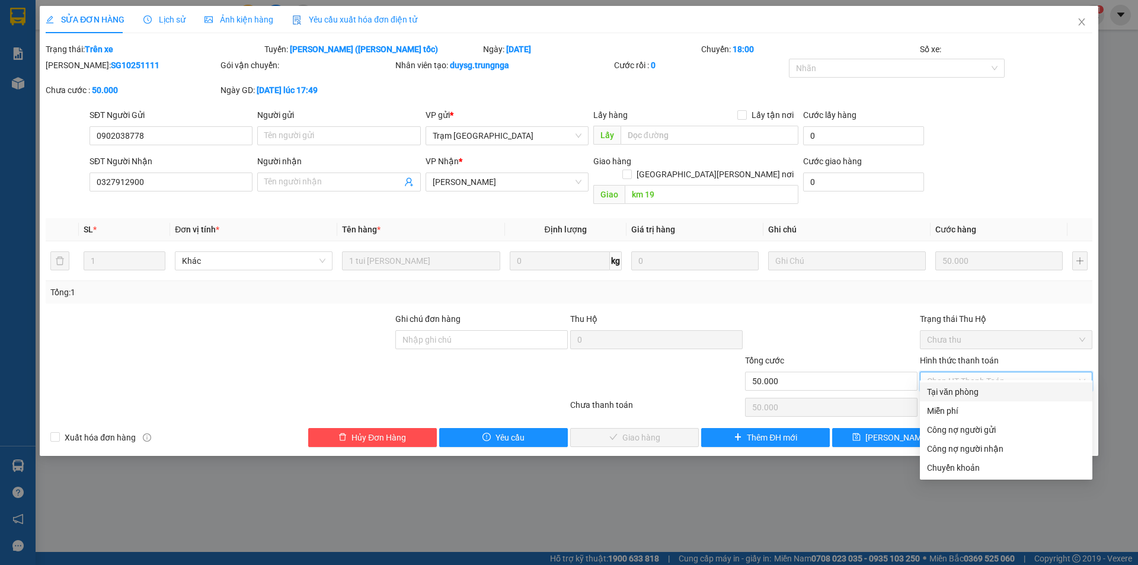
click at [927, 393] on div "Tại văn phòng" at bounding box center [1006, 391] width 173 height 19
type input "0"
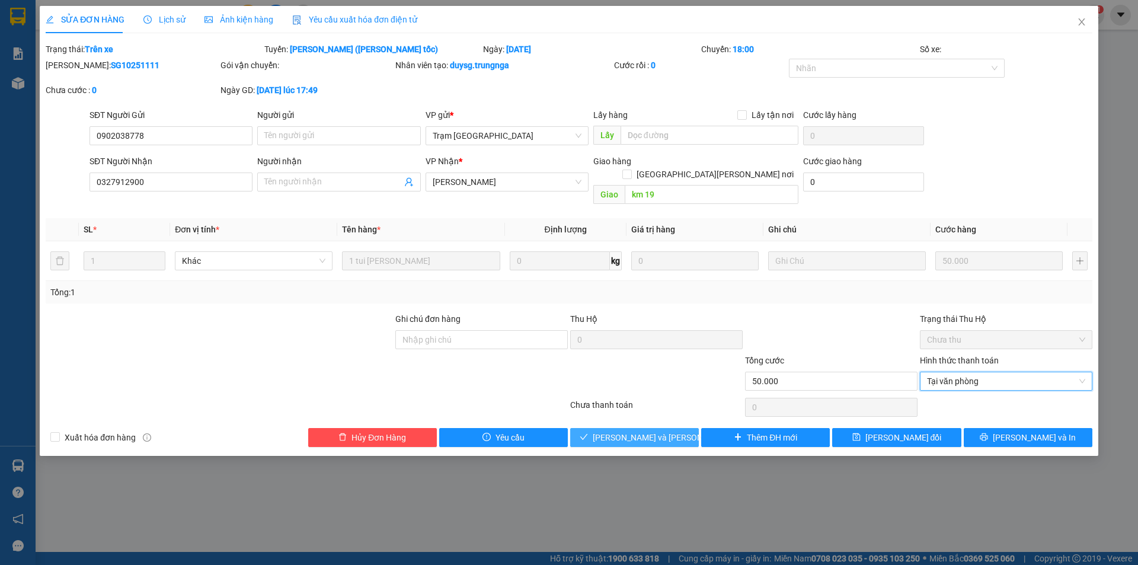
click at [639, 431] on span "Lưu và Giao hàng" at bounding box center [673, 437] width 160 height 13
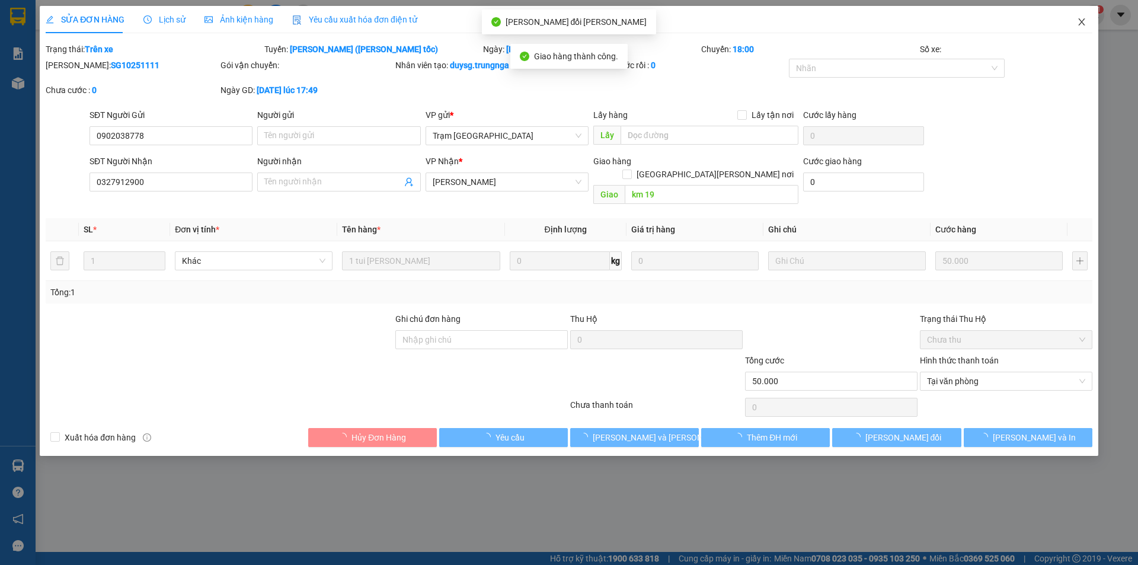
click at [1084, 24] on icon "close" at bounding box center [1081, 21] width 9 height 9
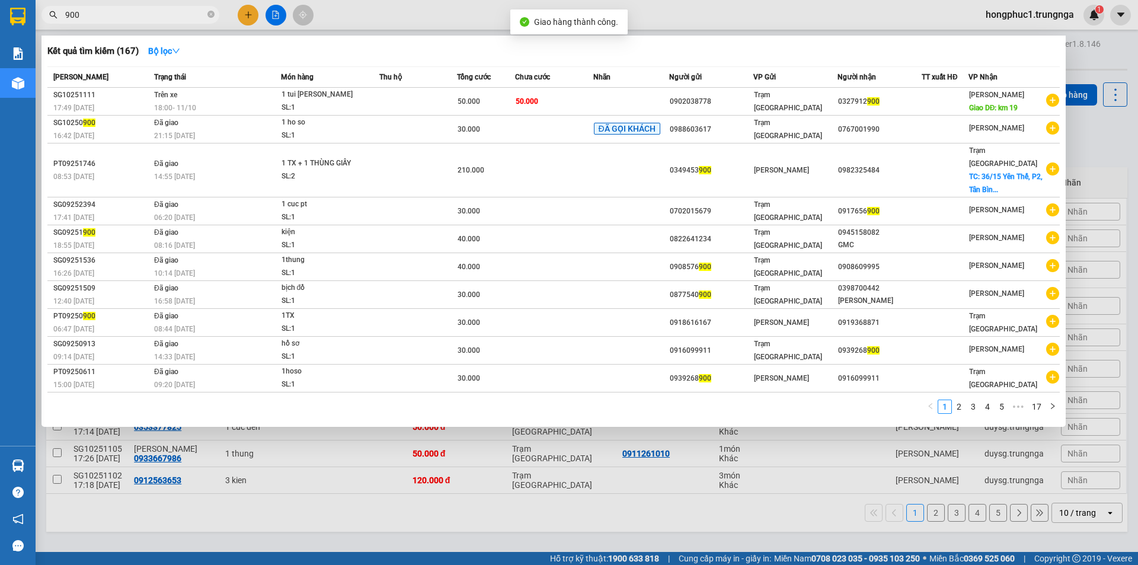
click at [161, 20] on input "900" at bounding box center [135, 14] width 140 height 13
type input "9"
type input "323"
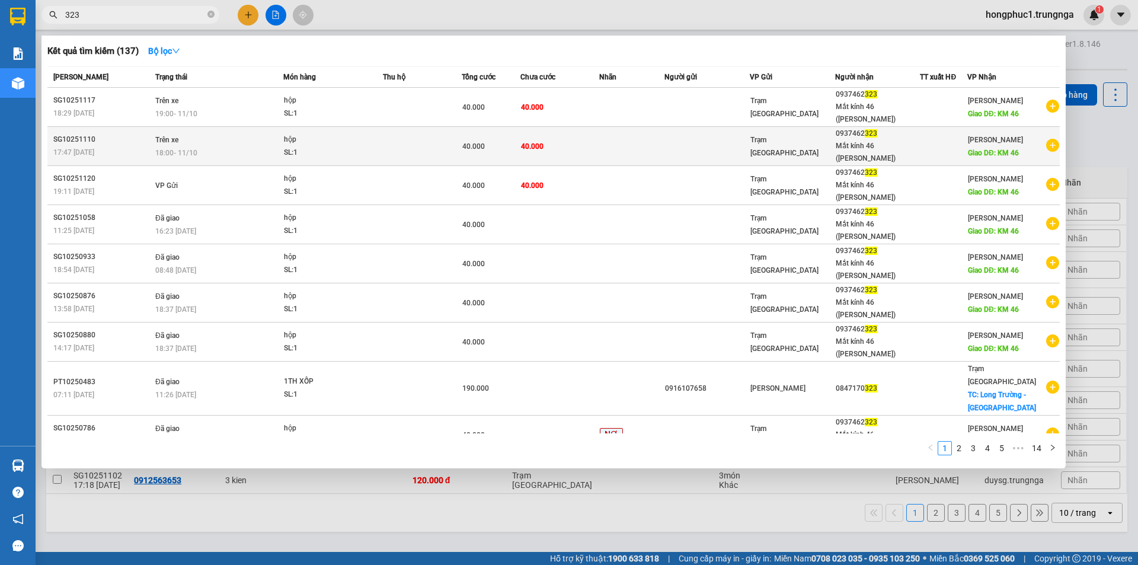
click at [605, 127] on td at bounding box center [632, 146] width 66 height 39
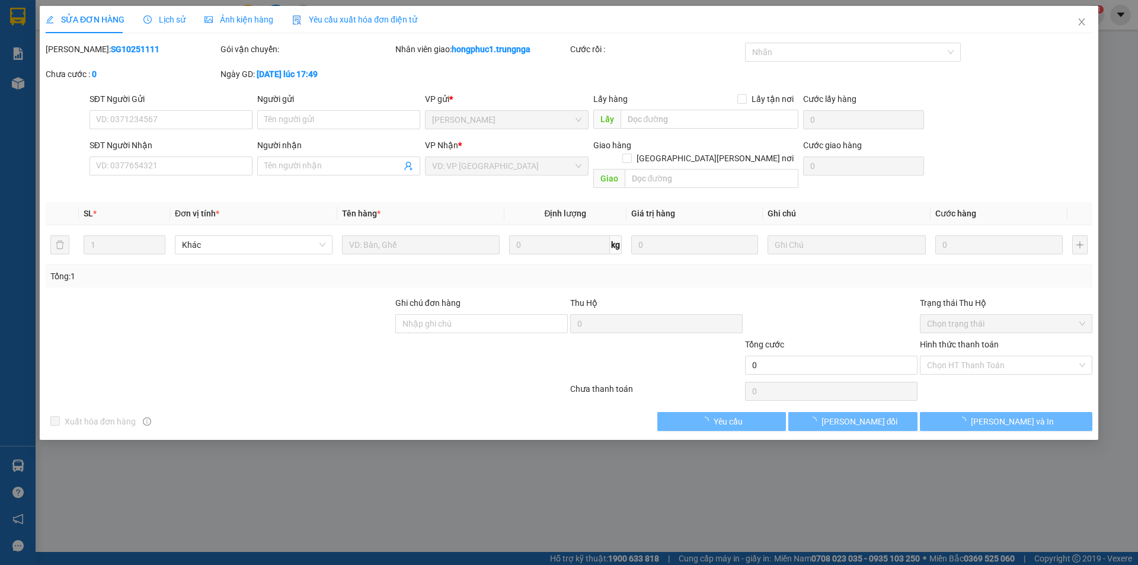
type input "0937462323"
type input "Mắt kính 46 (chị Phượng)"
type input "KM 46"
type input "40.000"
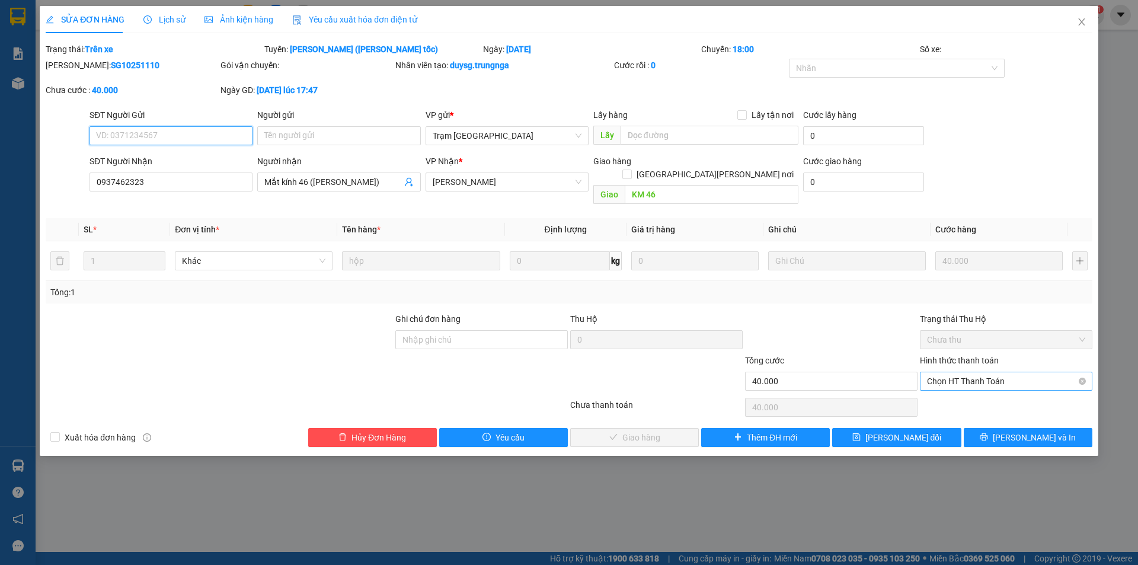
click at [958, 372] on span "Chọn HT Thanh Toán" at bounding box center [1006, 381] width 158 height 18
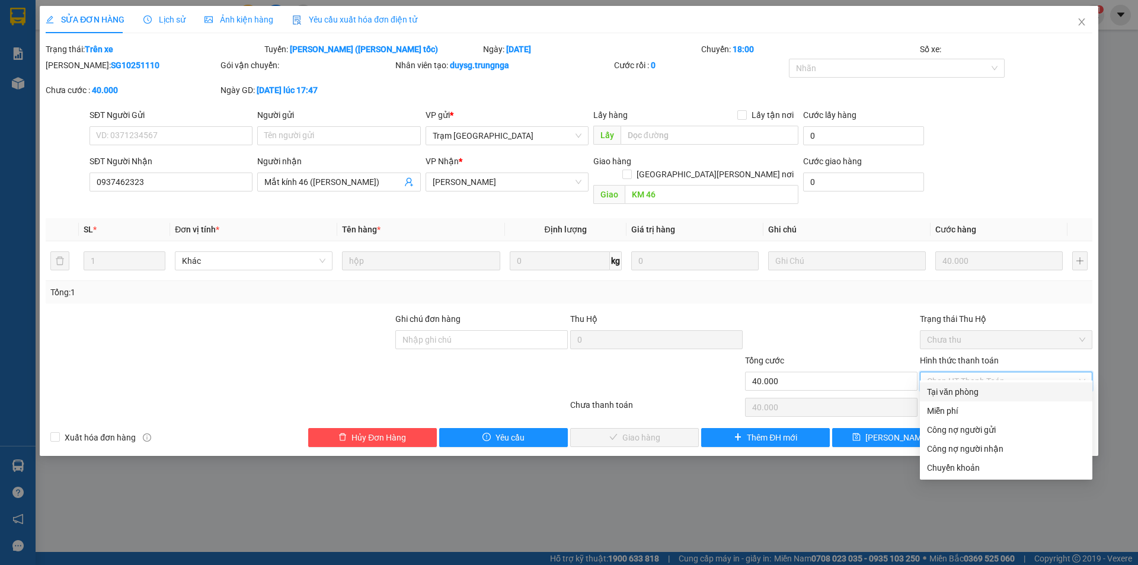
click at [952, 394] on div "Tại văn phòng" at bounding box center [1006, 391] width 158 height 13
type input "0"
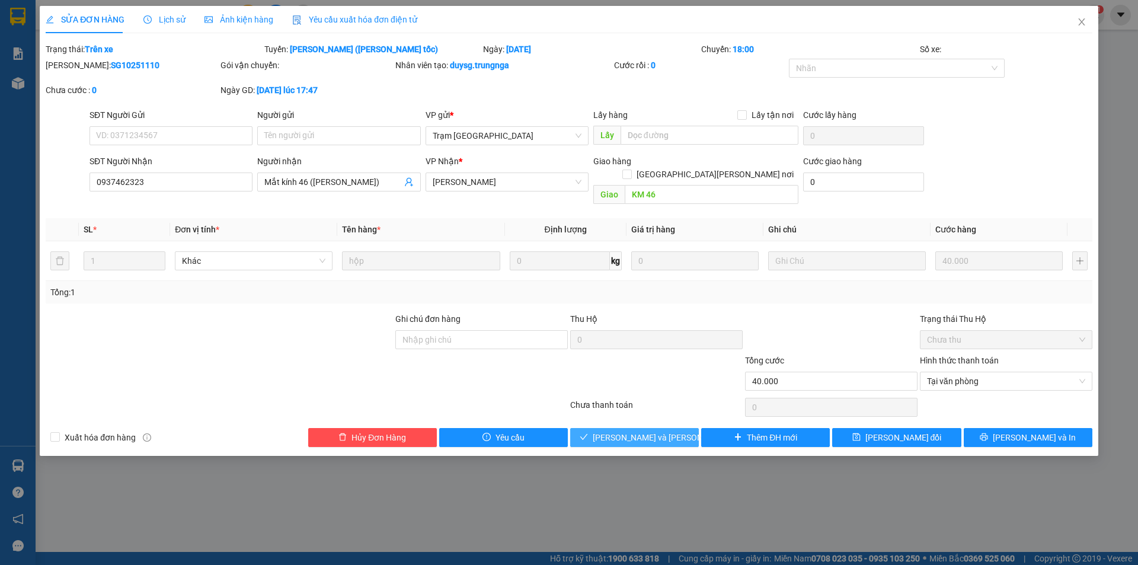
click at [618, 431] on span "Lưu và Giao hàng" at bounding box center [673, 437] width 160 height 13
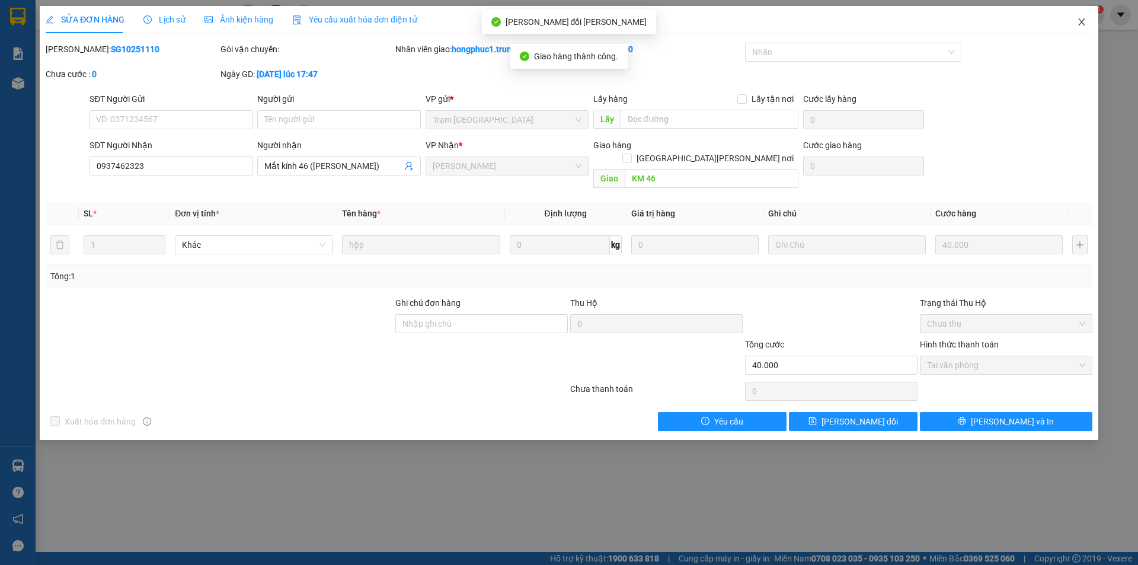
click at [1081, 22] on icon "close" at bounding box center [1081, 21] width 9 height 9
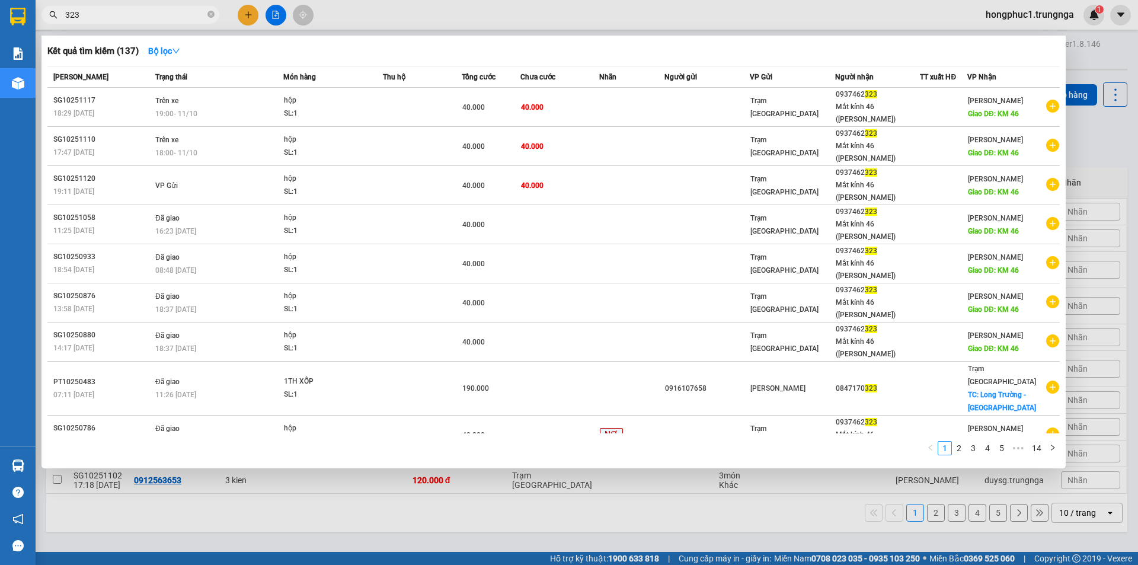
click at [148, 16] on input "323" at bounding box center [135, 14] width 140 height 13
type input "3"
type input "465"
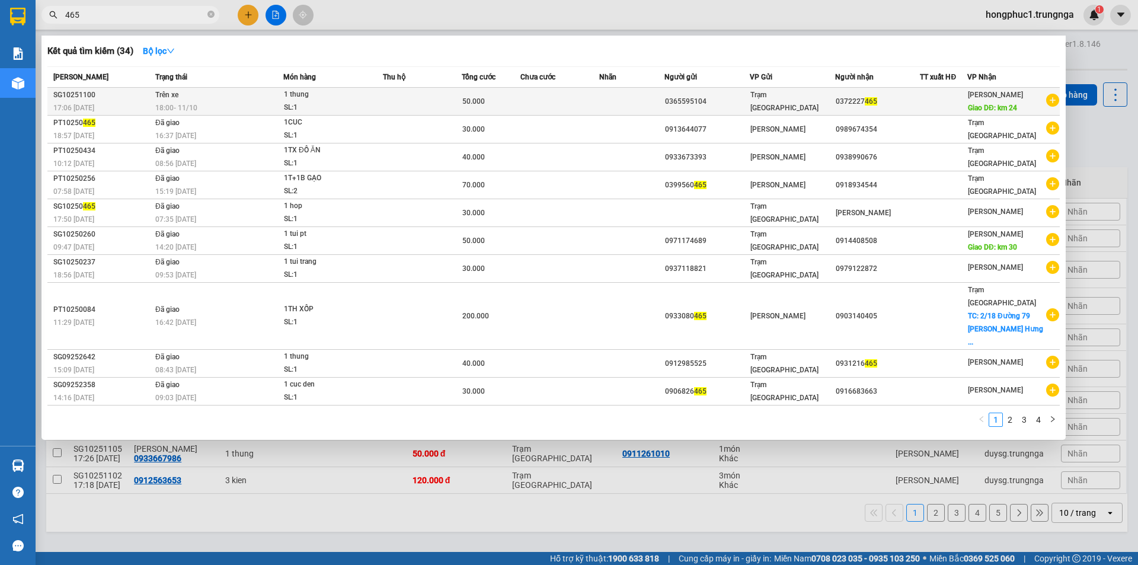
click at [624, 107] on td at bounding box center [632, 102] width 66 height 28
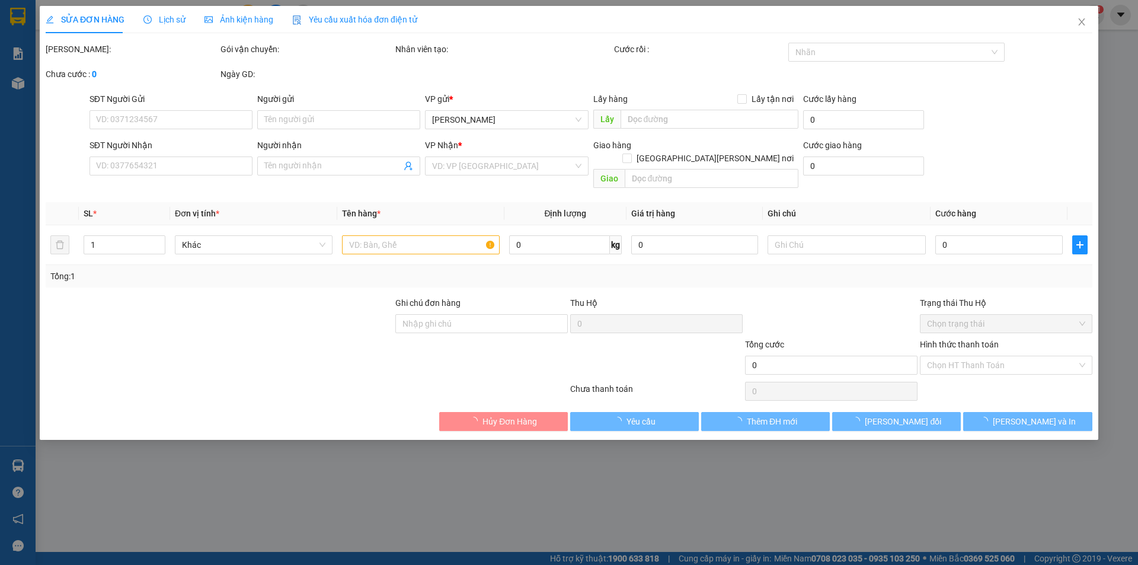
type input "0365595104"
type input "0372227465"
type input "km 24"
type input "50.000"
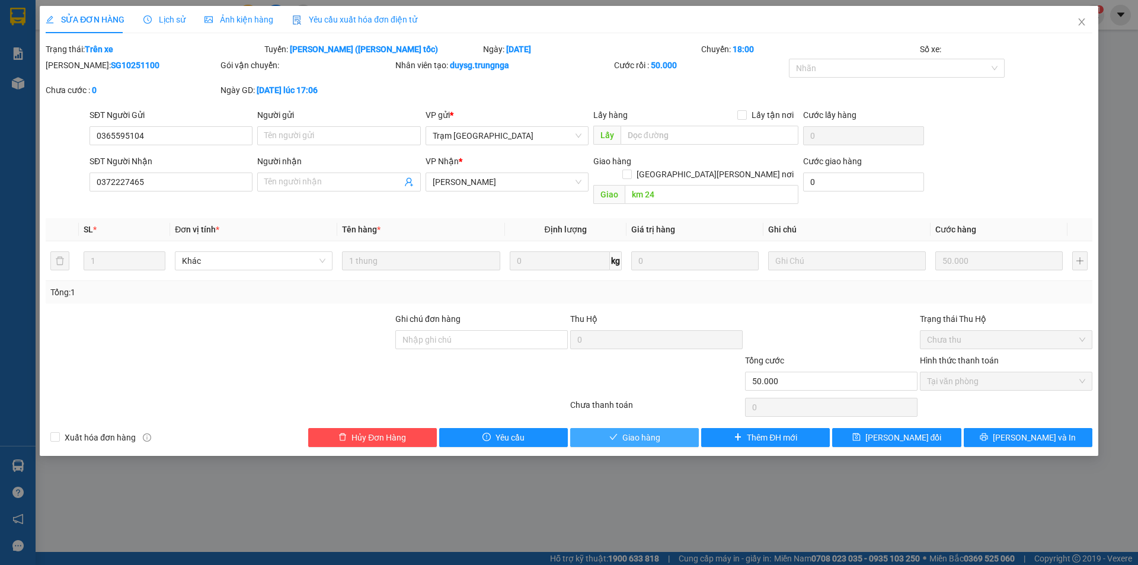
click at [615, 428] on button "Giao hàng" at bounding box center [634, 437] width 129 height 19
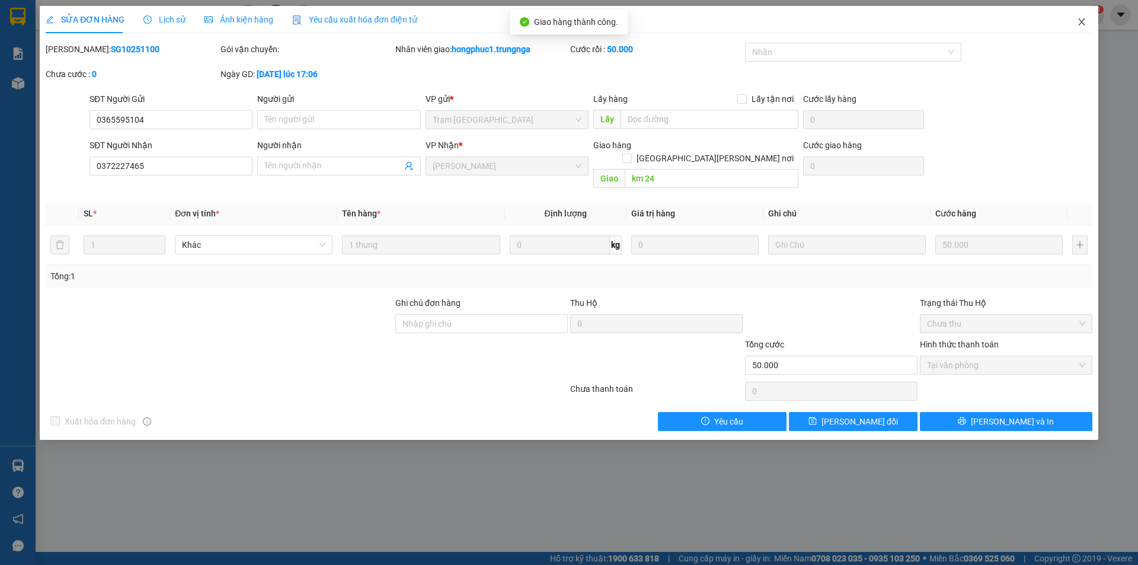
click at [1083, 23] on icon "close" at bounding box center [1081, 21] width 9 height 9
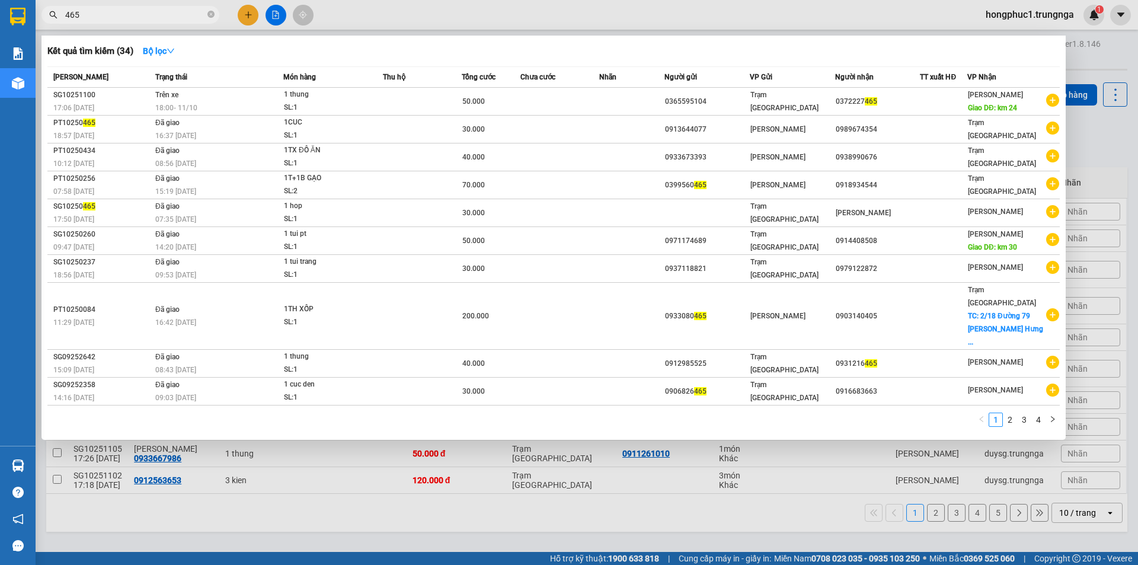
click at [158, 15] on input "465" at bounding box center [135, 14] width 140 height 13
type input "4"
type input "393"
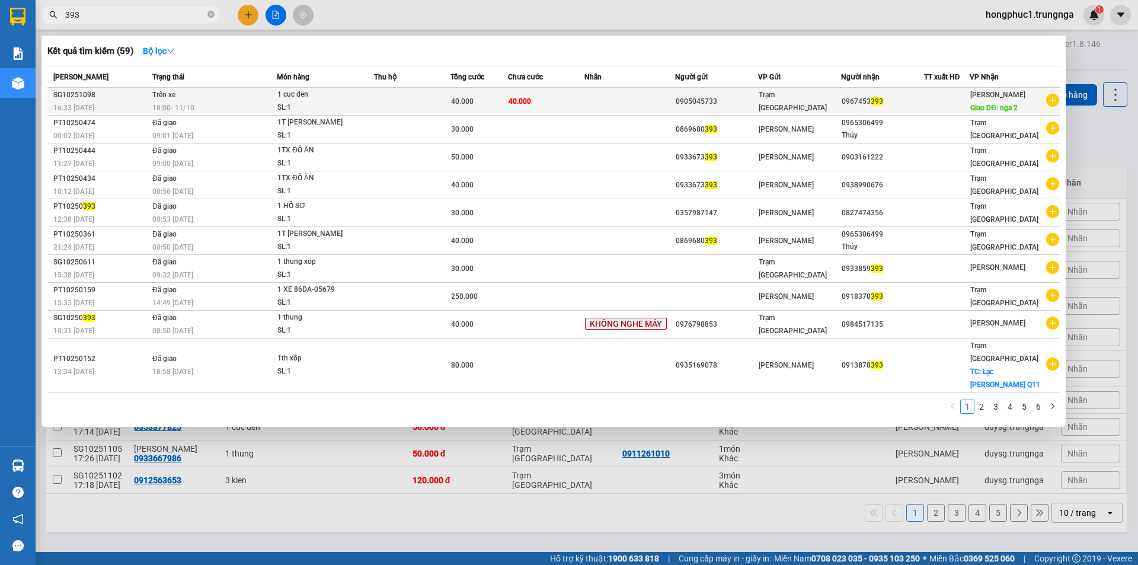
click at [502, 97] on div "40.000" at bounding box center [479, 101] width 56 height 13
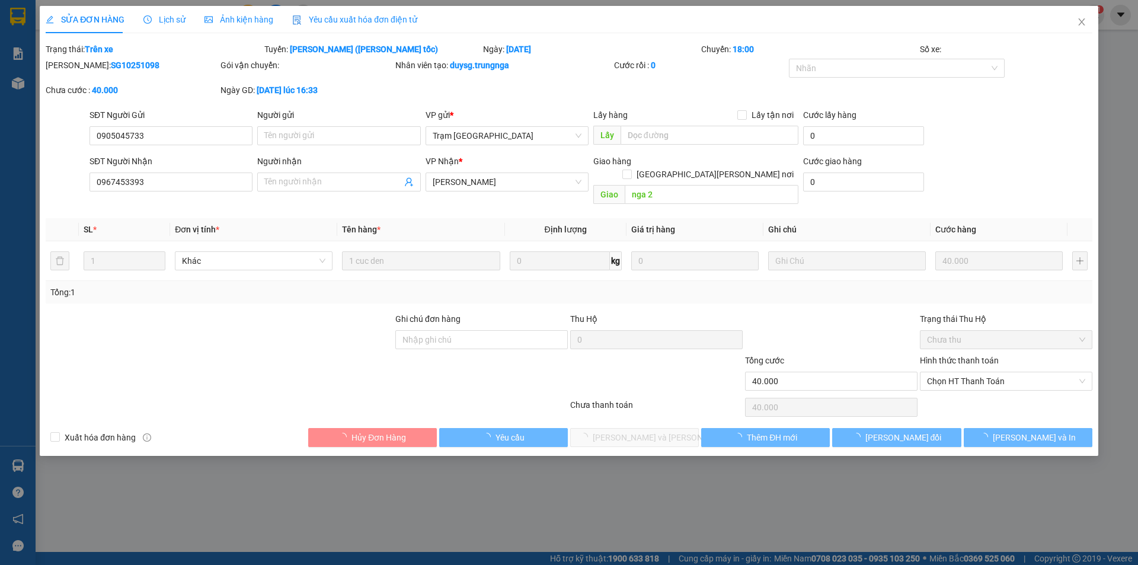
type input "0905045733"
type input "0967453393"
type input "nga 2"
type input "40.000"
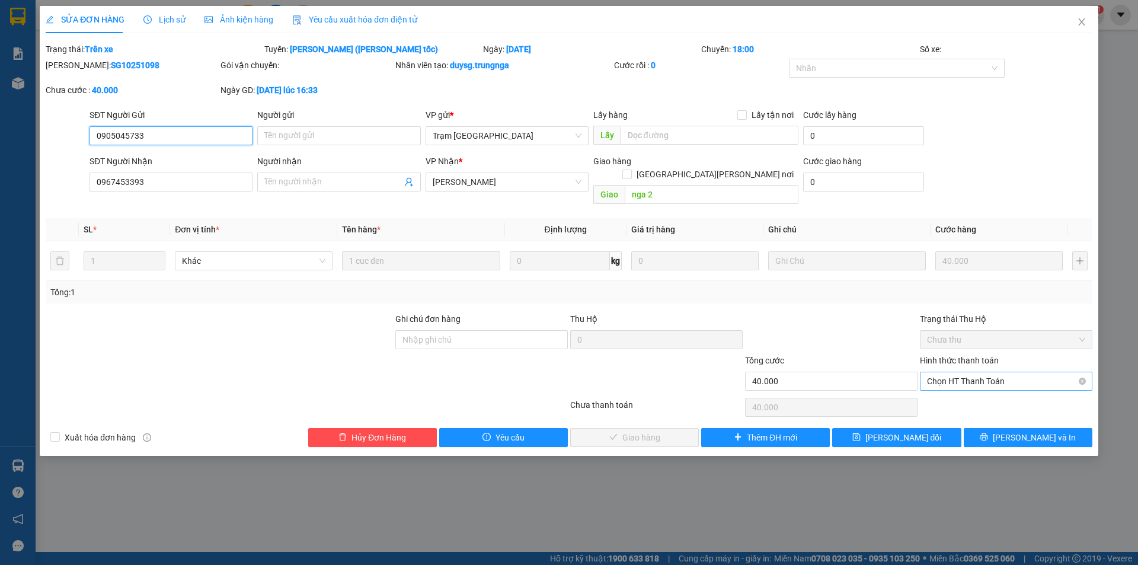
click at [998, 372] on span "Chọn HT Thanh Toán" at bounding box center [1006, 381] width 158 height 18
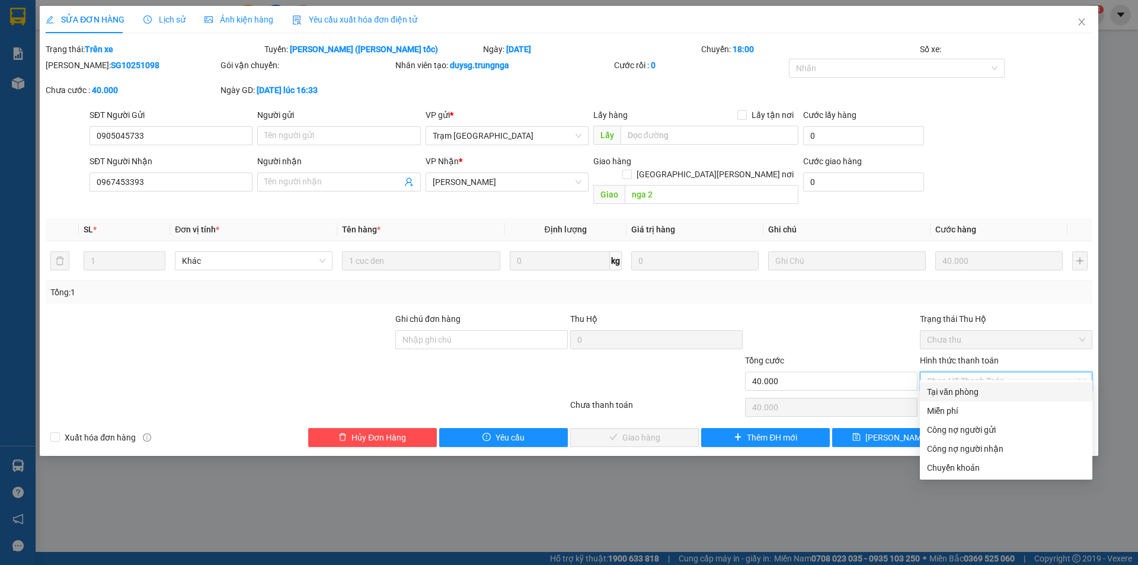
click at [974, 390] on div "Tại văn phòng" at bounding box center [1006, 391] width 158 height 13
type input "0"
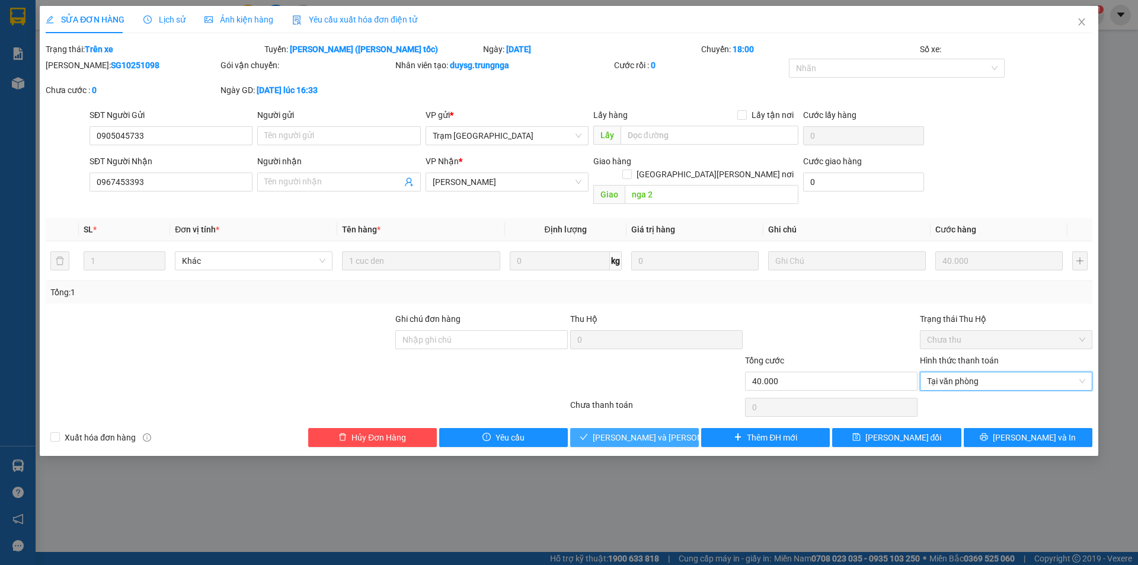
click at [621, 431] on span "Lưu và Giao hàng" at bounding box center [673, 437] width 160 height 13
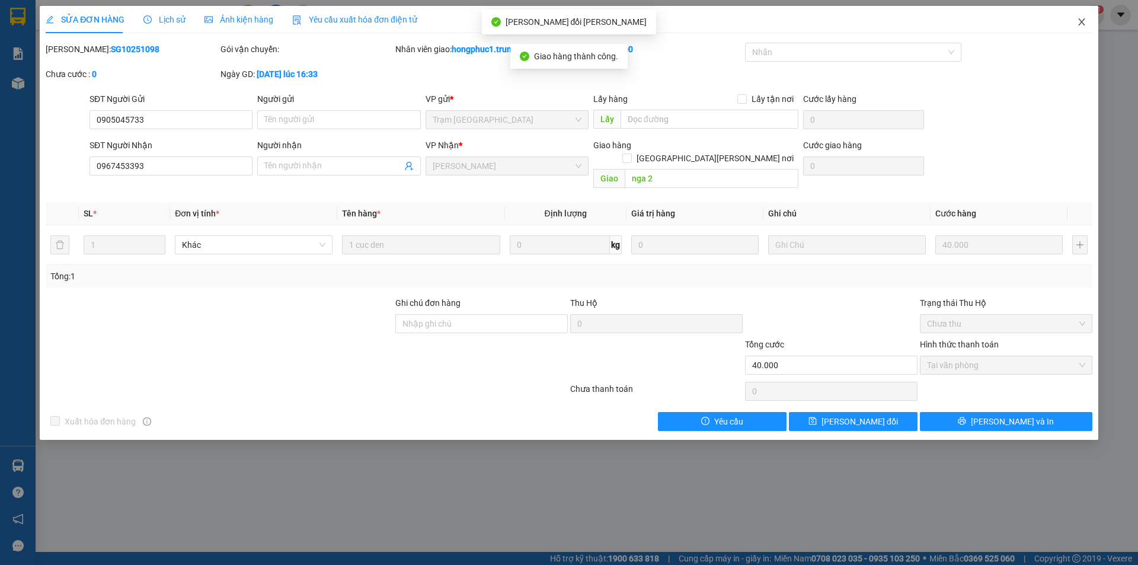
click at [1083, 23] on icon "close" at bounding box center [1081, 21] width 9 height 9
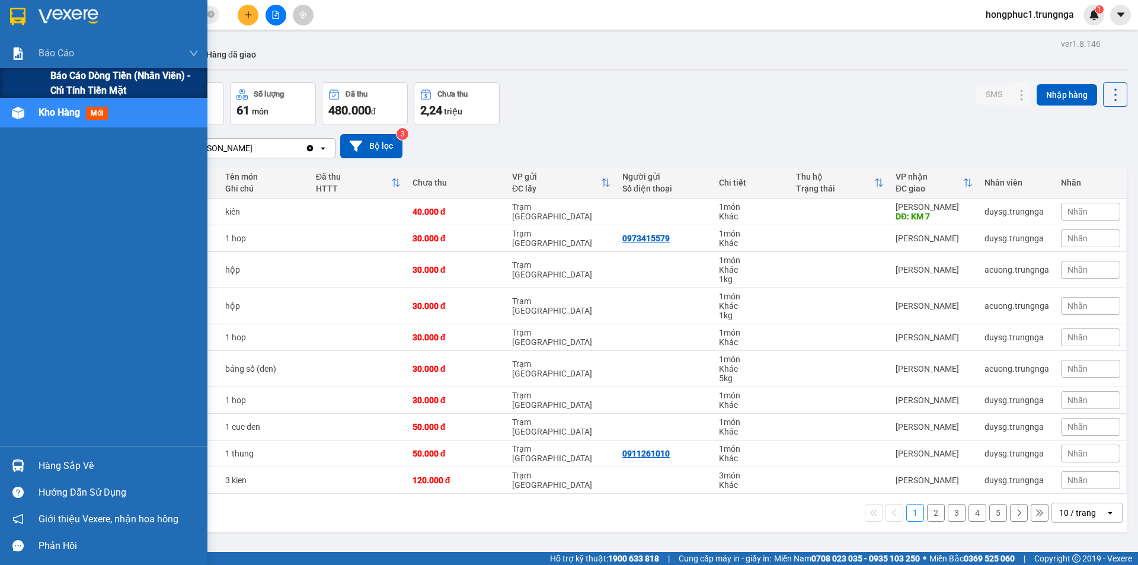
click at [68, 82] on span "Báo cáo dòng tiền (nhân viên) - chỉ tính tiền mặt" at bounding box center [124, 83] width 148 height 30
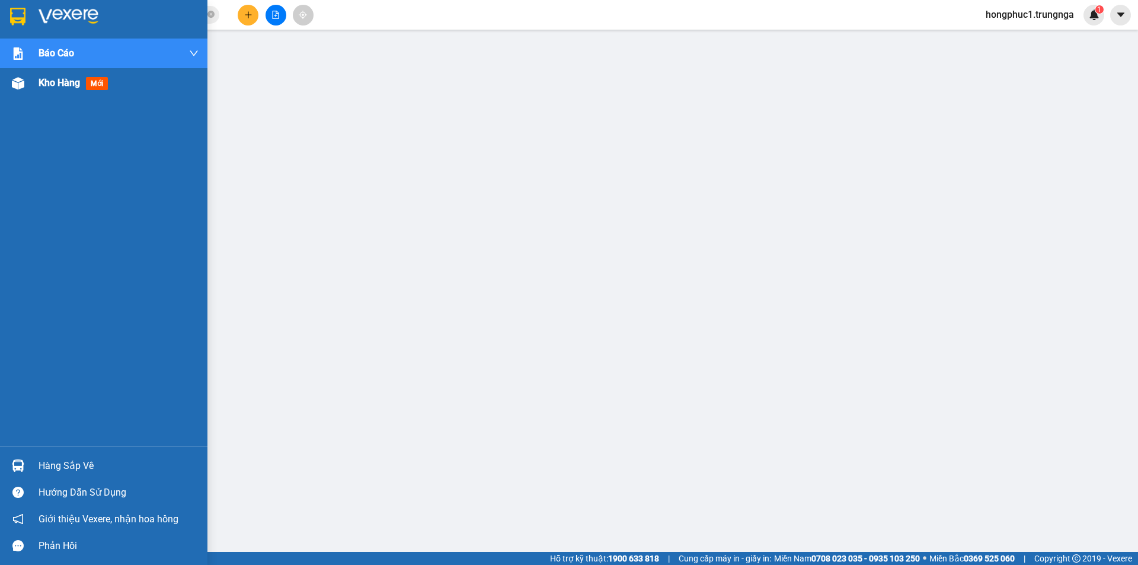
click at [37, 83] on div "Kho hàng mới" at bounding box center [104, 83] width 208 height 30
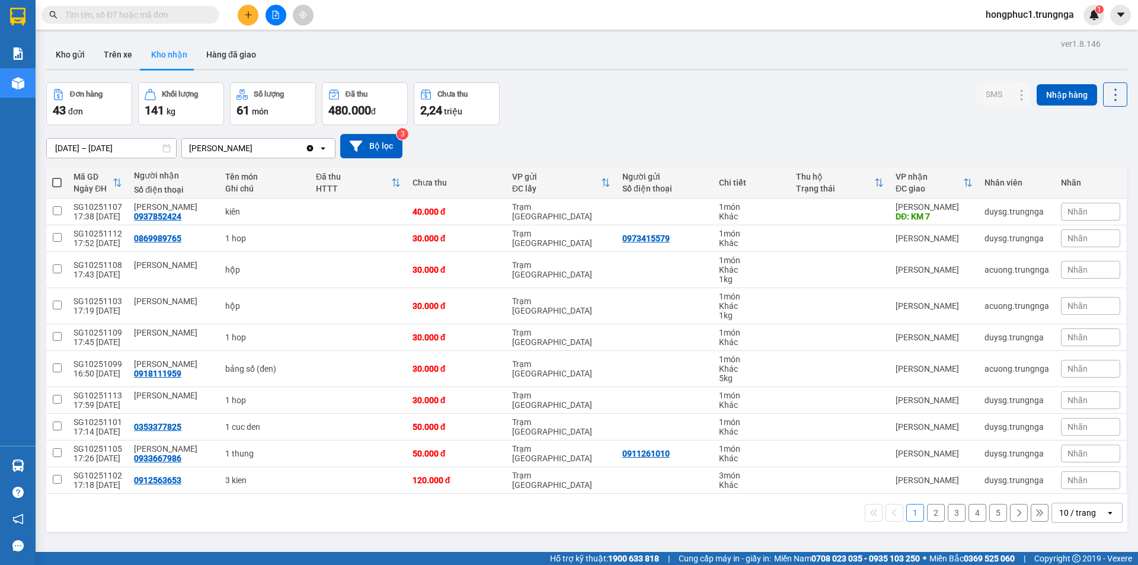
click at [930, 505] on button "2" at bounding box center [936, 513] width 18 height 18
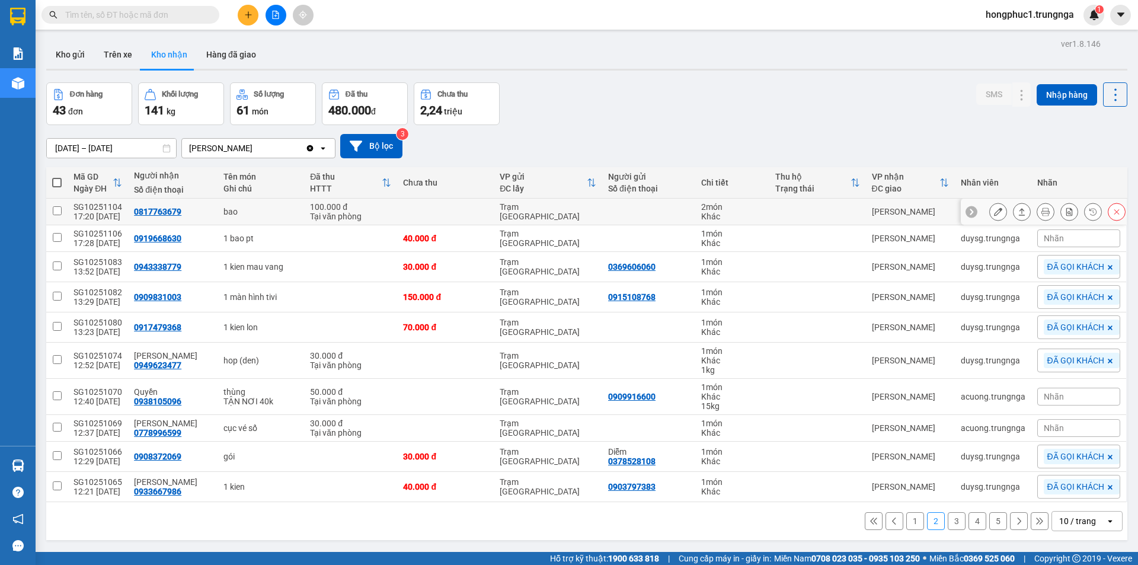
click at [162, 209] on div "0817763679" at bounding box center [157, 211] width 47 height 9
copy div "0817763679"
click at [142, 241] on div "0919668630" at bounding box center [157, 238] width 47 height 9
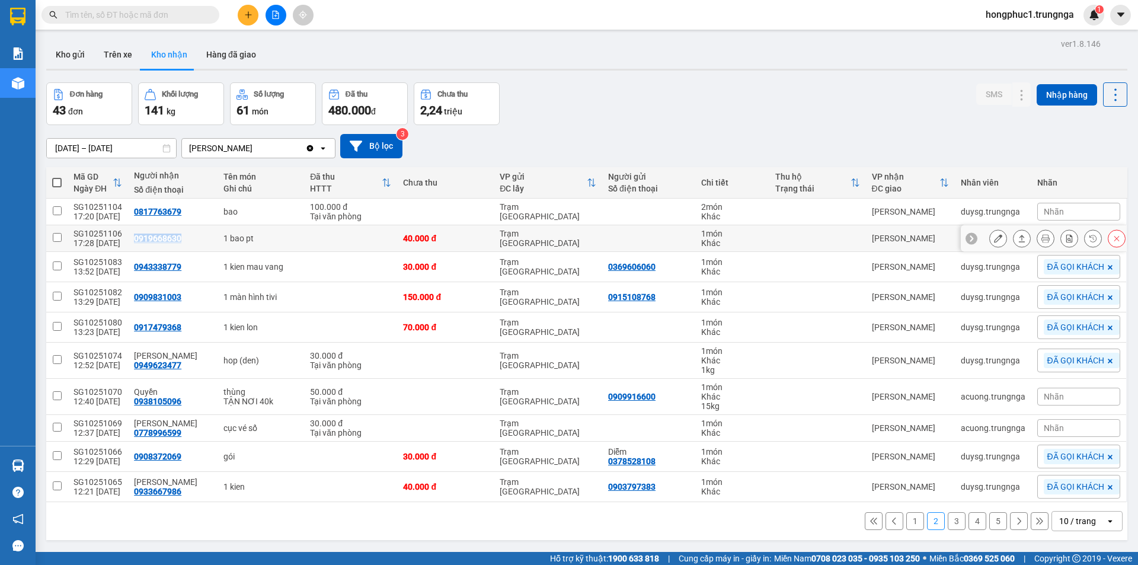
copy div "0919668630"
click at [907, 524] on button "1" at bounding box center [916, 521] width 18 height 18
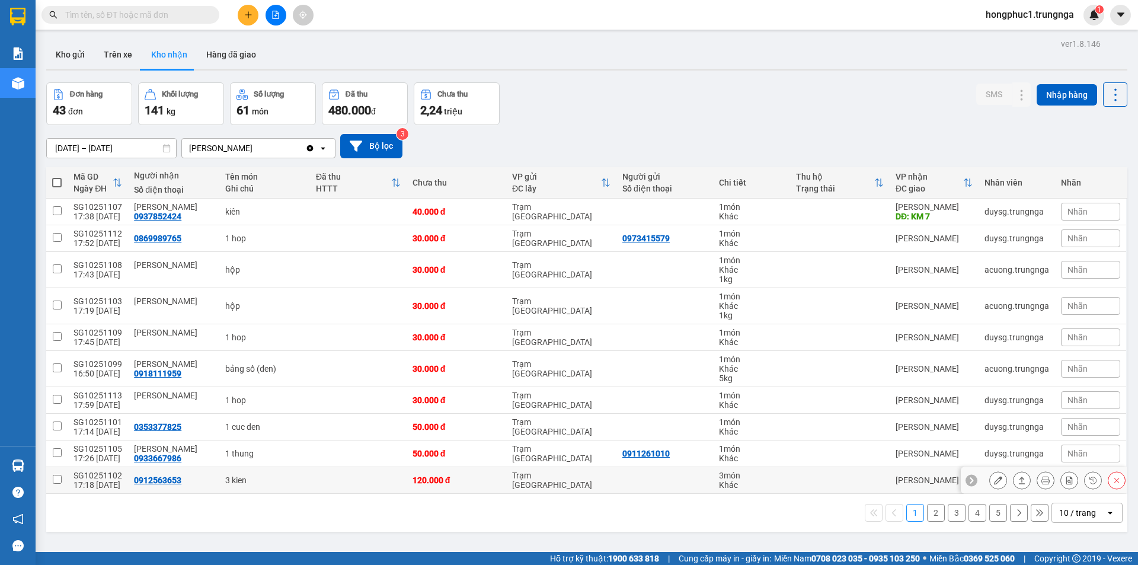
click at [162, 478] on div "0912563653" at bounding box center [157, 480] width 47 height 9
copy div "0912563653"
click at [155, 460] on div "0933667986" at bounding box center [157, 458] width 47 height 9
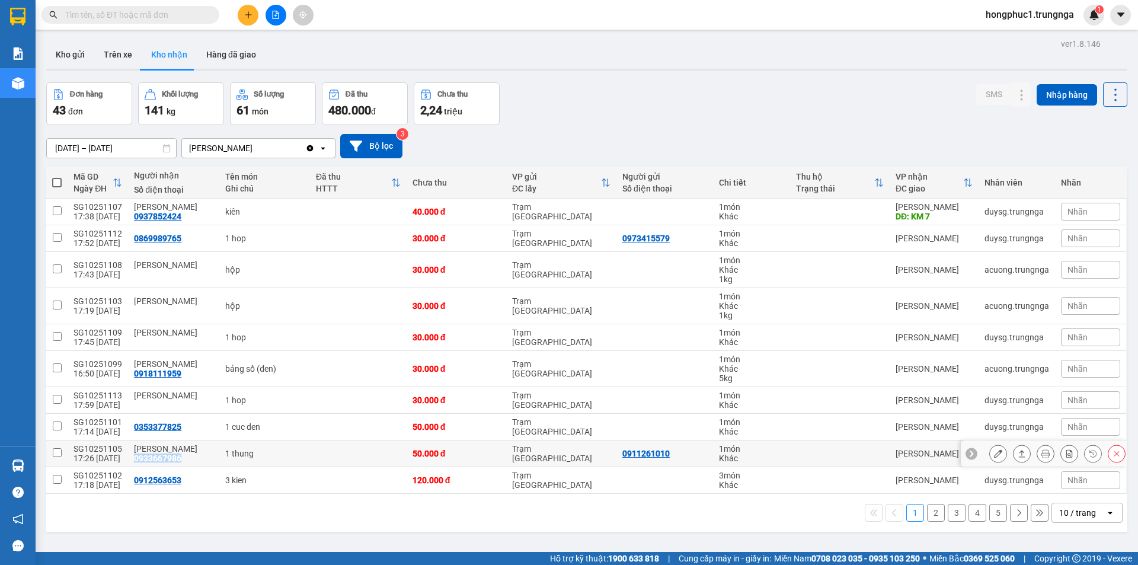
copy div "0933667986"
click at [155, 429] on div "0353377825" at bounding box center [157, 426] width 47 height 9
copy div "0353377825"
click at [154, 375] on div "0918111959" at bounding box center [157, 373] width 47 height 9
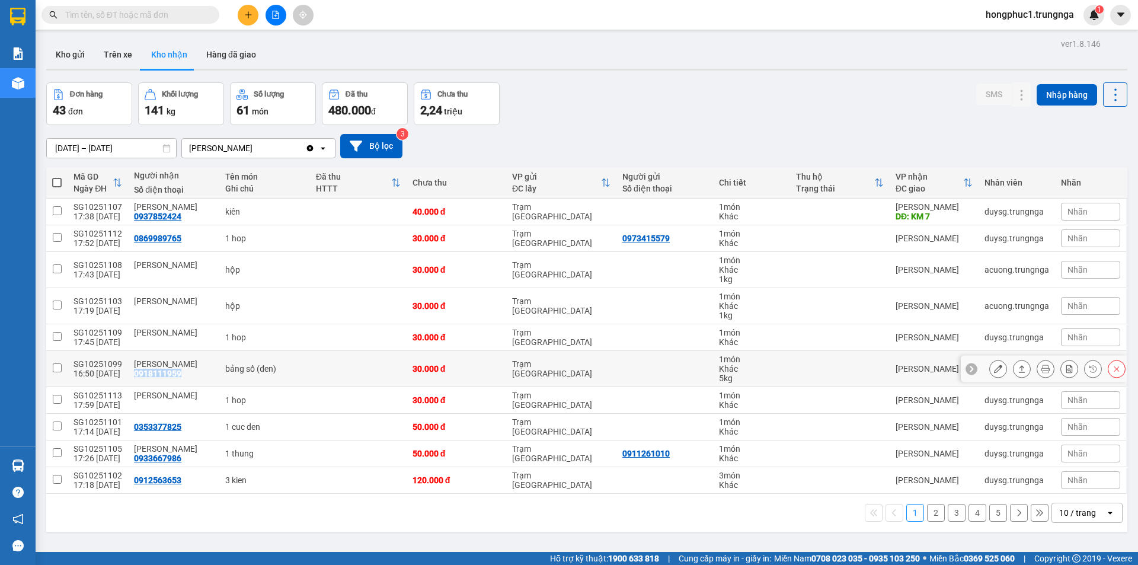
click at [154, 375] on div "0918111959" at bounding box center [157, 373] width 47 height 9
copy div "0918111959"
click at [163, 241] on div "0869989765" at bounding box center [157, 238] width 47 height 9
copy div "0869989765"
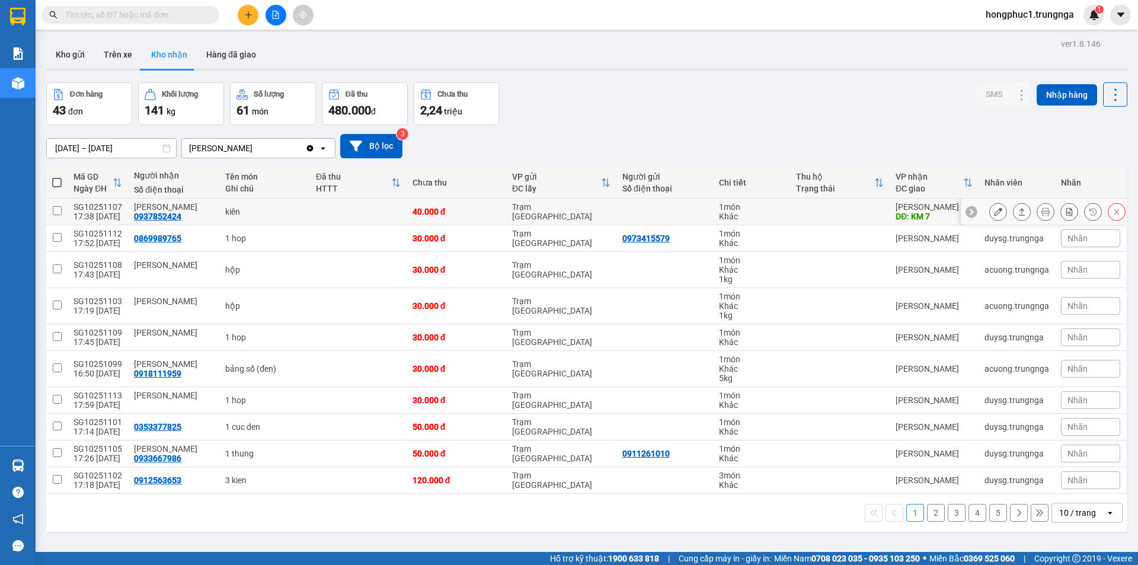
click at [171, 213] on div "0937852424" at bounding box center [157, 216] width 47 height 9
copy div "0937852424"
click at [625, 117] on div "Đơn hàng 43 đơn Khối lượng 141 kg Số lượng 61 món Đã thu 480.000 đ Chưa thu 2,2…" at bounding box center [587, 103] width 1082 height 43
click at [1070, 218] on div "Nhãn" at bounding box center [1090, 212] width 59 height 18
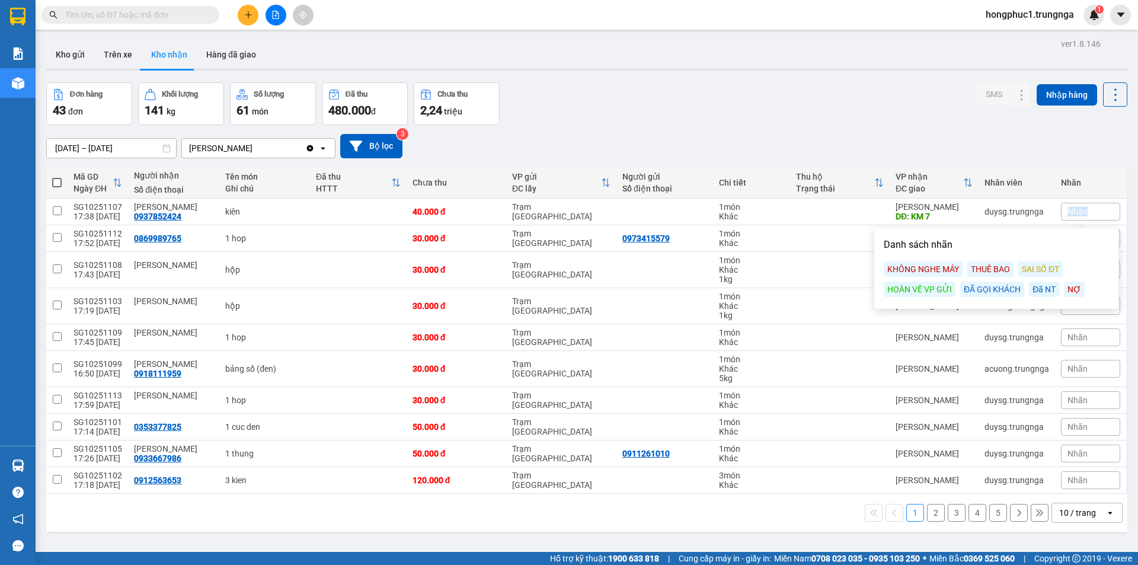
click at [1070, 218] on div "Nhãn" at bounding box center [1090, 212] width 59 height 18
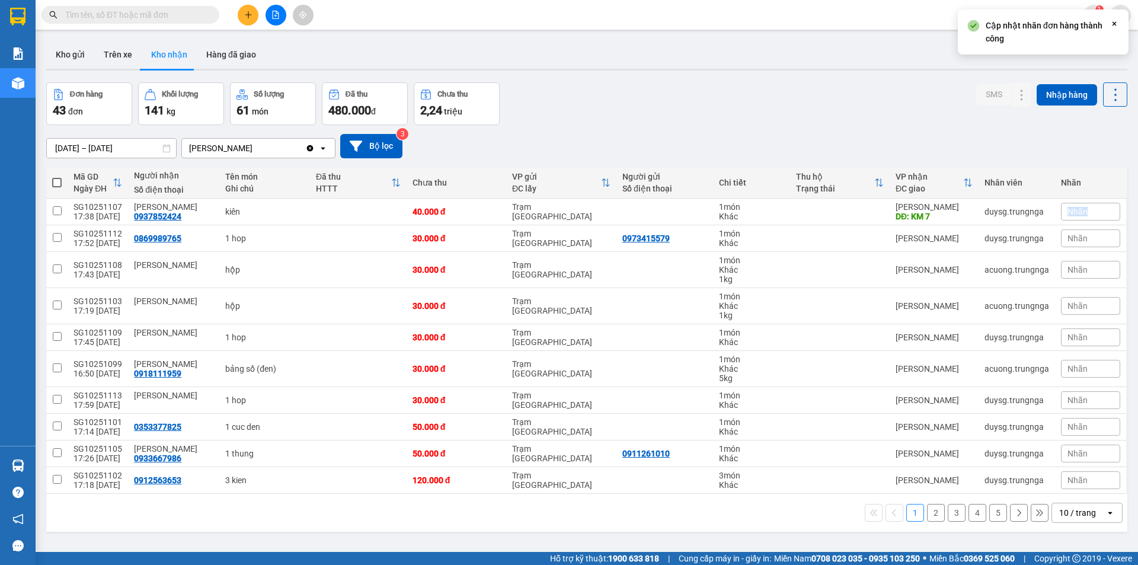
click at [1070, 218] on div "Nhãn" at bounding box center [1090, 212] width 59 height 18
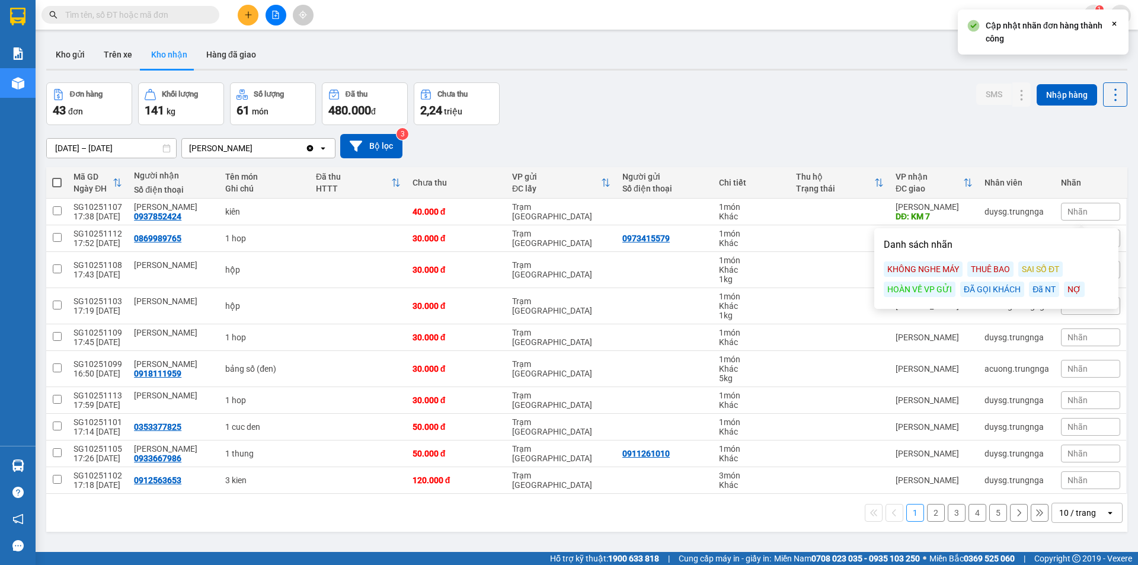
click at [1036, 289] on div "Đã NT" at bounding box center [1044, 289] width 30 height 15
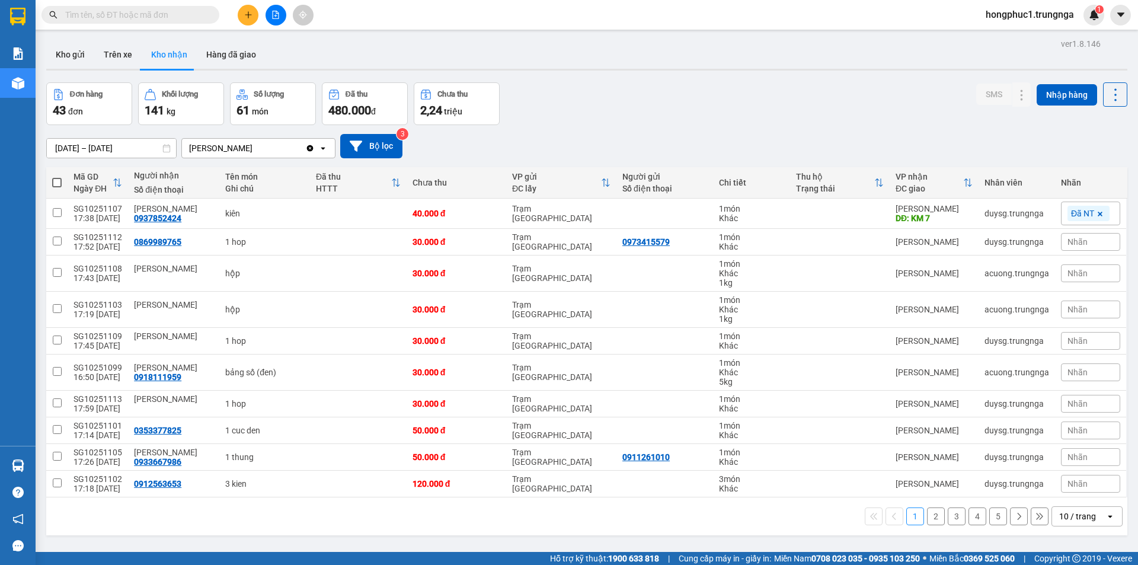
click at [1080, 481] on div "Nhãn" at bounding box center [1090, 484] width 59 height 18
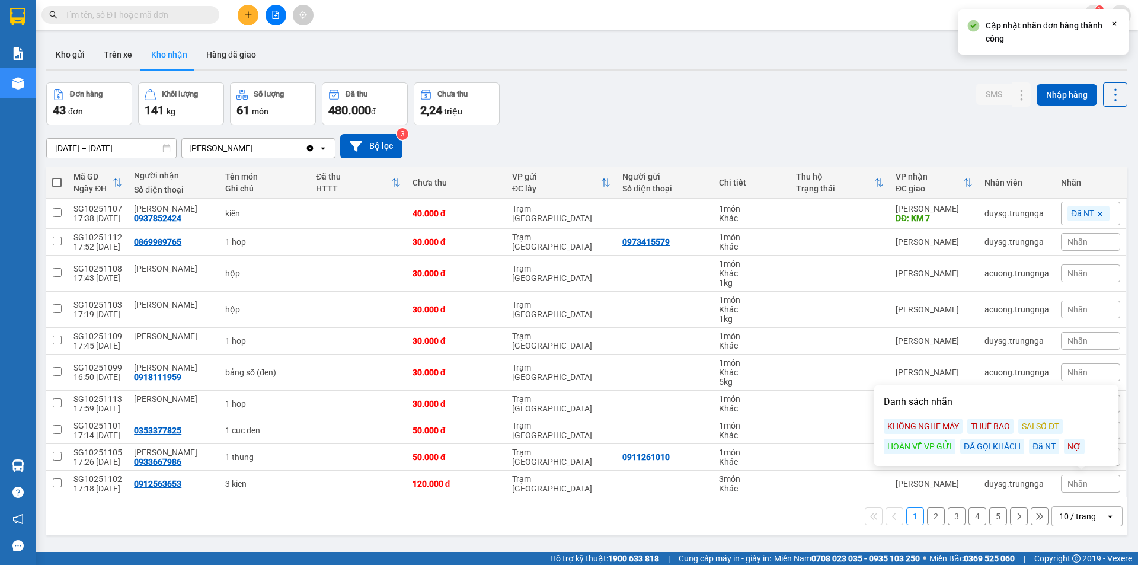
click at [1043, 446] on div "Đã NT" at bounding box center [1044, 446] width 30 height 15
click at [1093, 244] on div "Nhãn" at bounding box center [1090, 242] width 59 height 18
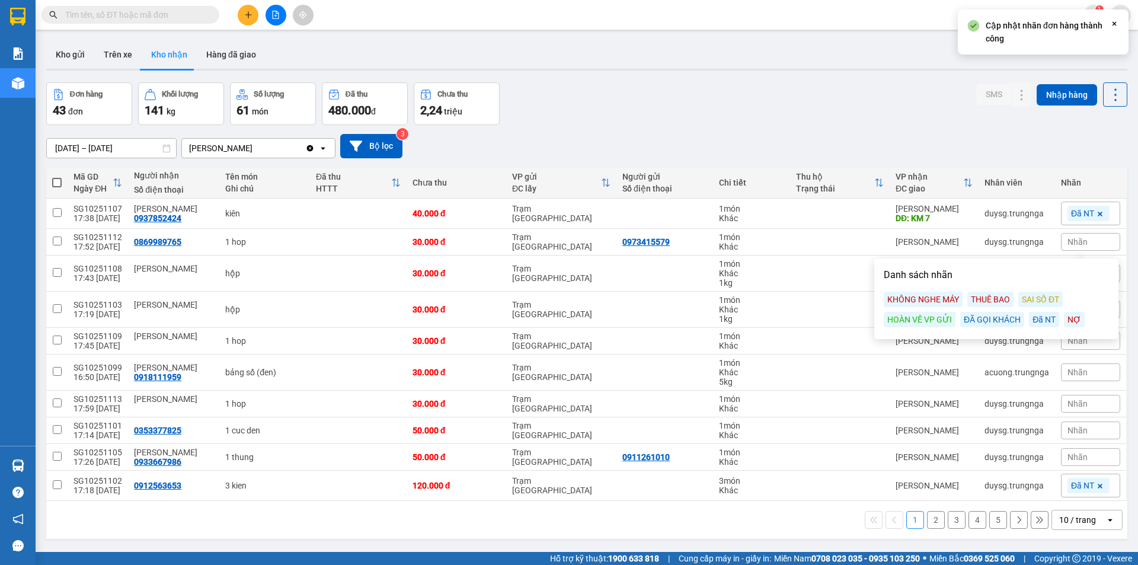
click at [1042, 321] on div "Đã NT" at bounding box center [1044, 319] width 30 height 15
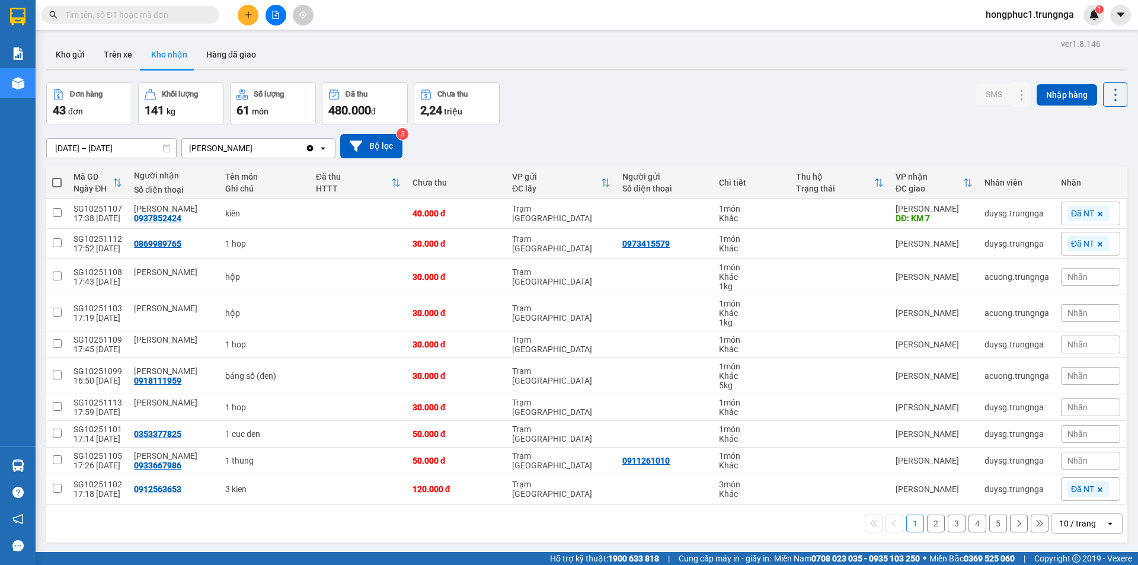
click at [974, 147] on div "[DATE] – [DATE] Press the down arrow key to interact with the calendar and sele…" at bounding box center [587, 146] width 1082 height 24
click at [1080, 378] on div "Nhãn" at bounding box center [1090, 376] width 59 height 18
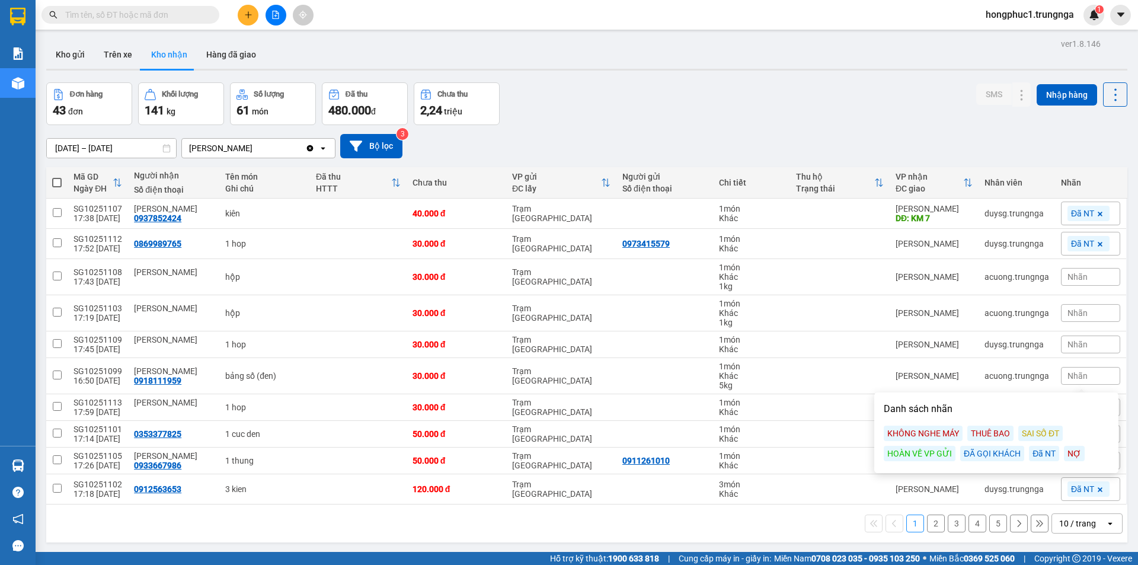
click at [1040, 453] on div "Đã NT" at bounding box center [1044, 453] width 30 height 15
click at [979, 130] on div "[DATE] – [DATE] Press the down arrow key to interact with the calendar and sele…" at bounding box center [587, 146] width 1082 height 42
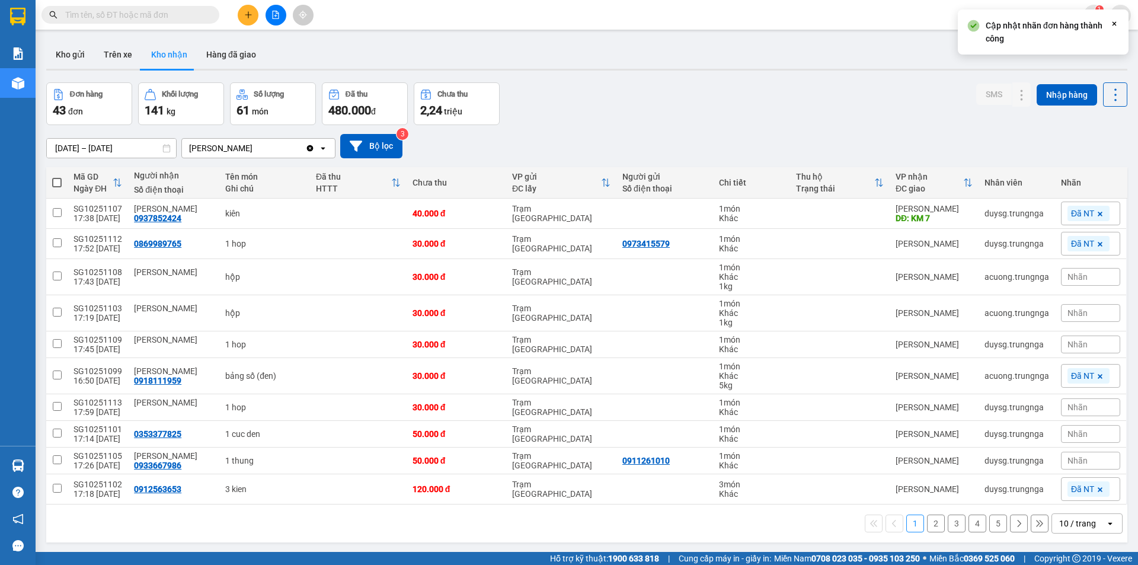
click at [1070, 410] on span "Nhãn" at bounding box center [1078, 407] width 20 height 9
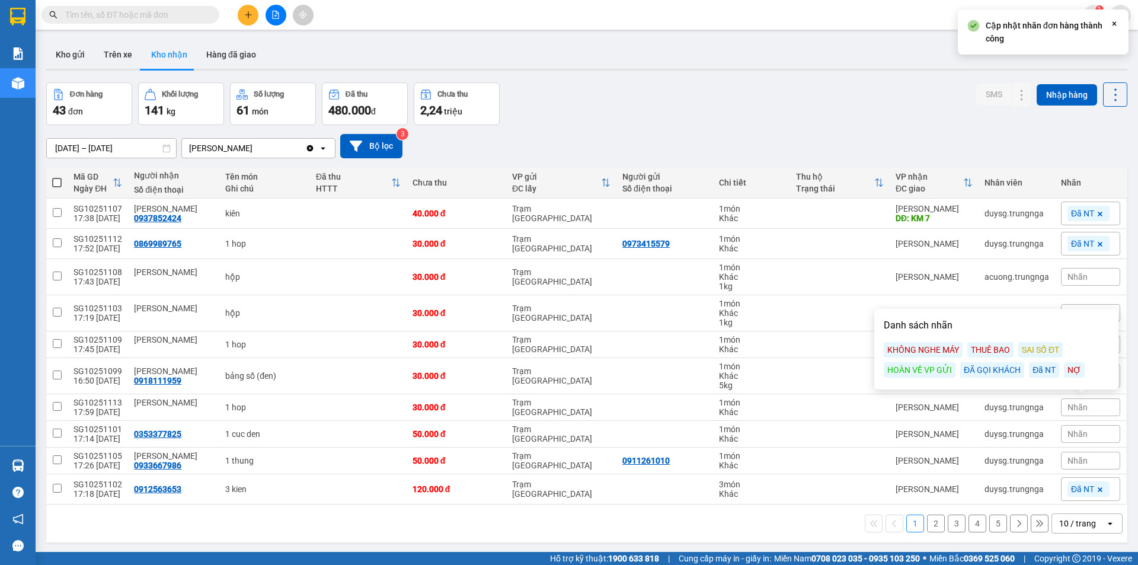
click at [1045, 372] on div "Đã NT" at bounding box center [1044, 369] width 30 height 15
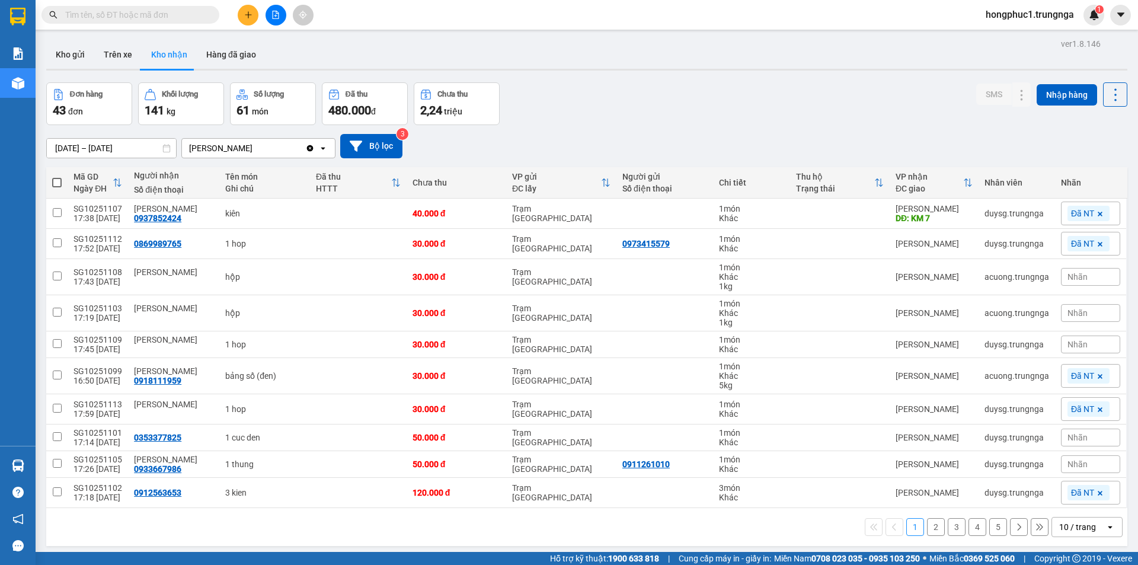
click at [1081, 436] on div "Nhãn" at bounding box center [1090, 438] width 59 height 18
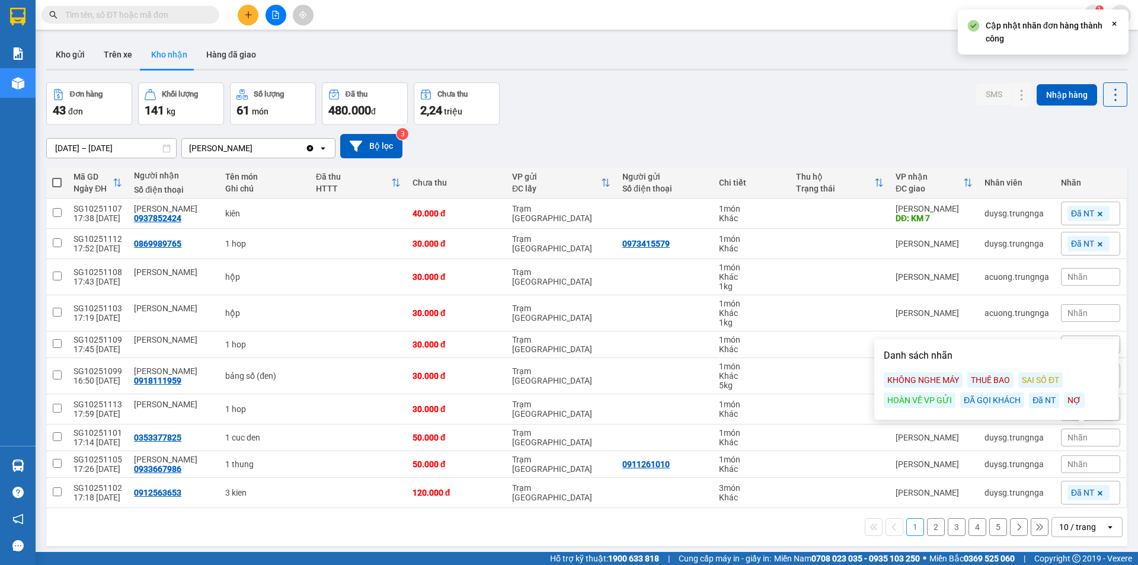
click at [1044, 401] on div "Đã NT" at bounding box center [1044, 400] width 30 height 15
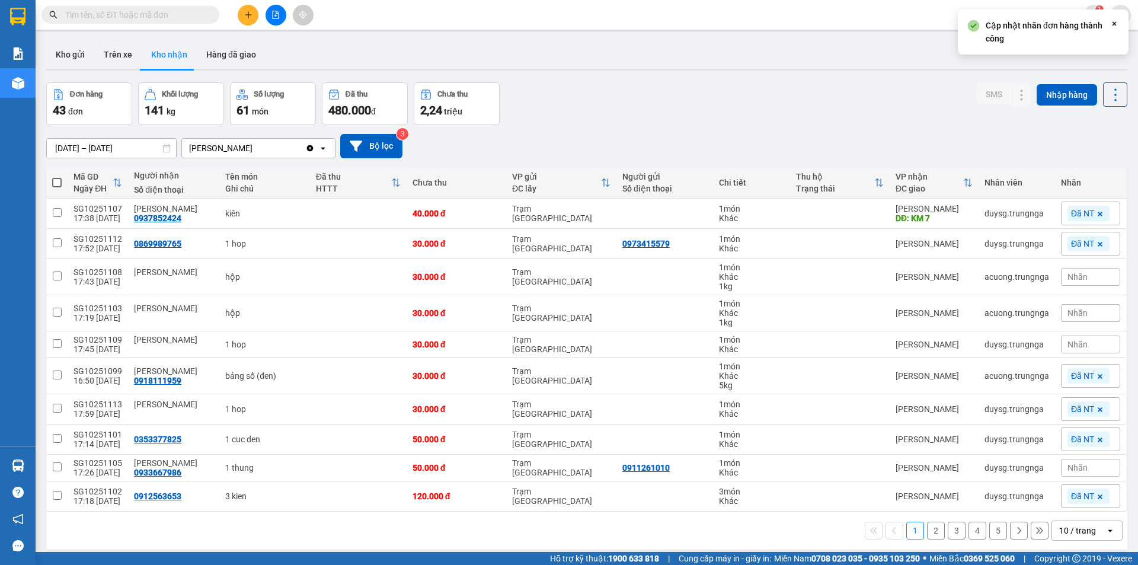
click at [1078, 467] on span "Nhãn" at bounding box center [1078, 467] width 20 height 9
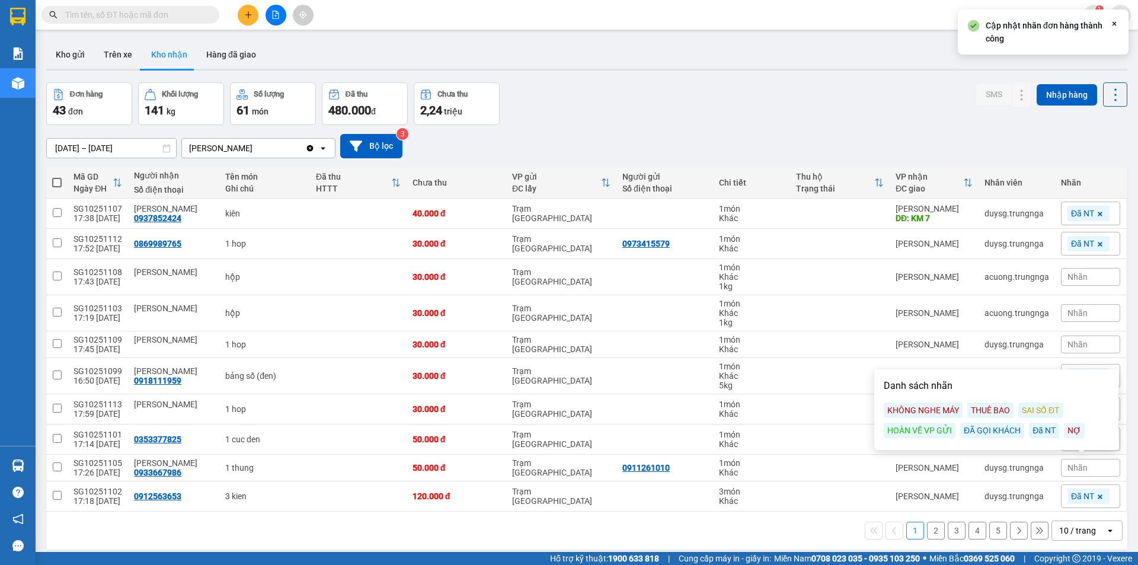
click at [1041, 433] on div "Đã NT" at bounding box center [1044, 430] width 30 height 15
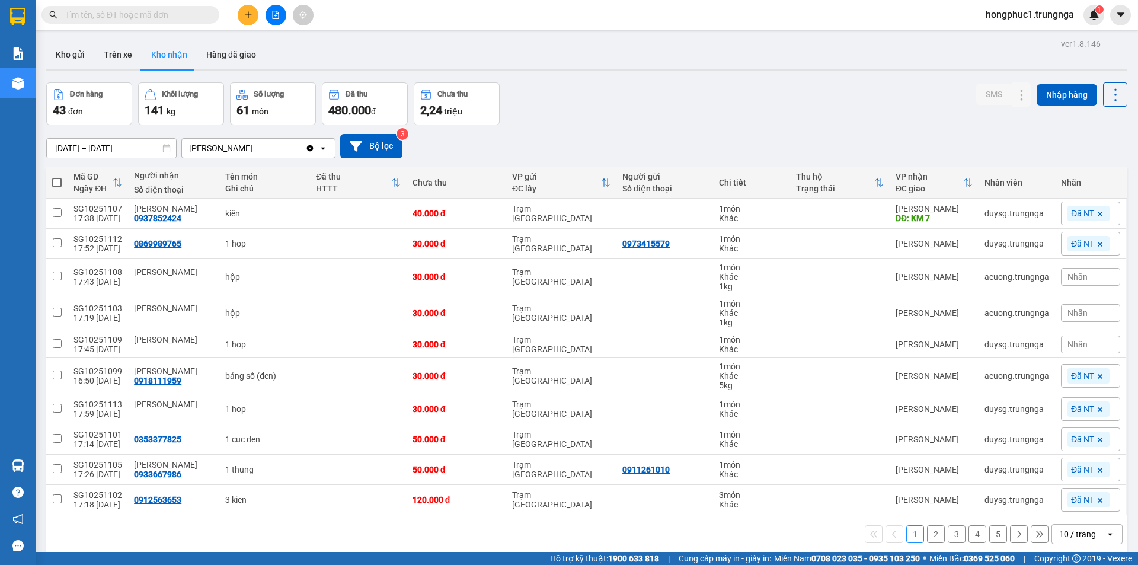
click at [927, 534] on button "2" at bounding box center [936, 534] width 18 height 18
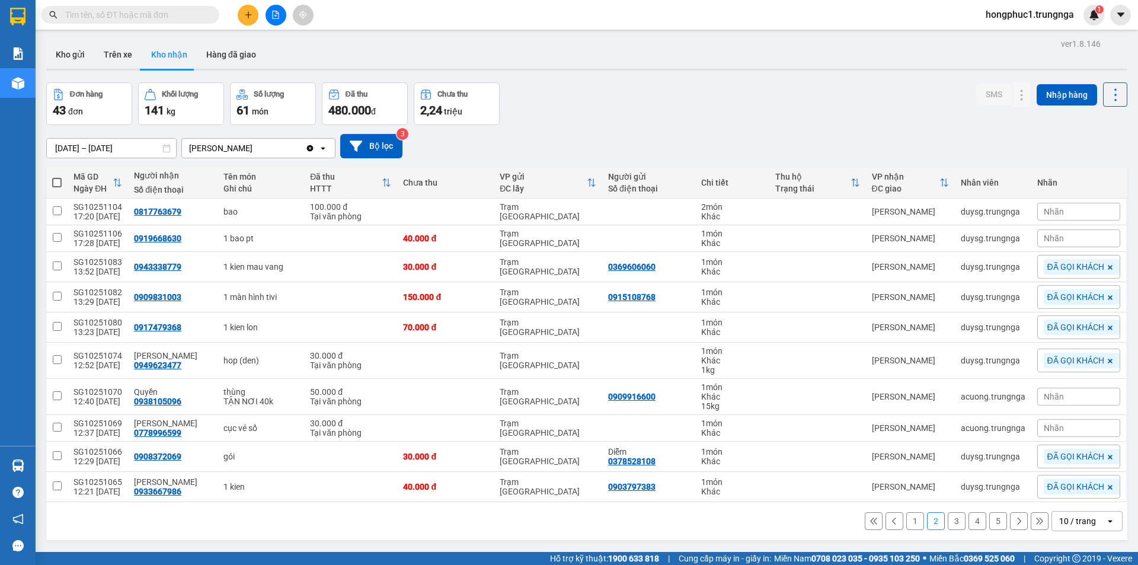
click at [1061, 212] on div "Nhãn" at bounding box center [1079, 212] width 83 height 18
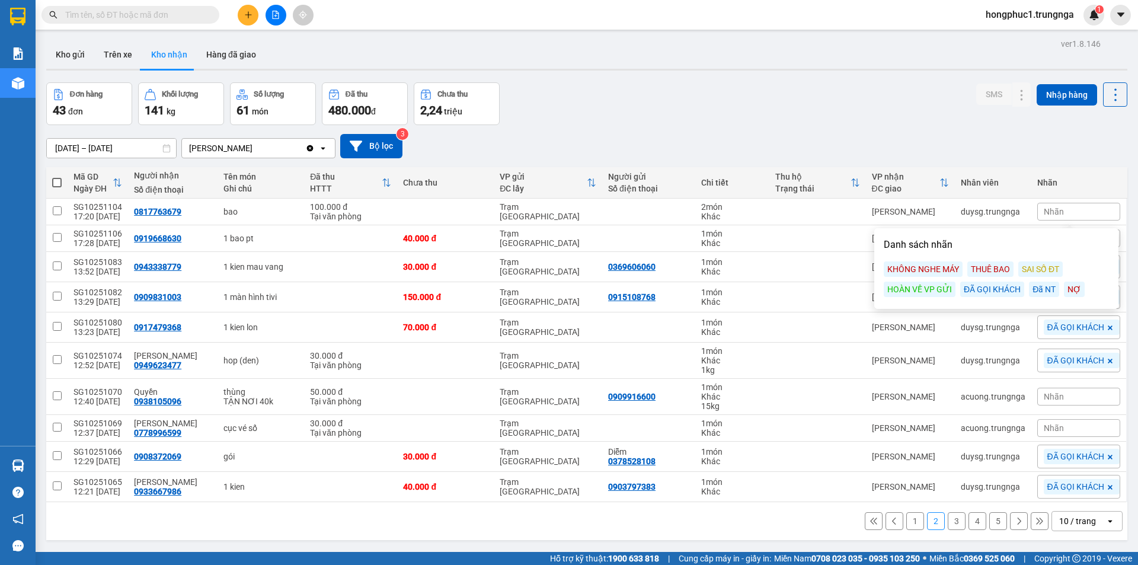
click at [1047, 290] on div "Đã NT" at bounding box center [1044, 289] width 30 height 15
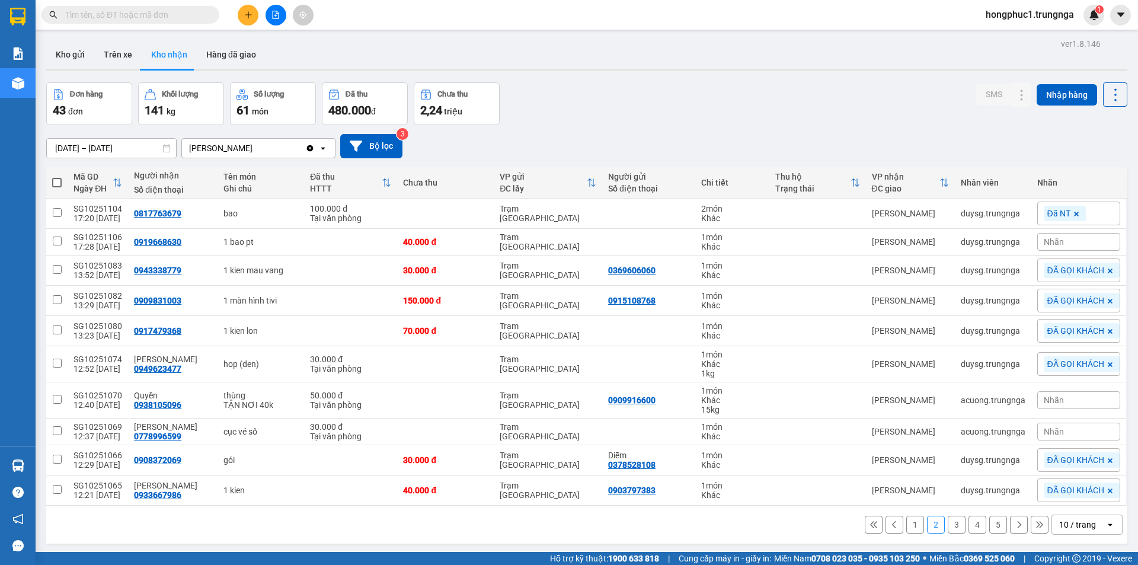
click at [932, 87] on div "Đơn hàng 43 đơn Khối lượng 141 kg Số lượng 61 món Đã thu 480.000 đ Chưa thu 2,2…" at bounding box center [587, 103] width 1082 height 43
click at [1058, 243] on div "Nhãn" at bounding box center [1079, 242] width 83 height 18
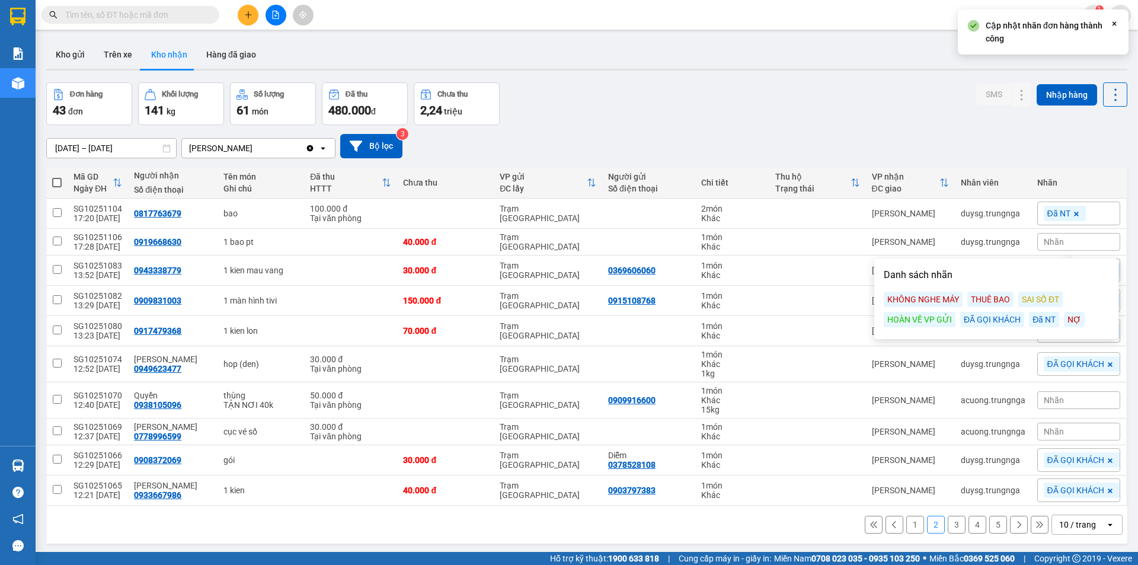
click at [1039, 318] on div "Đã NT" at bounding box center [1044, 319] width 30 height 15
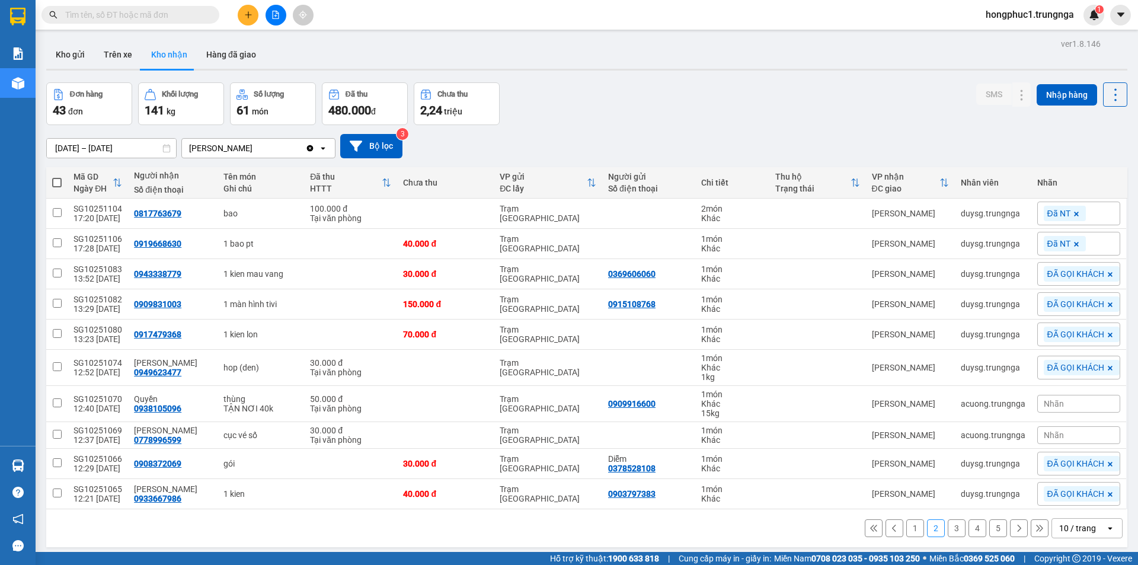
click at [809, 81] on div "ver 1.8.146 Kho gửi Trên xe Kho nhận Hàng đã giao Đơn hàng 43 đơn Khối lượng 14…" at bounding box center [587, 318] width 1091 height 565
click at [1052, 15] on span "hongphuc1.trungnga" at bounding box center [1030, 14] width 107 height 15
click at [1020, 40] on span "Đăng xuất" at bounding box center [1035, 36] width 84 height 13
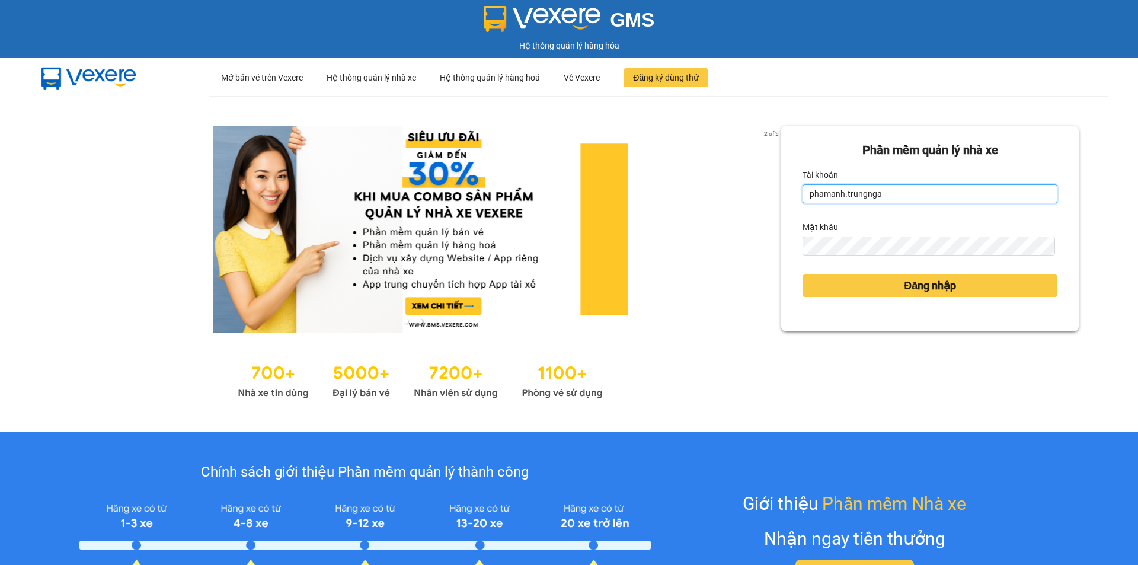
click at [844, 195] on input "phamanh.trungnga" at bounding box center [930, 193] width 255 height 19
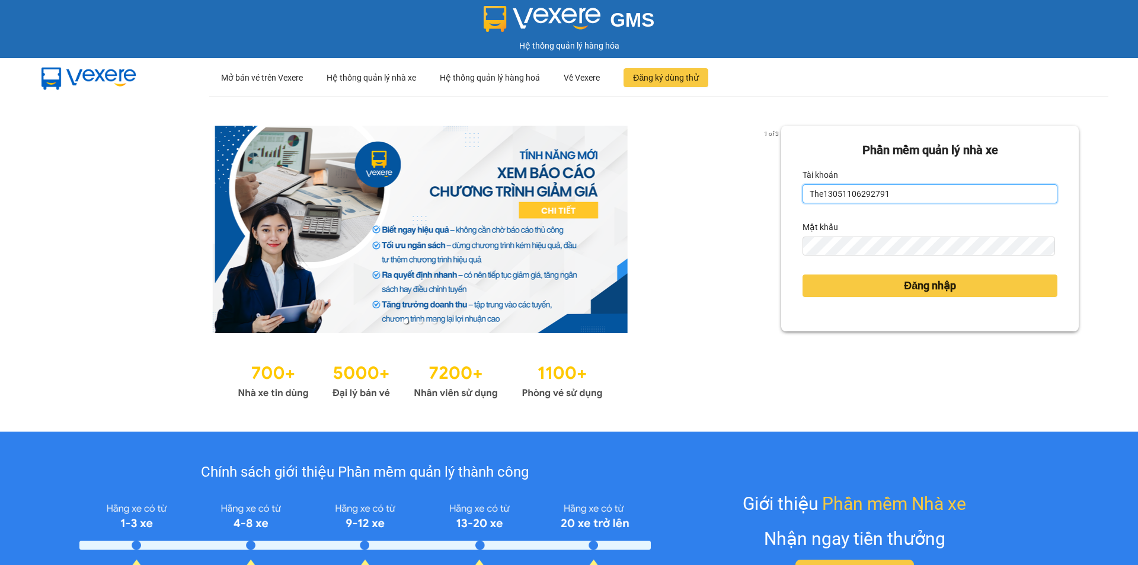
type input "The13051106292791"
click at [803, 275] on button "Đăng nhập" at bounding box center [930, 286] width 255 height 23
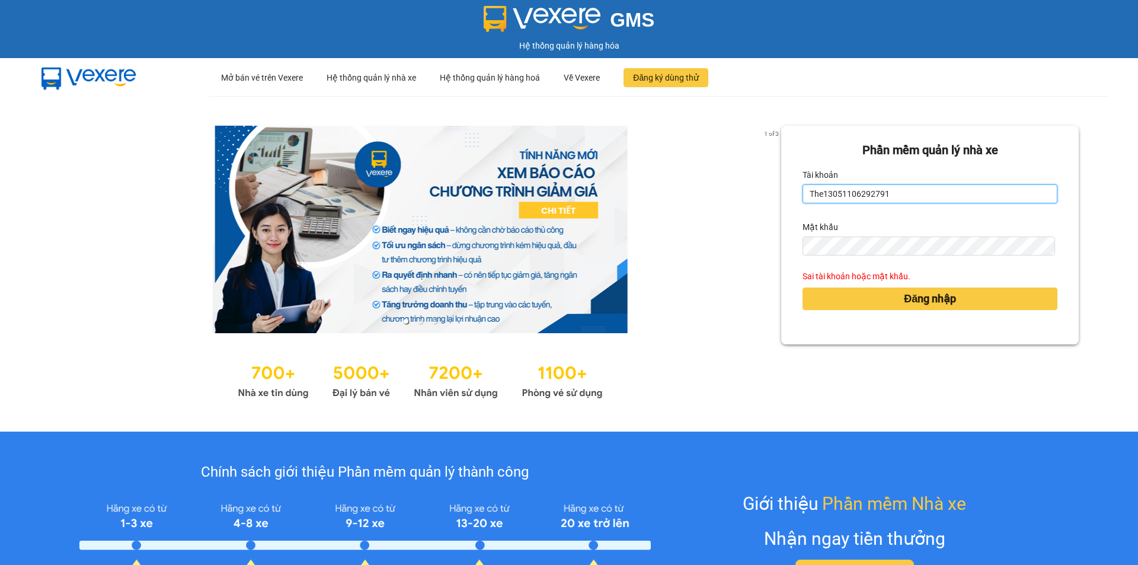
click at [864, 194] on input "The13051106292791" at bounding box center [930, 193] width 255 height 19
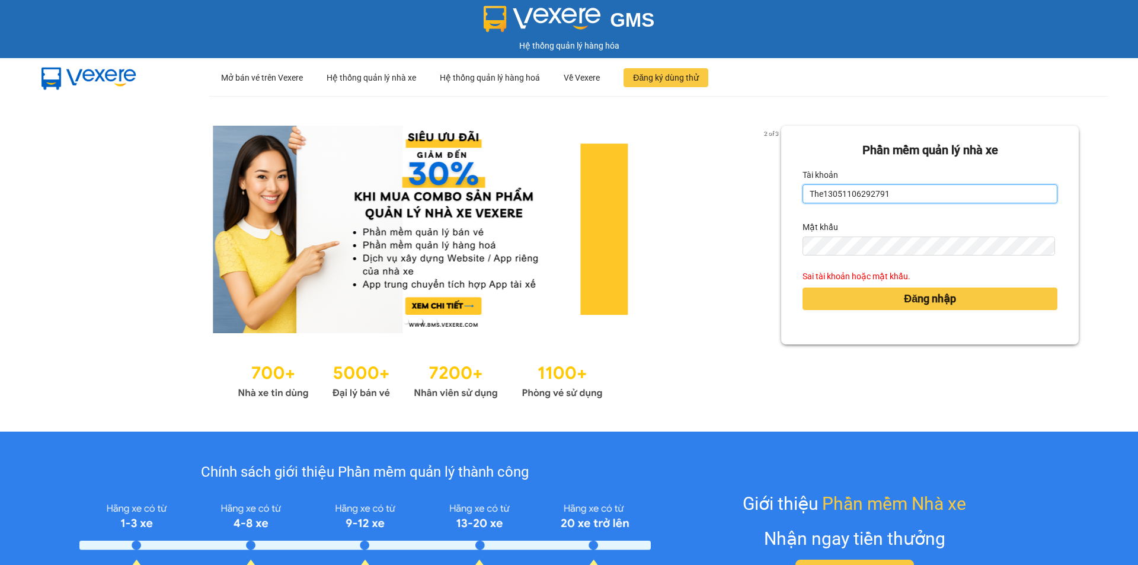
click at [864, 194] on input "The13051106292791" at bounding box center [930, 193] width 255 height 19
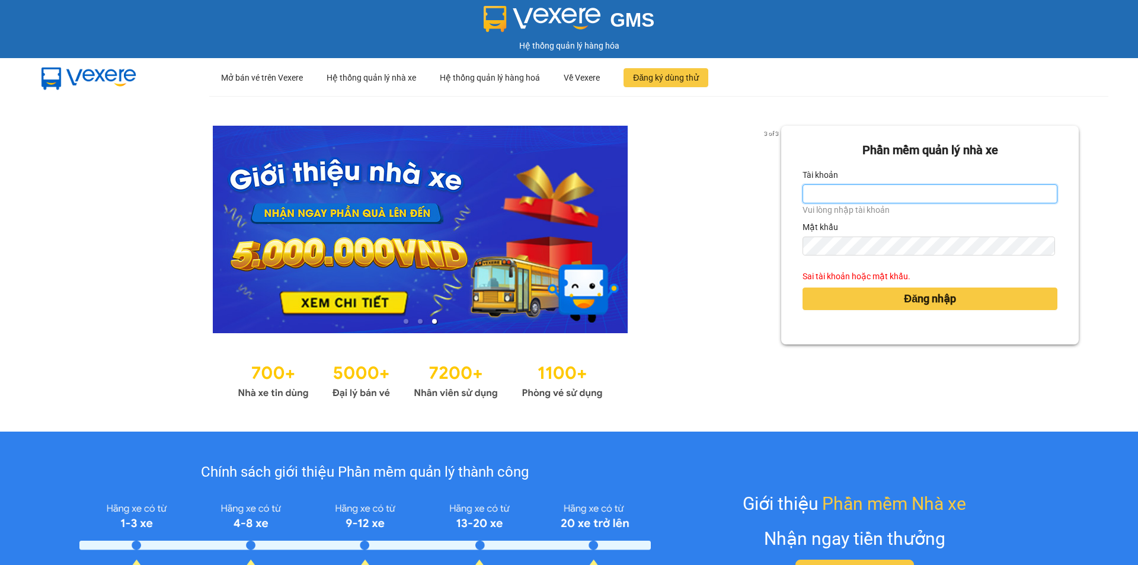
click at [853, 192] on input "Tài khoản" at bounding box center [930, 193] width 255 height 19
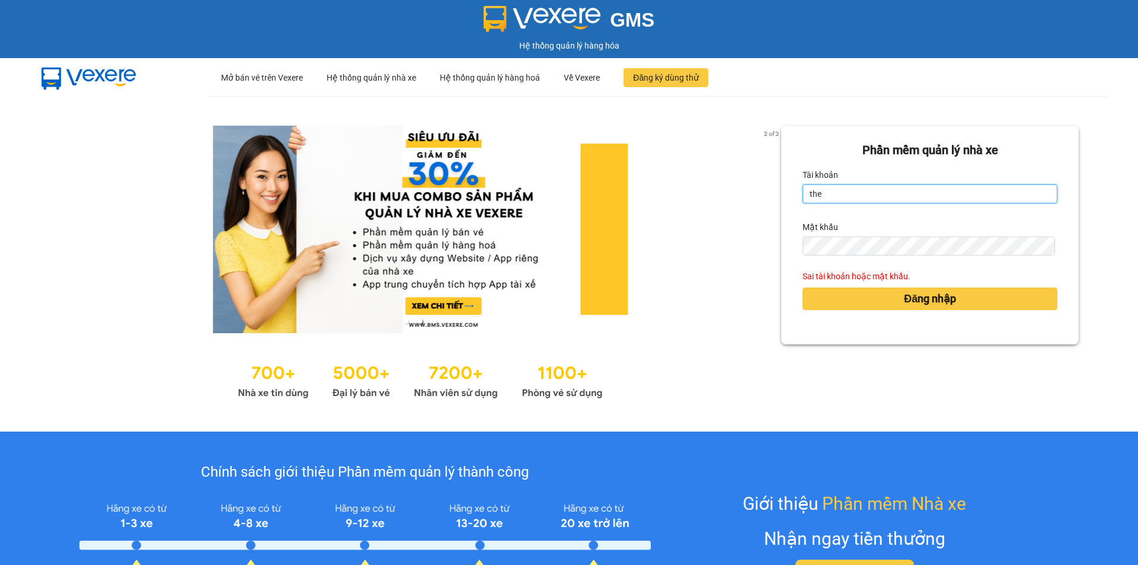
type input "the.trungnga"
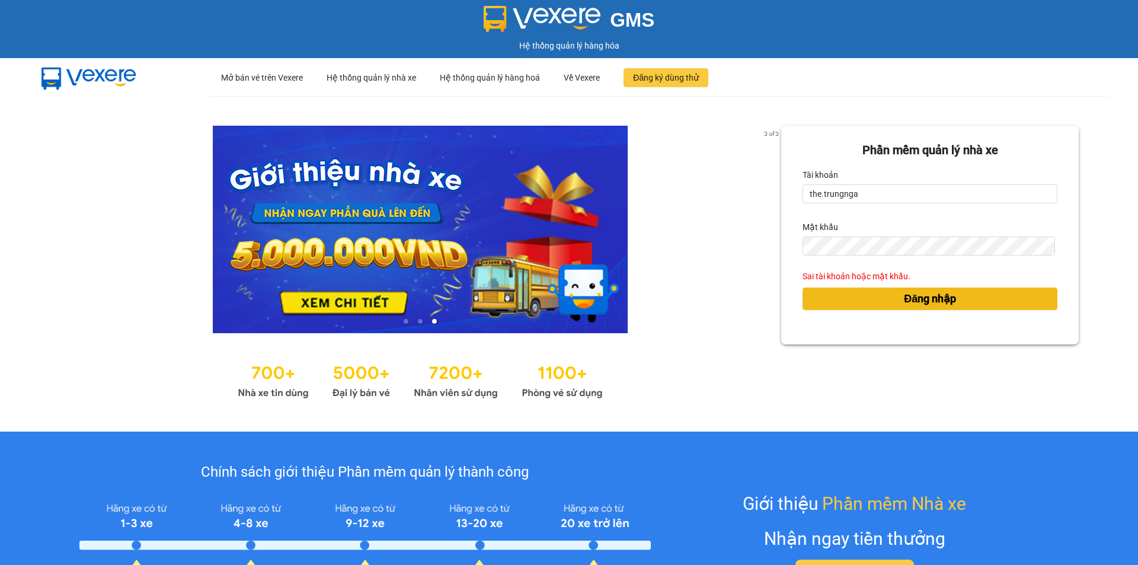
click at [908, 298] on span "Đăng nhập" at bounding box center [930, 299] width 52 height 17
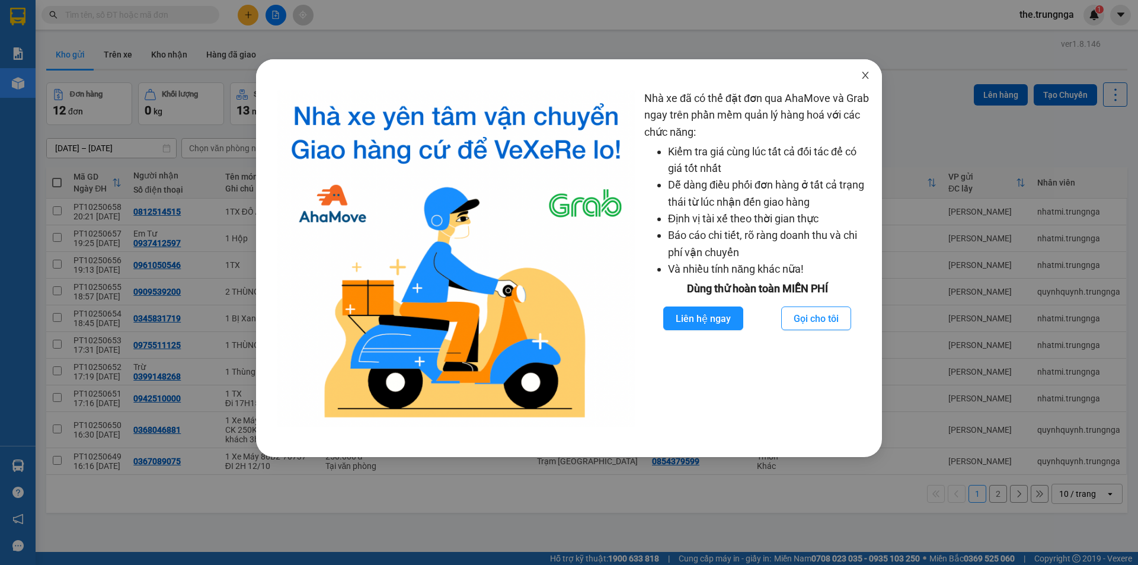
click at [869, 72] on icon "close" at bounding box center [865, 75] width 9 height 9
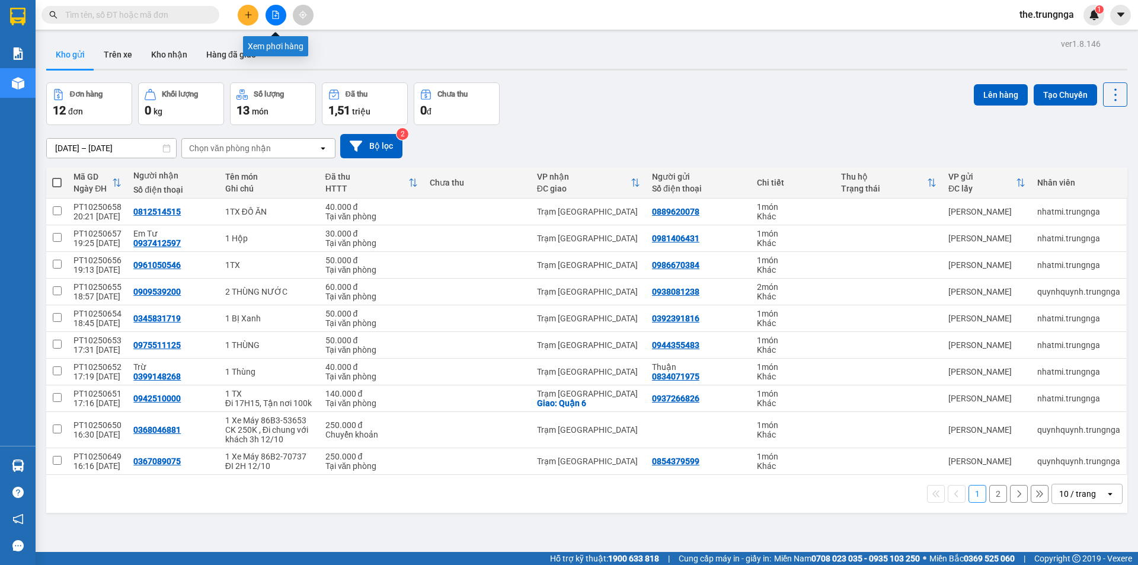
click at [270, 23] on button at bounding box center [276, 15] width 21 height 21
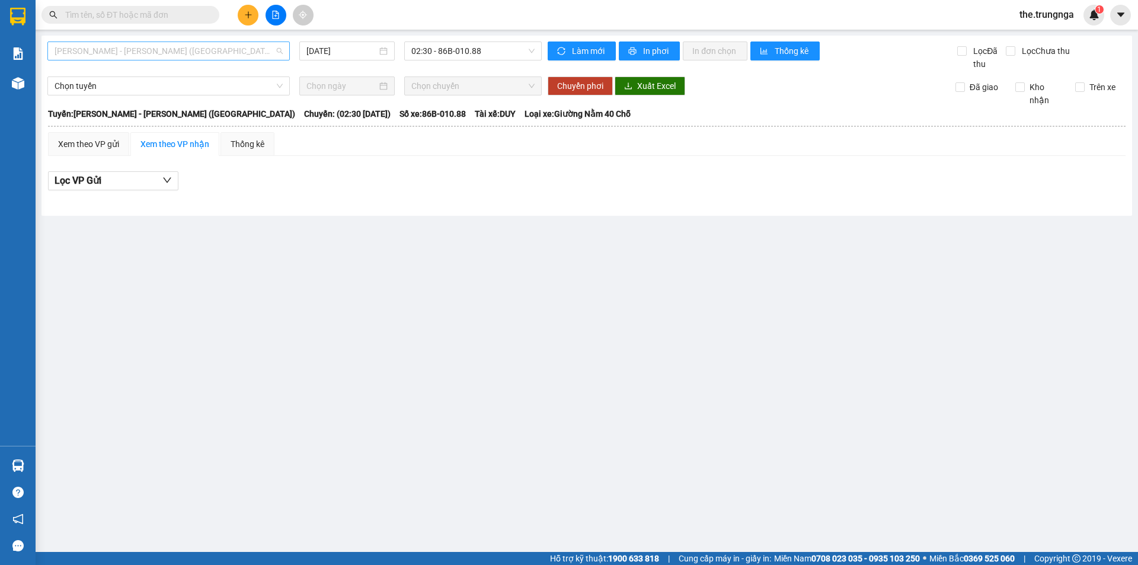
click at [106, 45] on span "Phan Thiết - Hồ Chí Minh (Ghế)" at bounding box center [169, 51] width 228 height 18
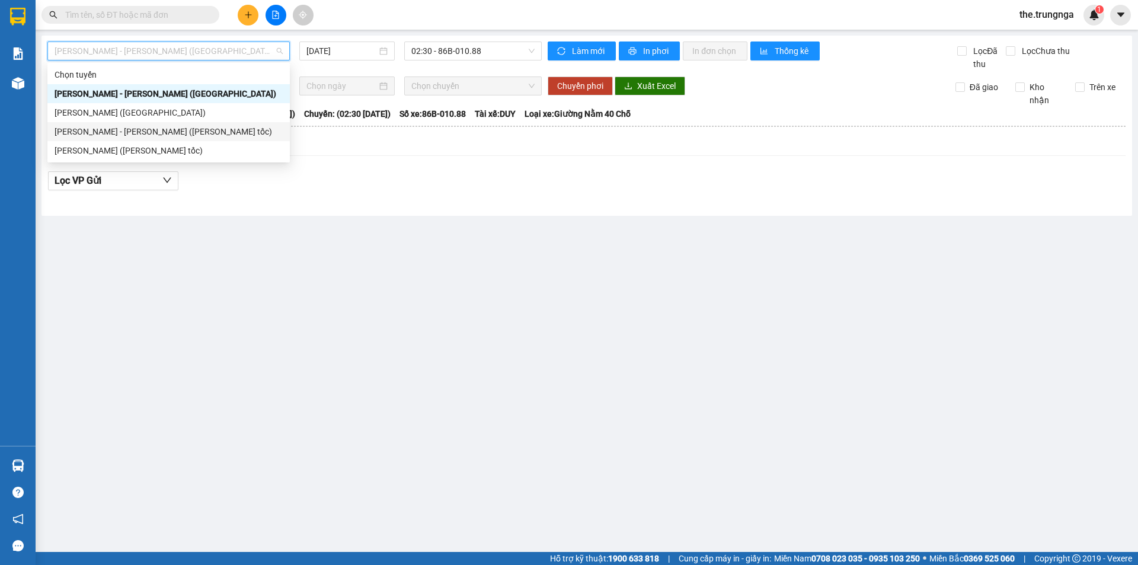
click at [123, 135] on div "Phan Thiết - Hồ Chí Minh (Cao tốc)" at bounding box center [169, 131] width 228 height 13
type input "11/10/2025"
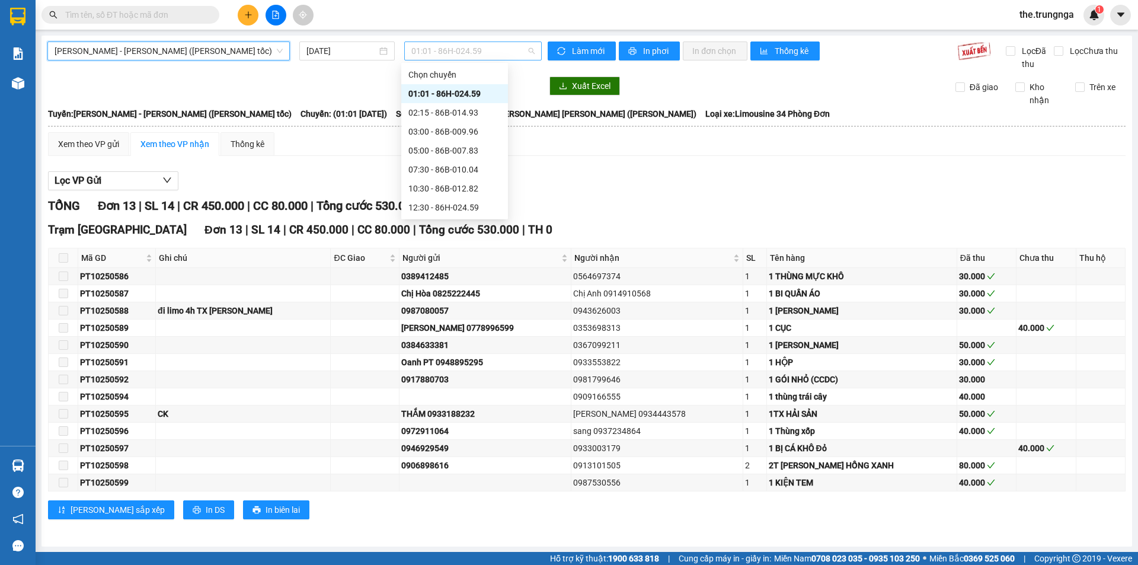
click at [495, 43] on span "01:01 - 86H-024.59" at bounding box center [473, 51] width 123 height 18
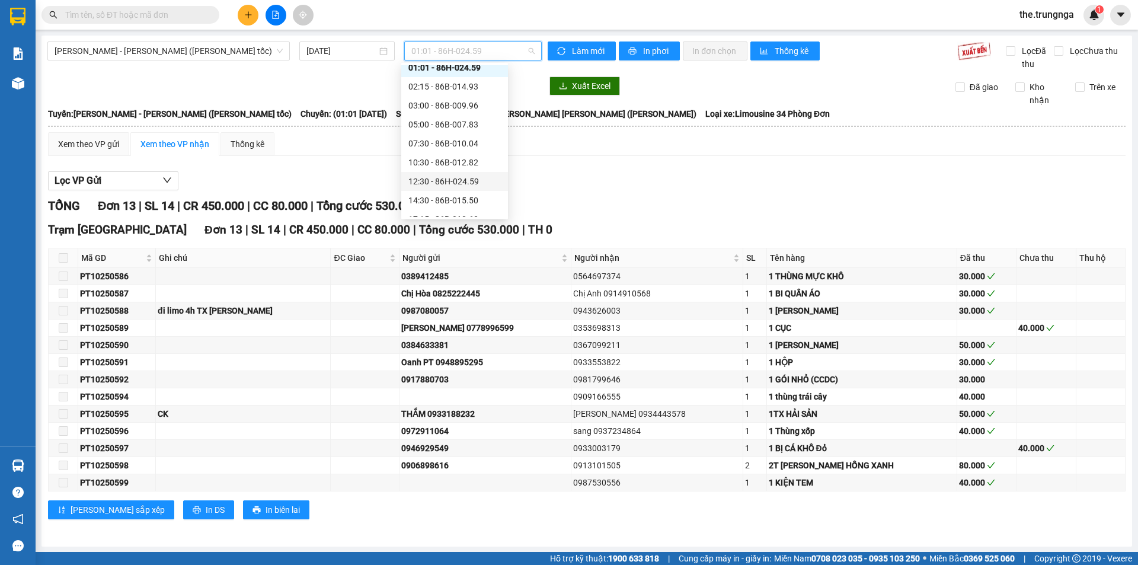
scroll to position [38, 0]
click at [133, 50] on span "Phan Thiết - Hồ Chí Minh (Cao tốc)" at bounding box center [169, 51] width 228 height 18
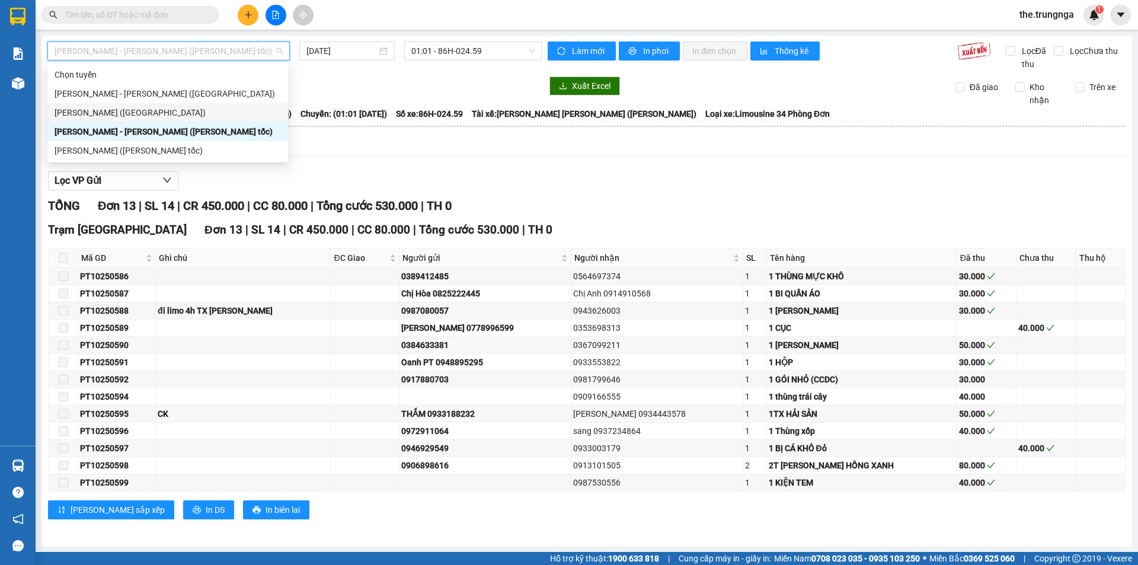
click at [129, 109] on div "Hồ Chí Minh - Phan Thiết (Ghế)" at bounding box center [168, 112] width 227 height 13
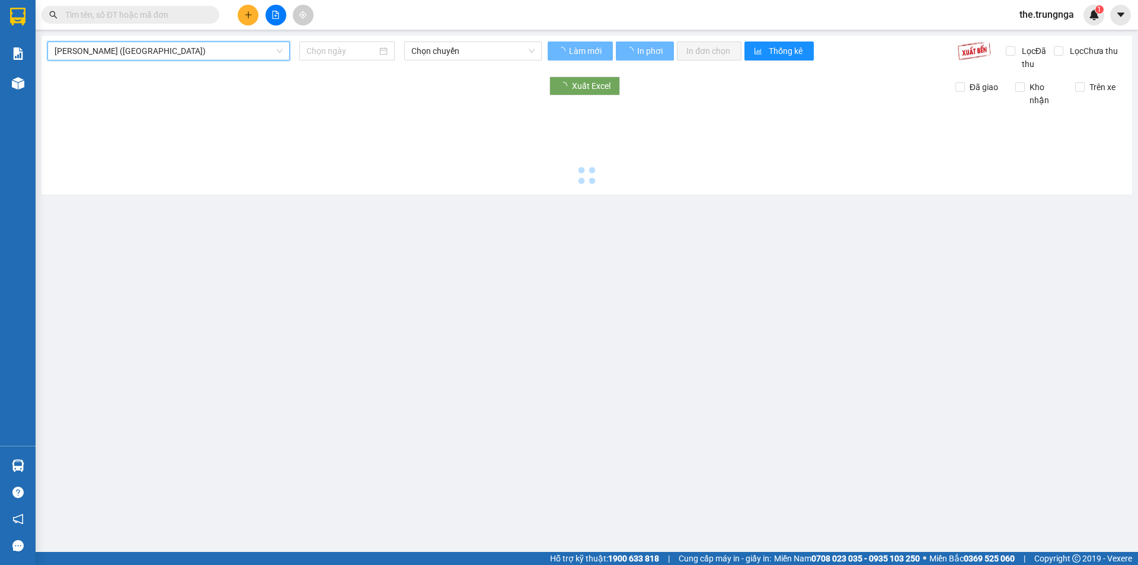
type input "11/10/2025"
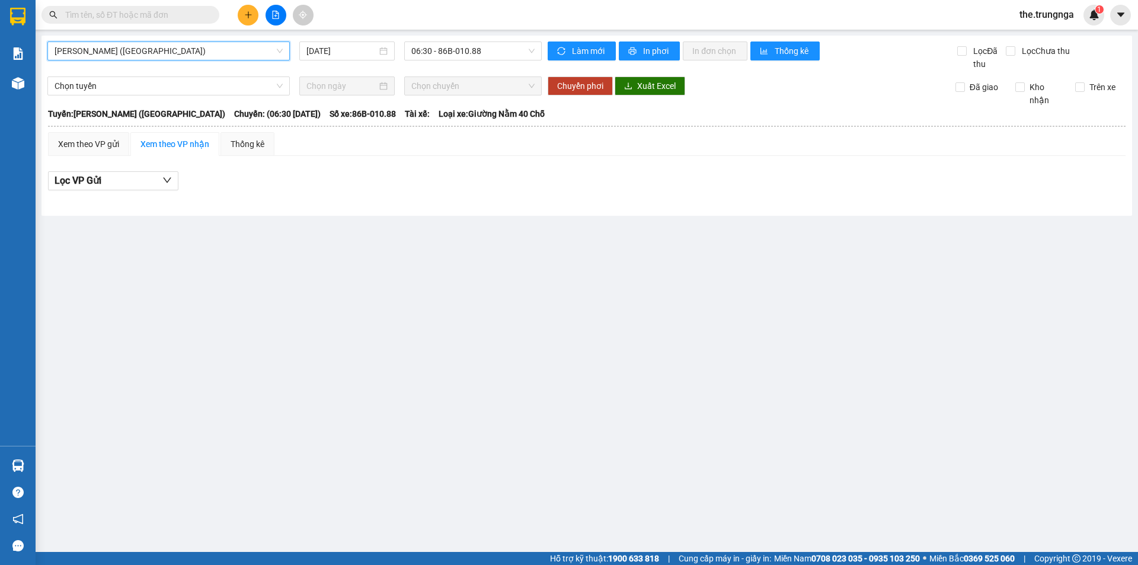
click at [110, 36] on div "Hồ Chí Minh - Phan Thiết (Ghế) Hồ Chí Minh - Phan Thiết (Ghế) 11/10/2025 06:30 …" at bounding box center [587, 126] width 1091 height 180
click at [109, 50] on span "Hồ Chí Minh - Phan Thiết (Ghế)" at bounding box center [169, 51] width 228 height 18
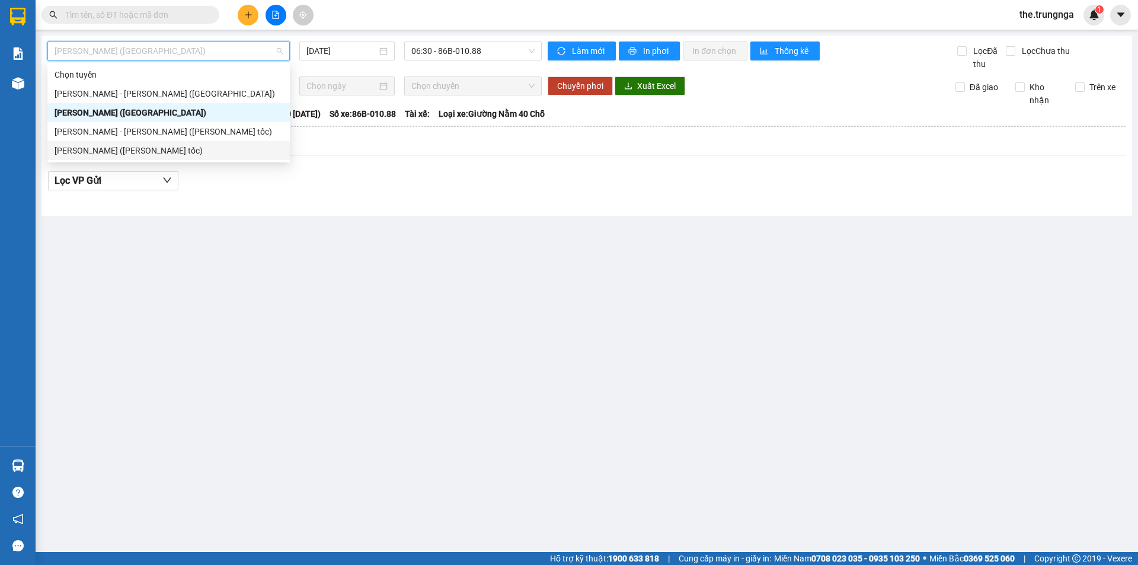
click at [119, 148] on div "Hồ Chí Minh - Phan Thiết (Cao tốc)" at bounding box center [169, 150] width 228 height 13
type input "11/10/2025"
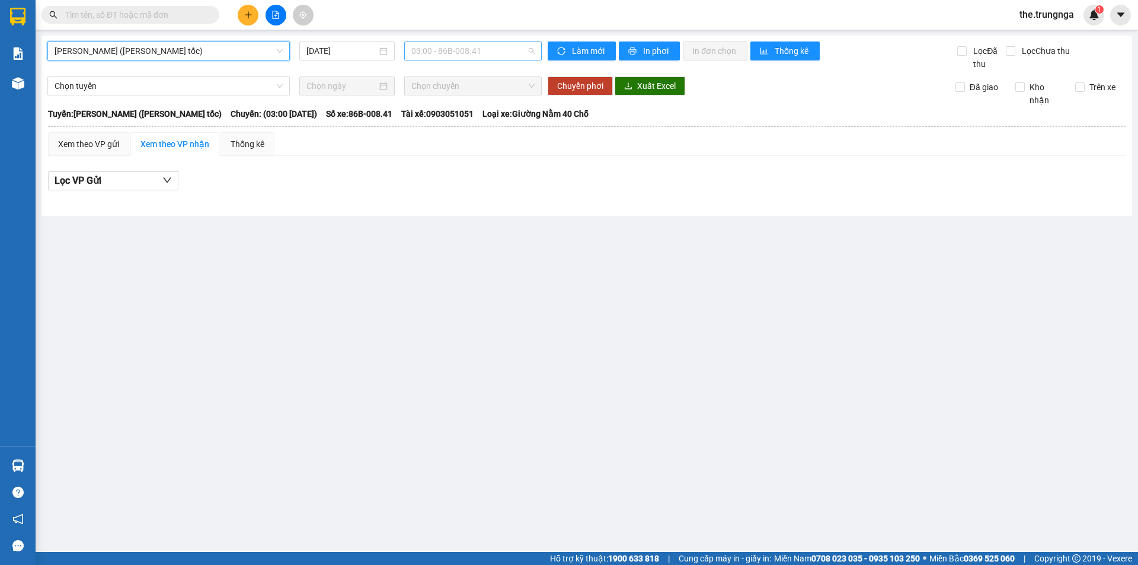
click at [425, 58] on span "03:00 - 86B-008.41" at bounding box center [473, 51] width 123 height 18
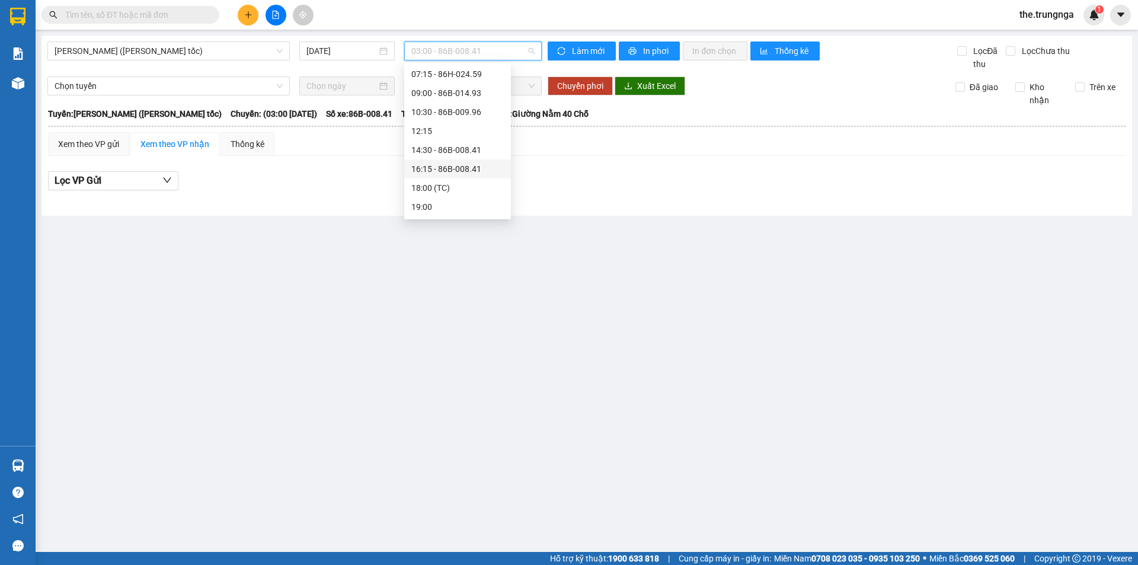
scroll to position [57, 0]
click at [438, 192] on div "19:00" at bounding box center [458, 188] width 92 height 13
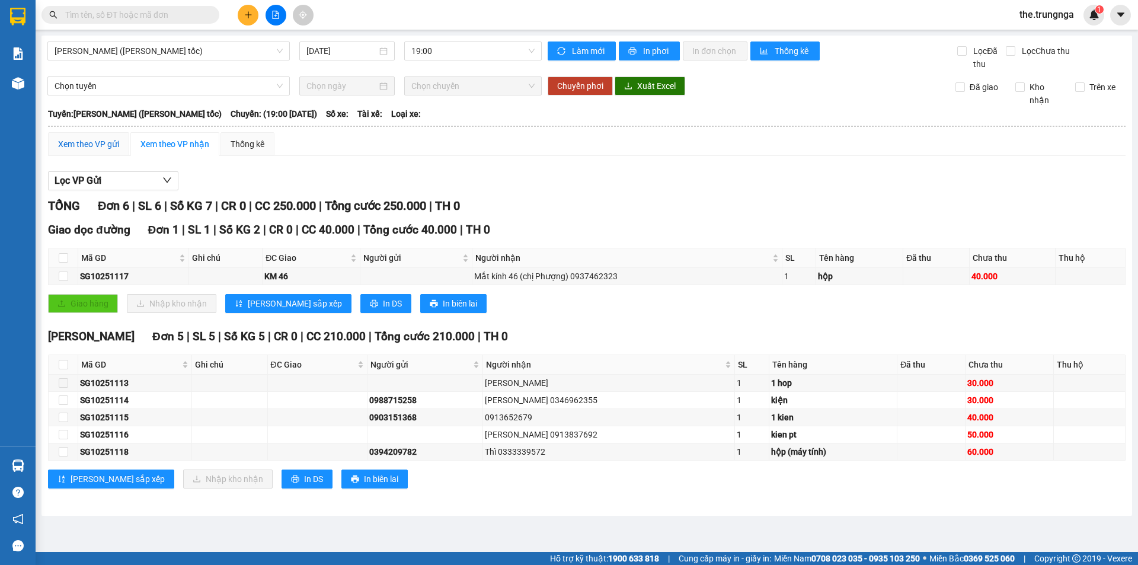
click at [66, 145] on div "Xem theo VP gửi" at bounding box center [88, 144] width 61 height 13
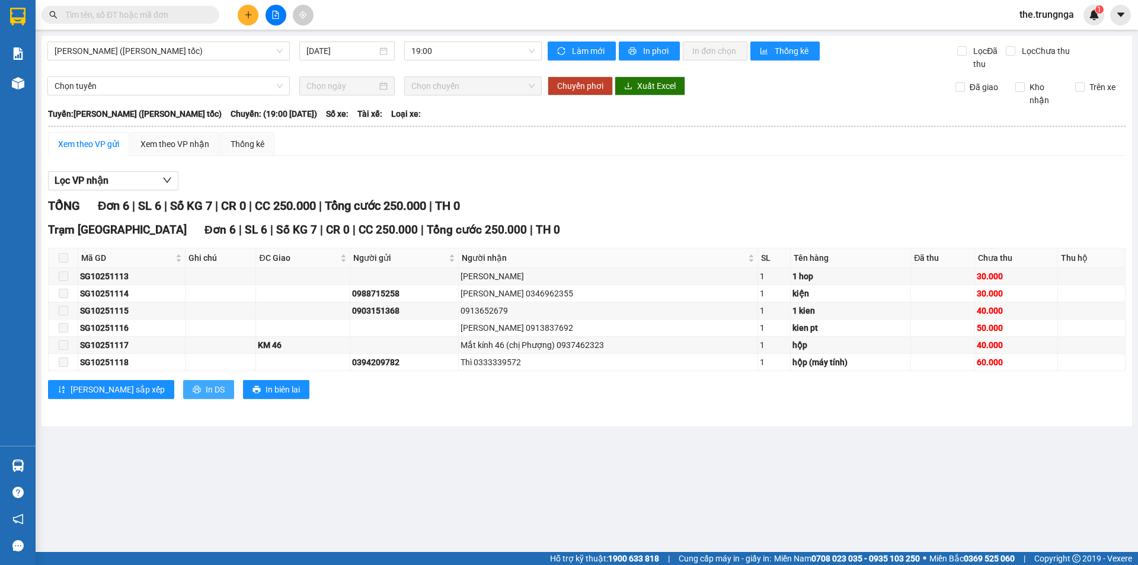
click at [206, 394] on span "In DS" at bounding box center [215, 389] width 19 height 13
click at [206, 388] on span "In DS" at bounding box center [215, 389] width 19 height 13
